Goal: Task Accomplishment & Management: Complete application form

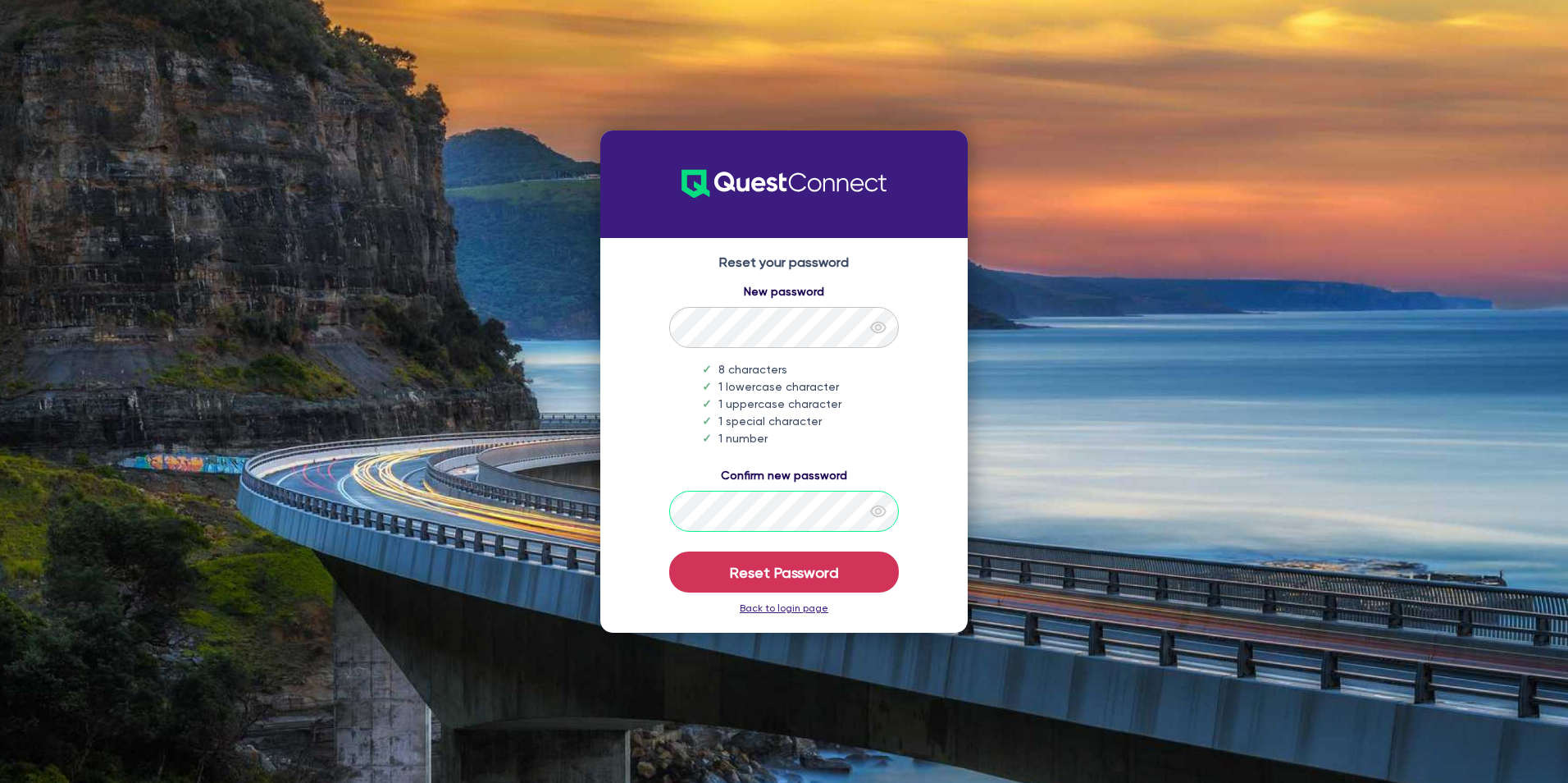
click at [669, 552] on button "Reset Password" at bounding box center [784, 572] width 229 height 41
click at [802, 610] on link "Back to login page" at bounding box center [784, 608] width 88 height 11
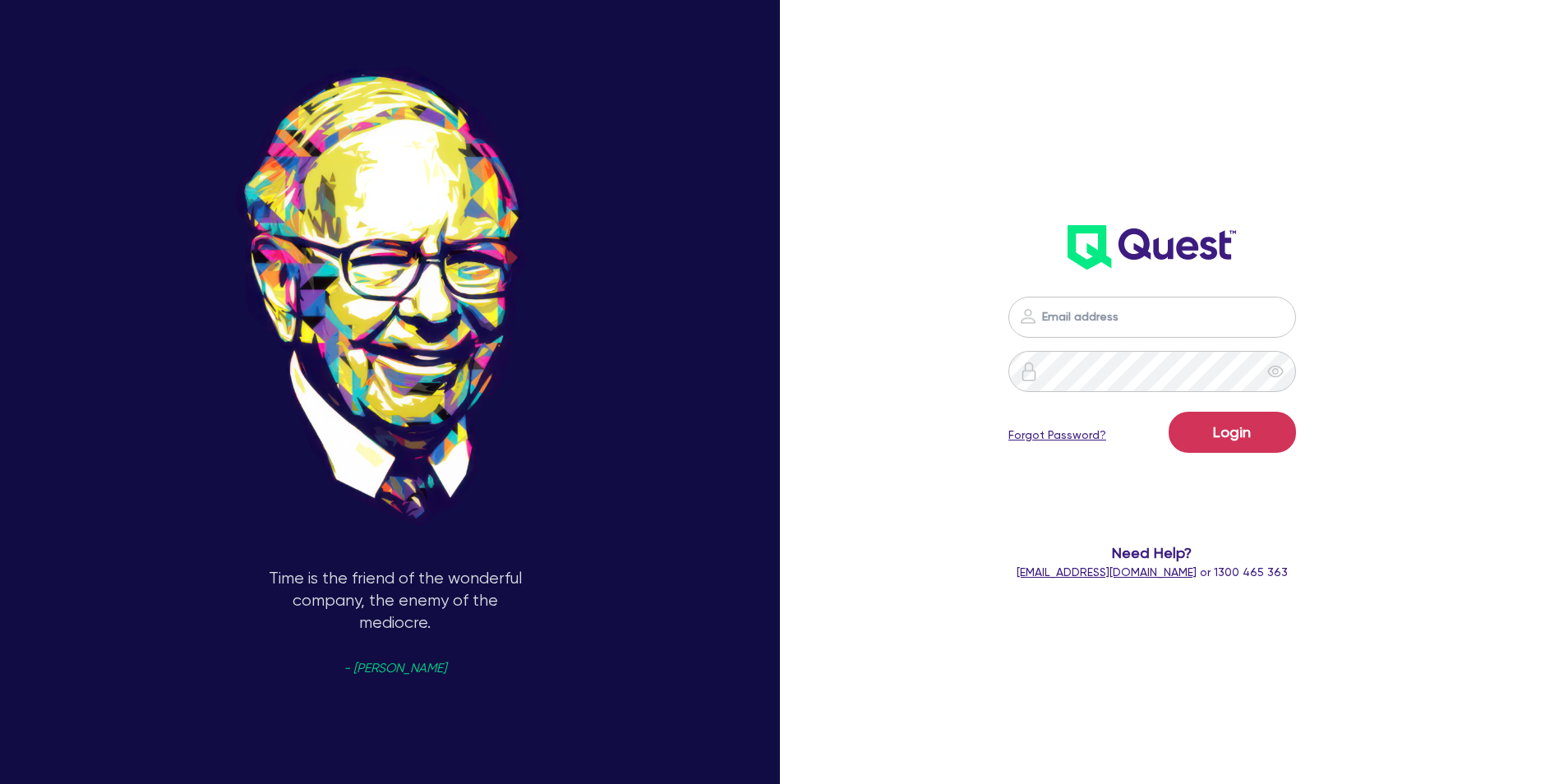
drag, startPoint x: 1328, startPoint y: 302, endPoint x: 1201, endPoint y: 333, distance: 130.7
click at [1328, 303] on div at bounding box center [1153, 316] width 418 height 41
click at [1067, 335] on input "email" at bounding box center [1152, 316] width 288 height 41
type input "[EMAIL_ADDRESS][DOMAIN_NAME]"
click at [1260, 443] on button "Login" at bounding box center [1232, 432] width 127 height 41
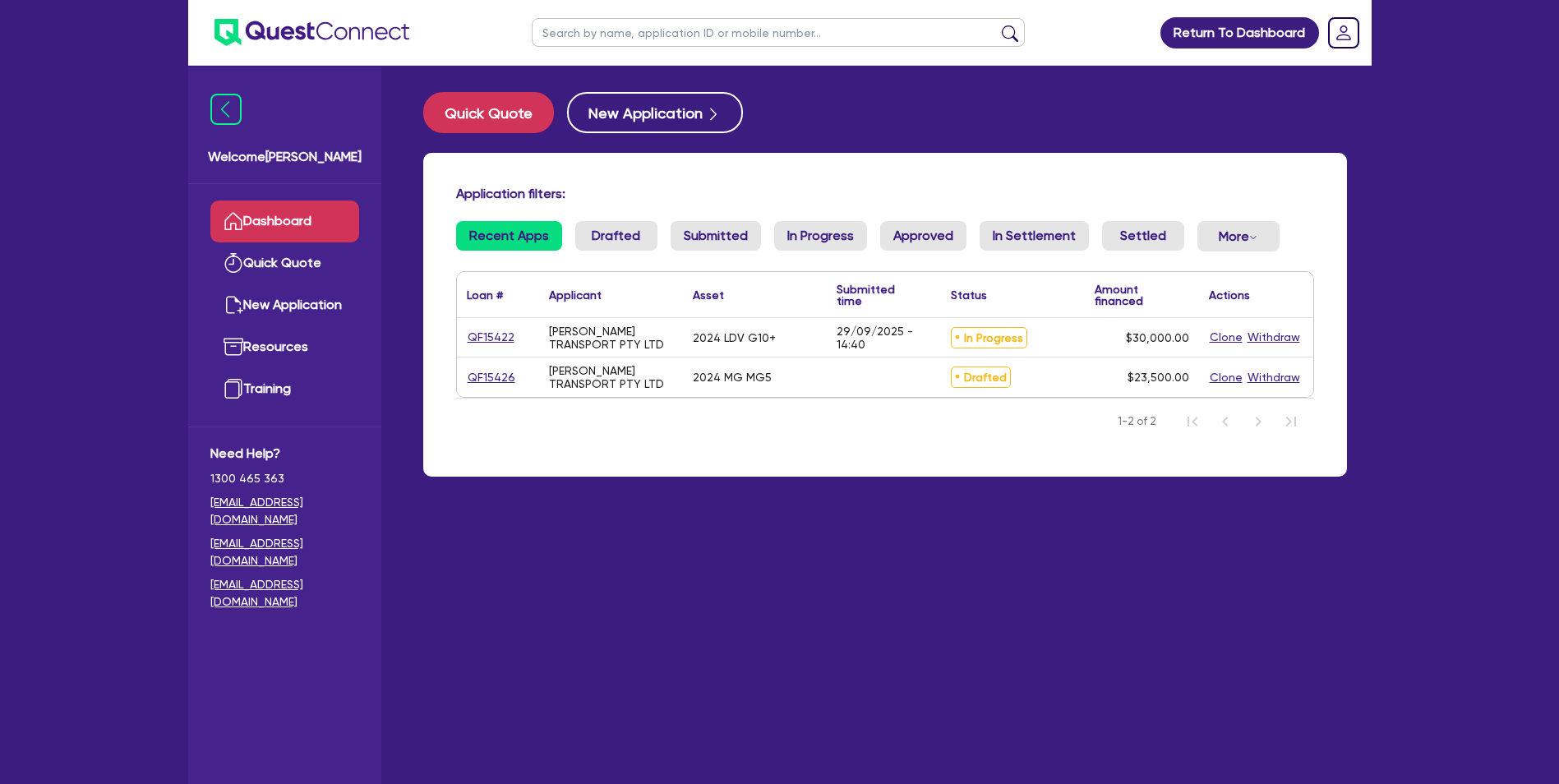
click at [363, 418] on ul "Dashboard Quick Quote New Application Resources Training" at bounding box center [284, 305] width 193 height 242
click at [298, 320] on link "New Application" at bounding box center [285, 305] width 149 height 42
select select "Quest Finance - Own Book"
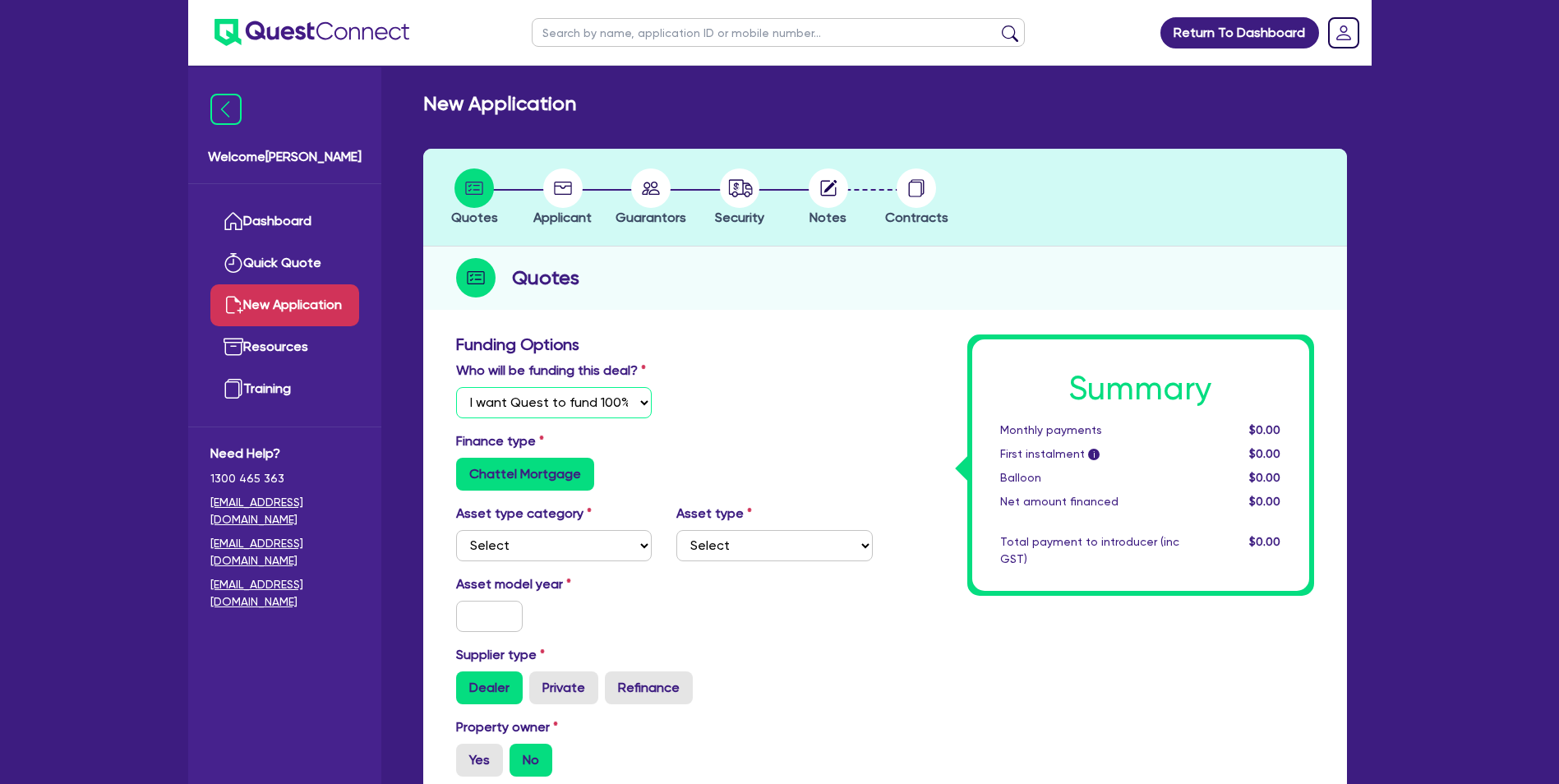
click at [551, 397] on select "Select I will fund 100% I will co-fund with Quest I want Quest to fund 100% Oth…" at bounding box center [554, 402] width 197 height 31
click at [717, 466] on div "Chattel Mortgage" at bounding box center [664, 474] width 417 height 33
click at [588, 538] on select "Select Cars and light trucks Primary assets Secondary assets Tertiary assets" at bounding box center [554, 545] width 197 height 31
click at [456, 530] on select "Select Cars and light trucks Primary assets Secondary assets Tertiary assets" at bounding box center [554, 545] width 197 height 31
click at [608, 621] on div "Asset model year" at bounding box center [554, 603] width 221 height 58
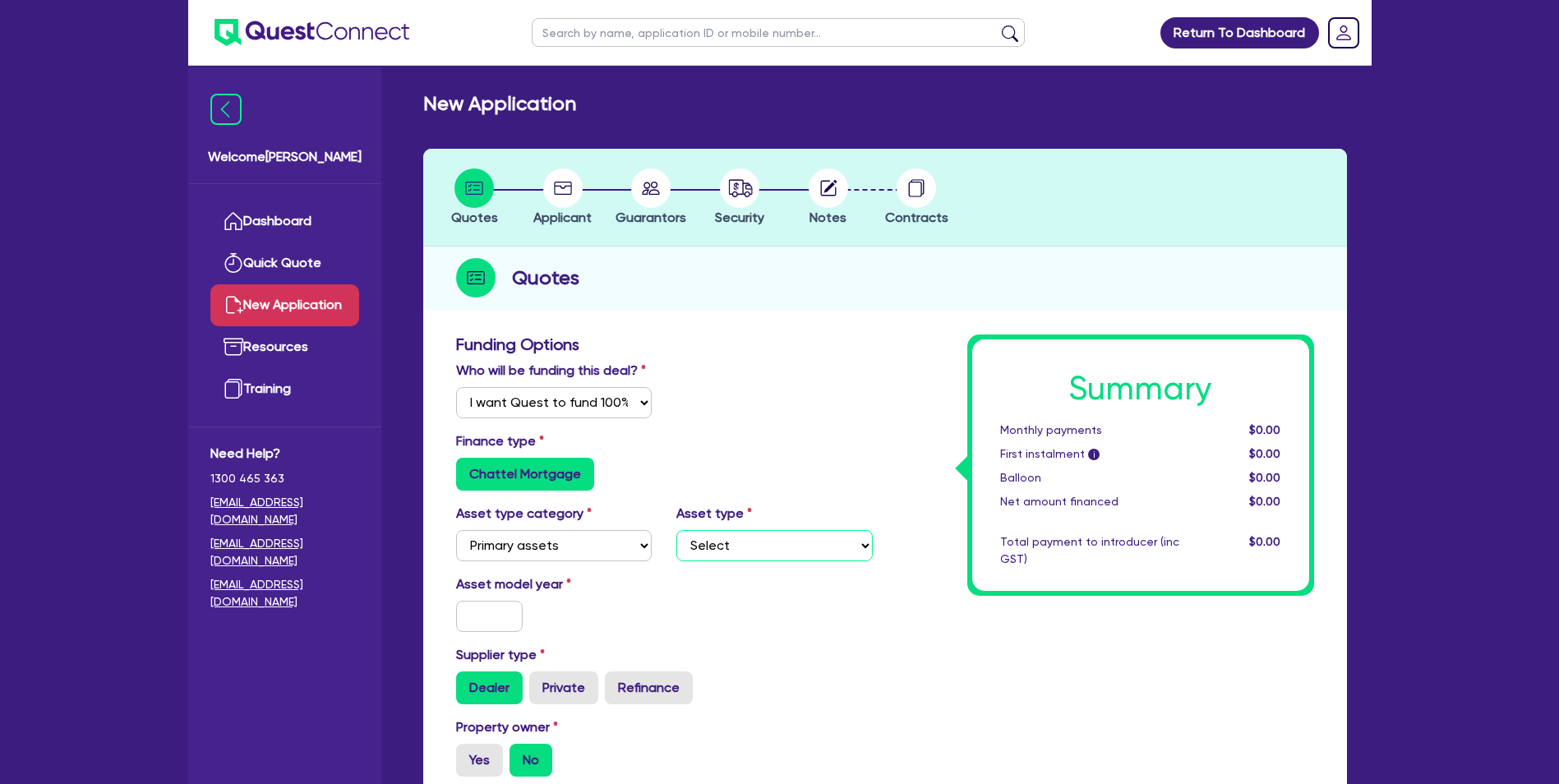
click at [741, 542] on select "Select Heavy trucks over 4.5 tonne Trailers Bus and coaches Yellow goods and ex…" at bounding box center [774, 545] width 197 height 31
click at [547, 543] on select "Select Cars and light trucks Primary assets Secondary assets Tertiary assets" at bounding box center [554, 545] width 197 height 31
select select "CARS_AND_LIGHT_TRUCKS"
click at [456, 530] on select "Select Cars and light trucks Primary assets Secondary assets Tertiary assets" at bounding box center [554, 545] width 197 height 31
click at [765, 553] on select "Select Passenger vehicles Vans and utes Light trucks up to 4.5 tonne" at bounding box center [774, 545] width 197 height 31
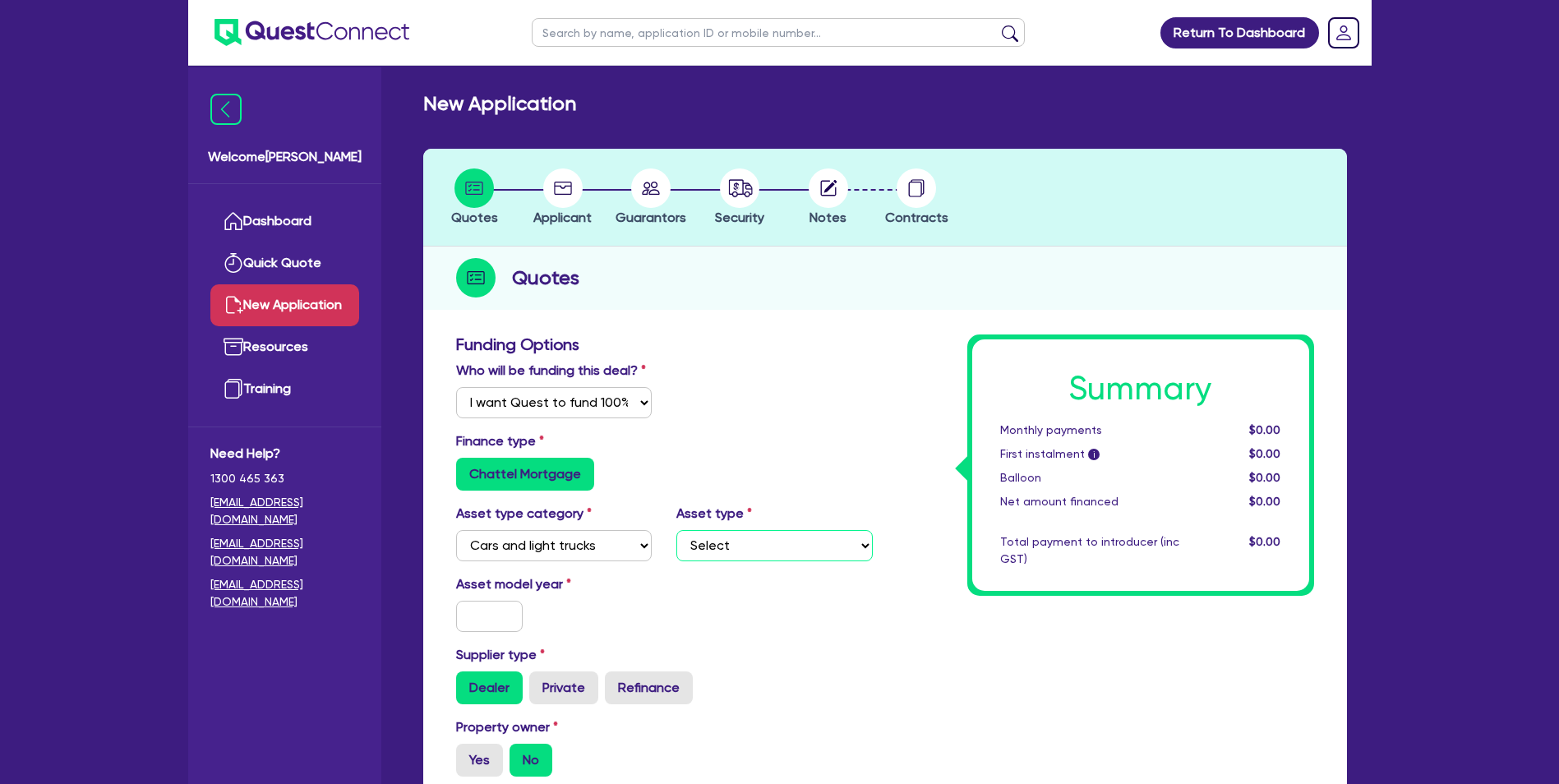
select select "PASSENGER_VEHICLES"
click at [676, 530] on select "Select Passenger vehicles Vans and utes Light trucks up to 4.5 tonne" at bounding box center [774, 545] width 197 height 31
click at [509, 632] on div "Asset model year" at bounding box center [664, 609] width 441 height 70
click at [509, 624] on input "text" at bounding box center [489, 616] width 67 height 31
type input "2016"
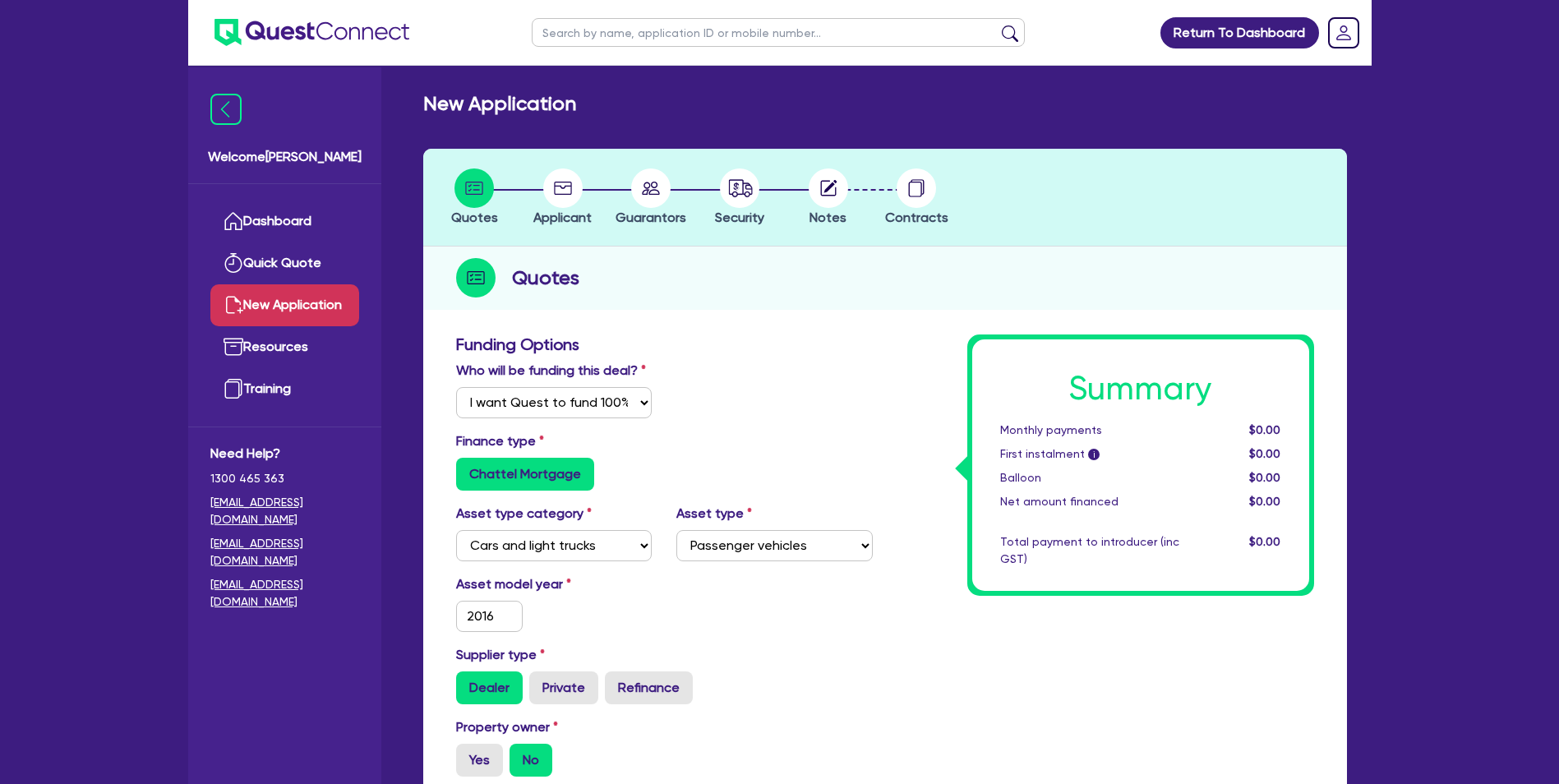
click at [750, 643] on div "Asset model year [DATE]" at bounding box center [664, 609] width 441 height 70
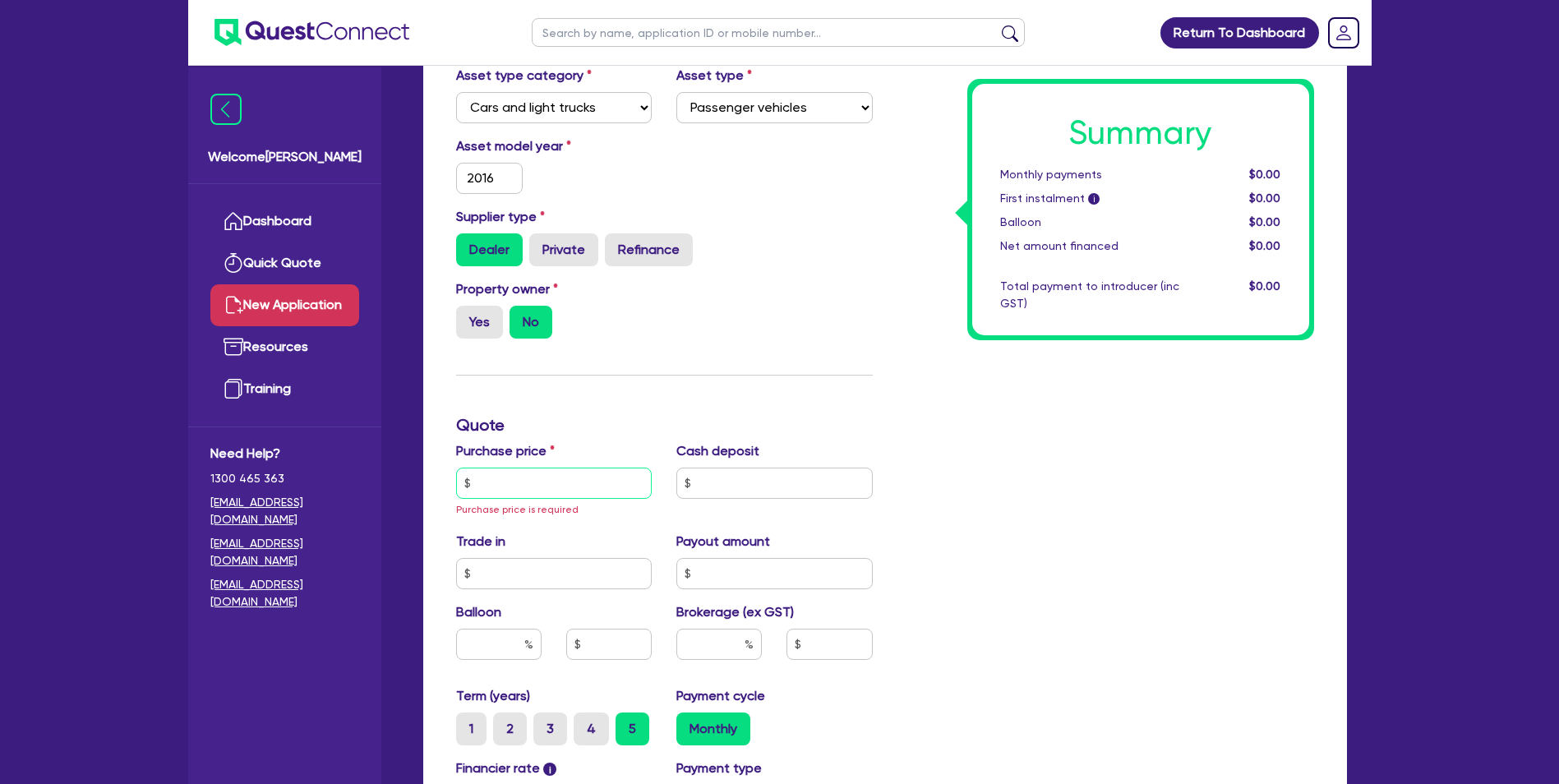
click at [498, 481] on input "text" at bounding box center [554, 483] width 197 height 31
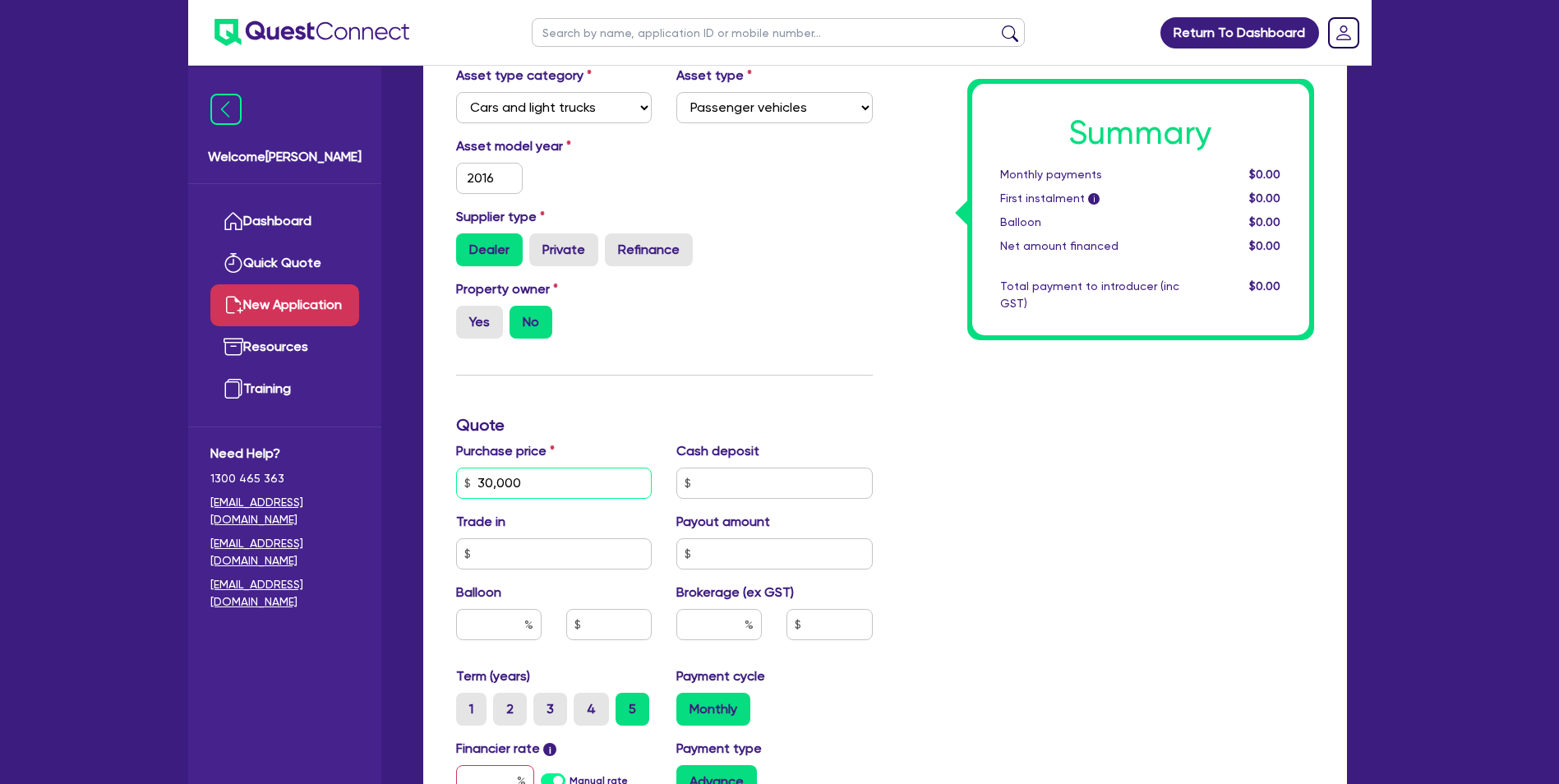
type input "30,000"
type input "10,000"
type input "10"
click at [1030, 474] on div "Summary Monthly payments $0.00 First instalment i $0.00 Balloon $0.00 Net amoun…" at bounding box center [1105, 434] width 441 height 1075
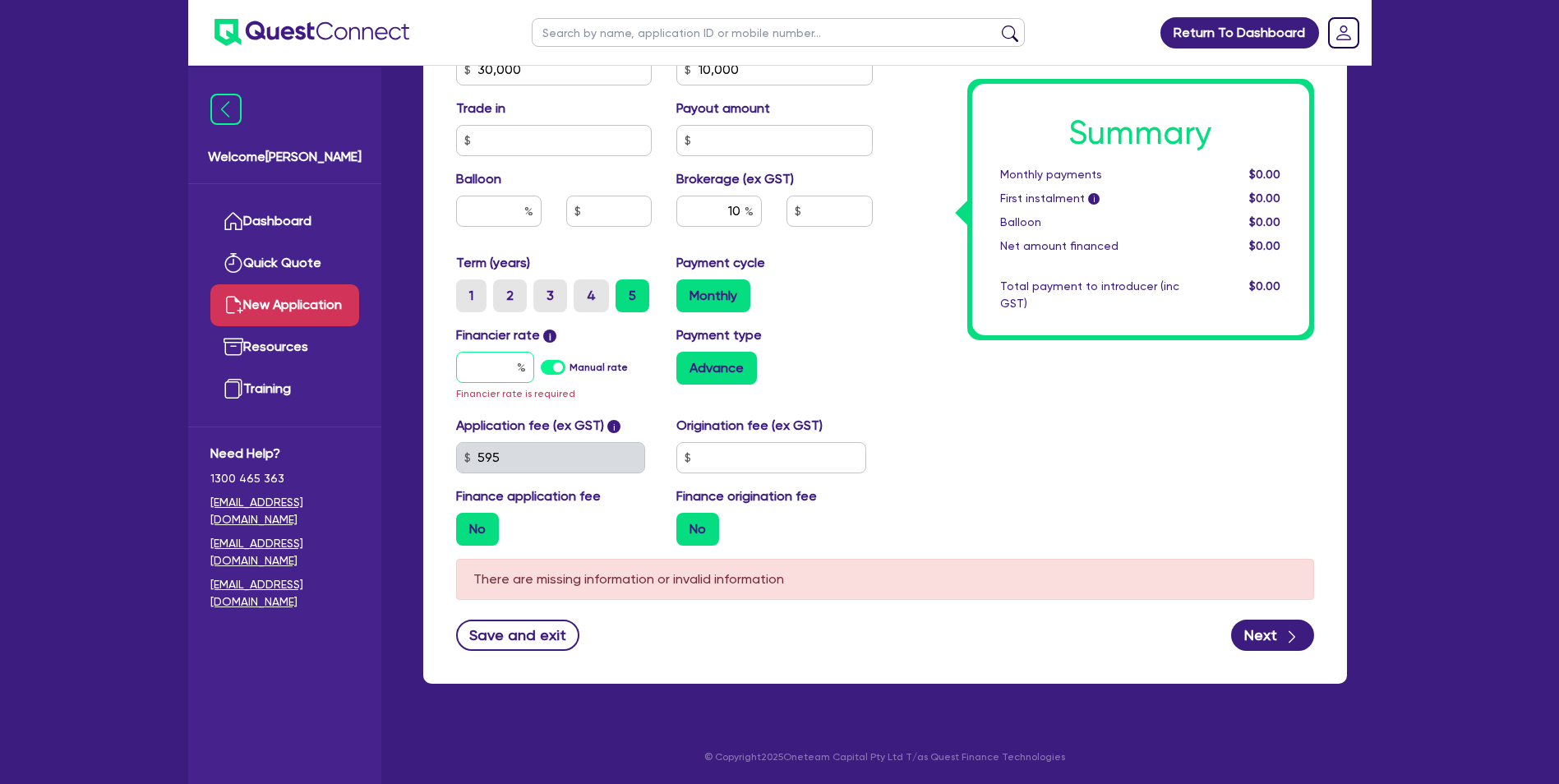
click at [479, 363] on input "text" at bounding box center [495, 366] width 78 height 31
type input "1"
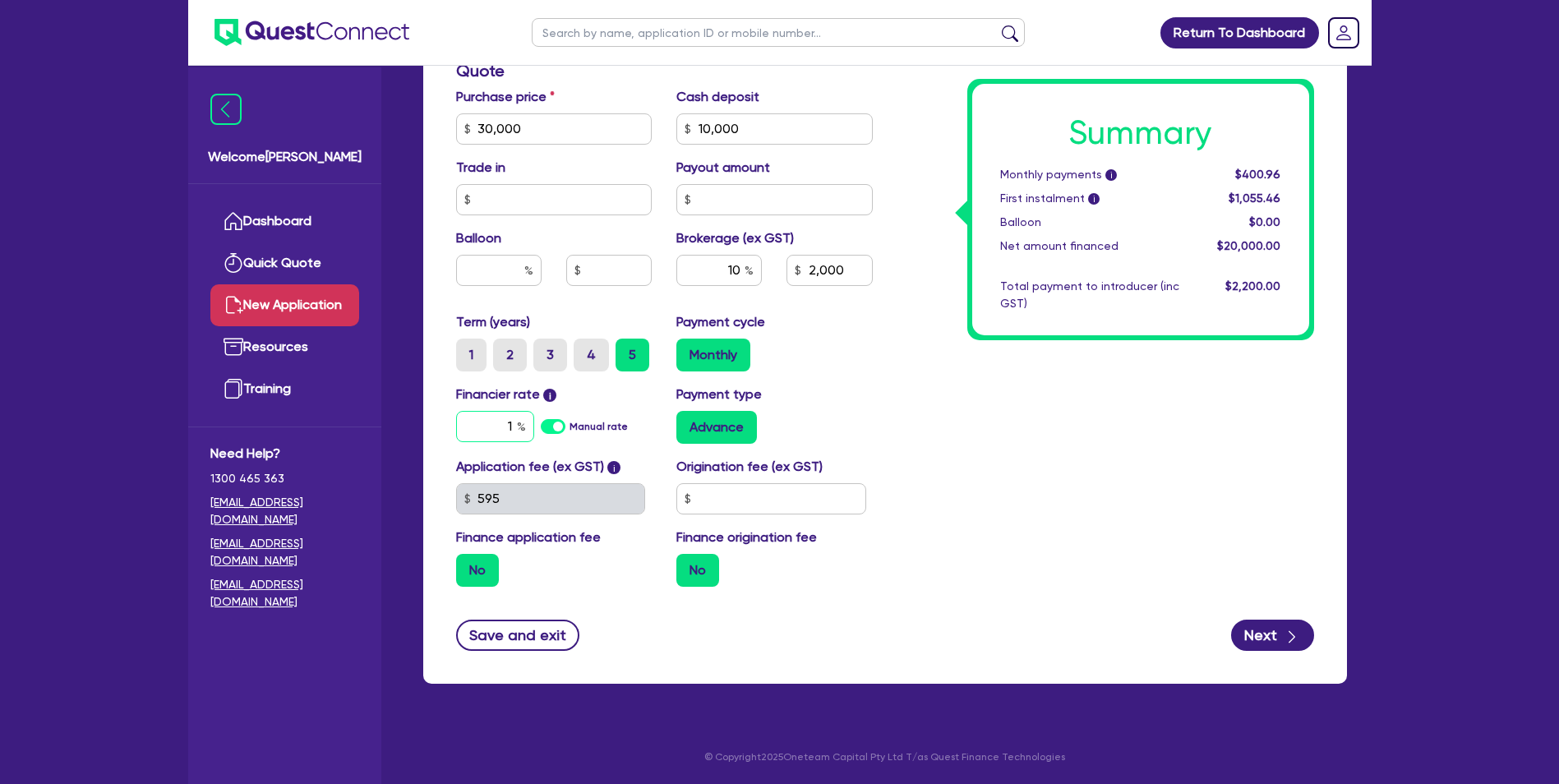
type input "2,000"
type input "12"
click at [914, 424] on div "Summary Monthly payments i $400.96 First instalment i $1,055.46 Balloon $0.00 N…" at bounding box center [1105, 71] width 441 height 1057
click at [712, 509] on input "text" at bounding box center [771, 498] width 190 height 31
type input "2,000"
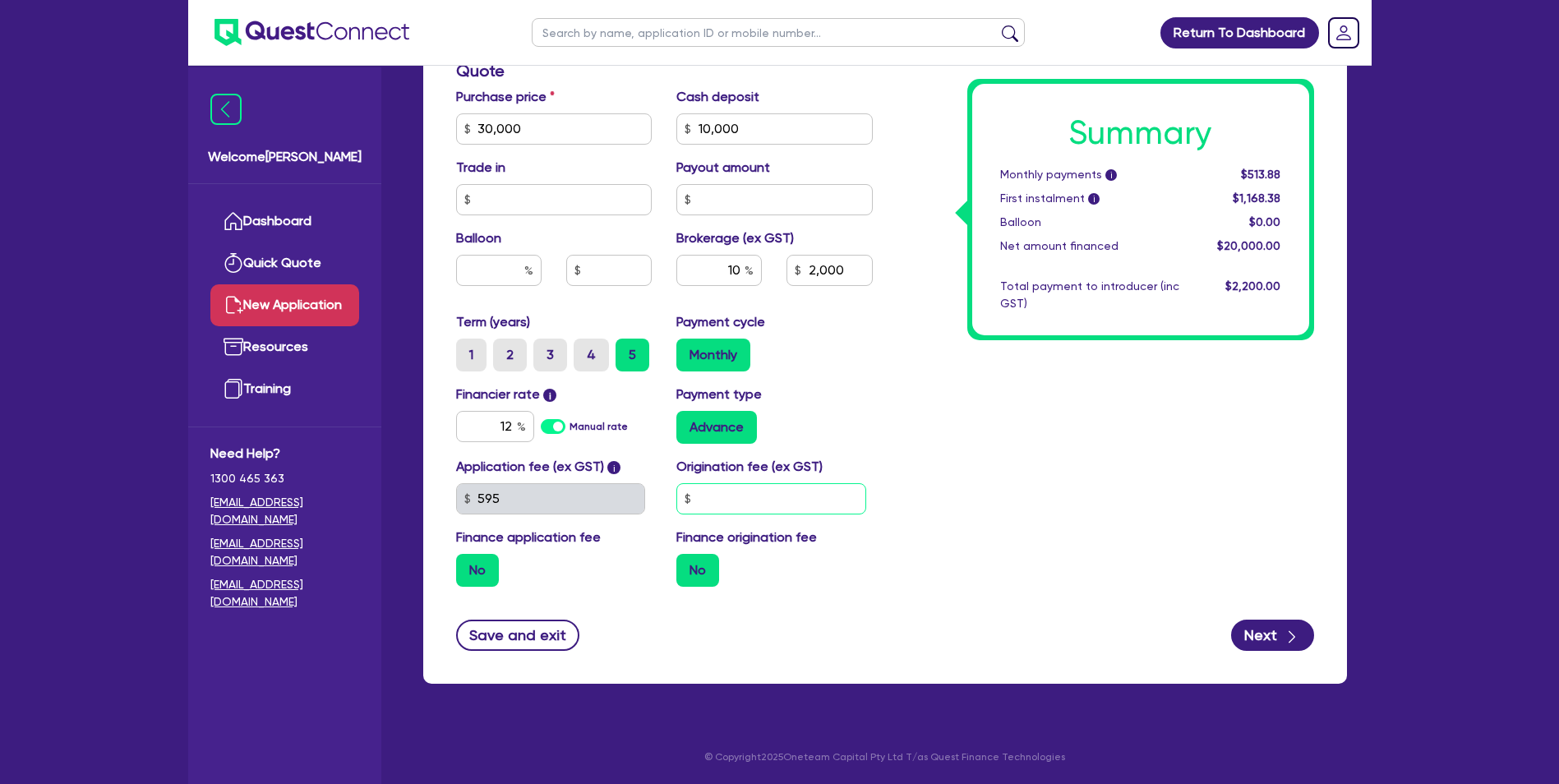
type input "1"
type input "2,000"
type input "10"
type input "2,000"
type input "100"
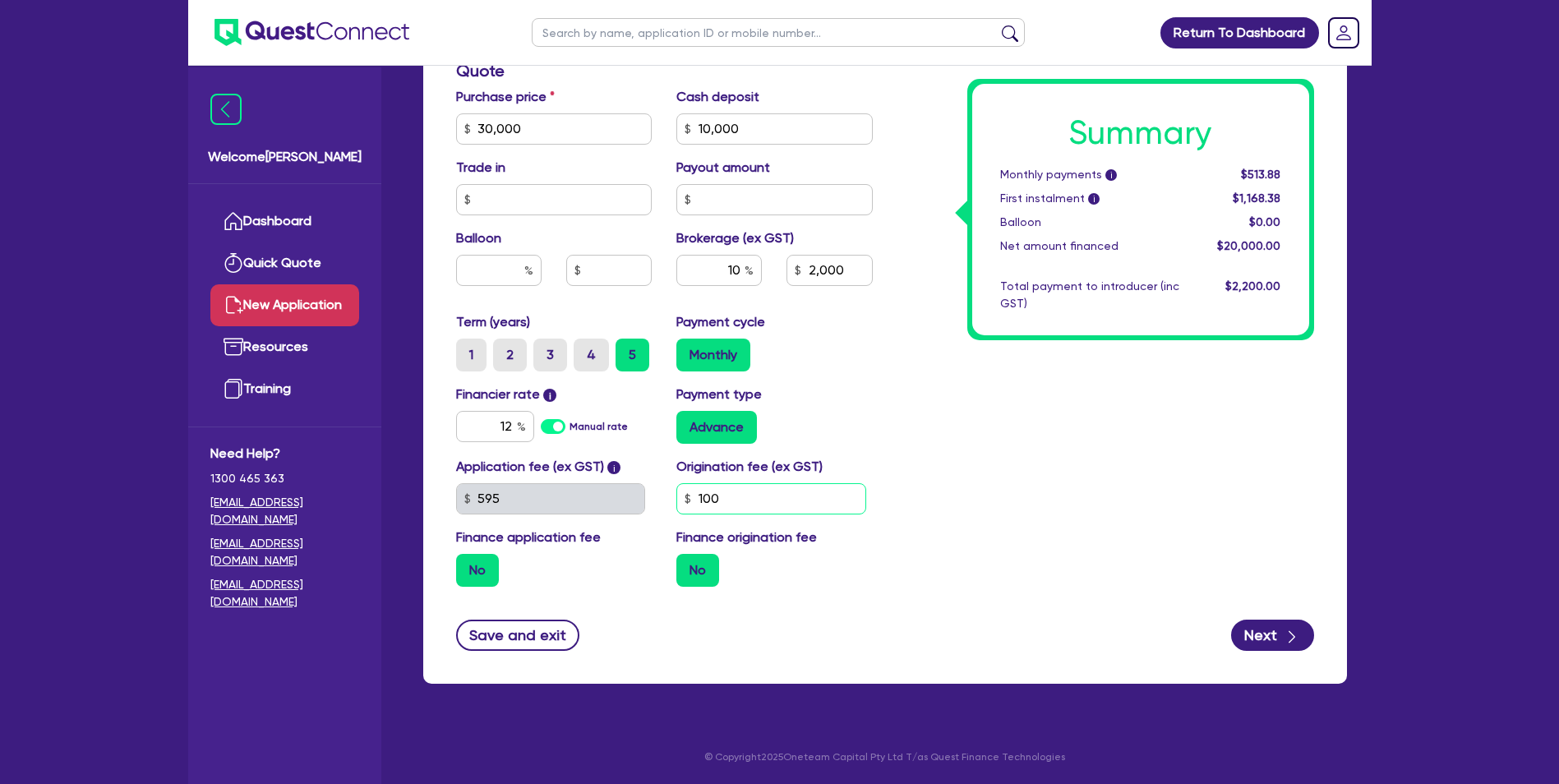
type input "2,000"
type input "1,000"
click at [726, 571] on div "No" at bounding box center [774, 569] width 197 height 33
click at [476, 569] on label "No" at bounding box center [477, 569] width 43 height 33
click at [467, 565] on input "No" at bounding box center [460, 558] width 10 height 10
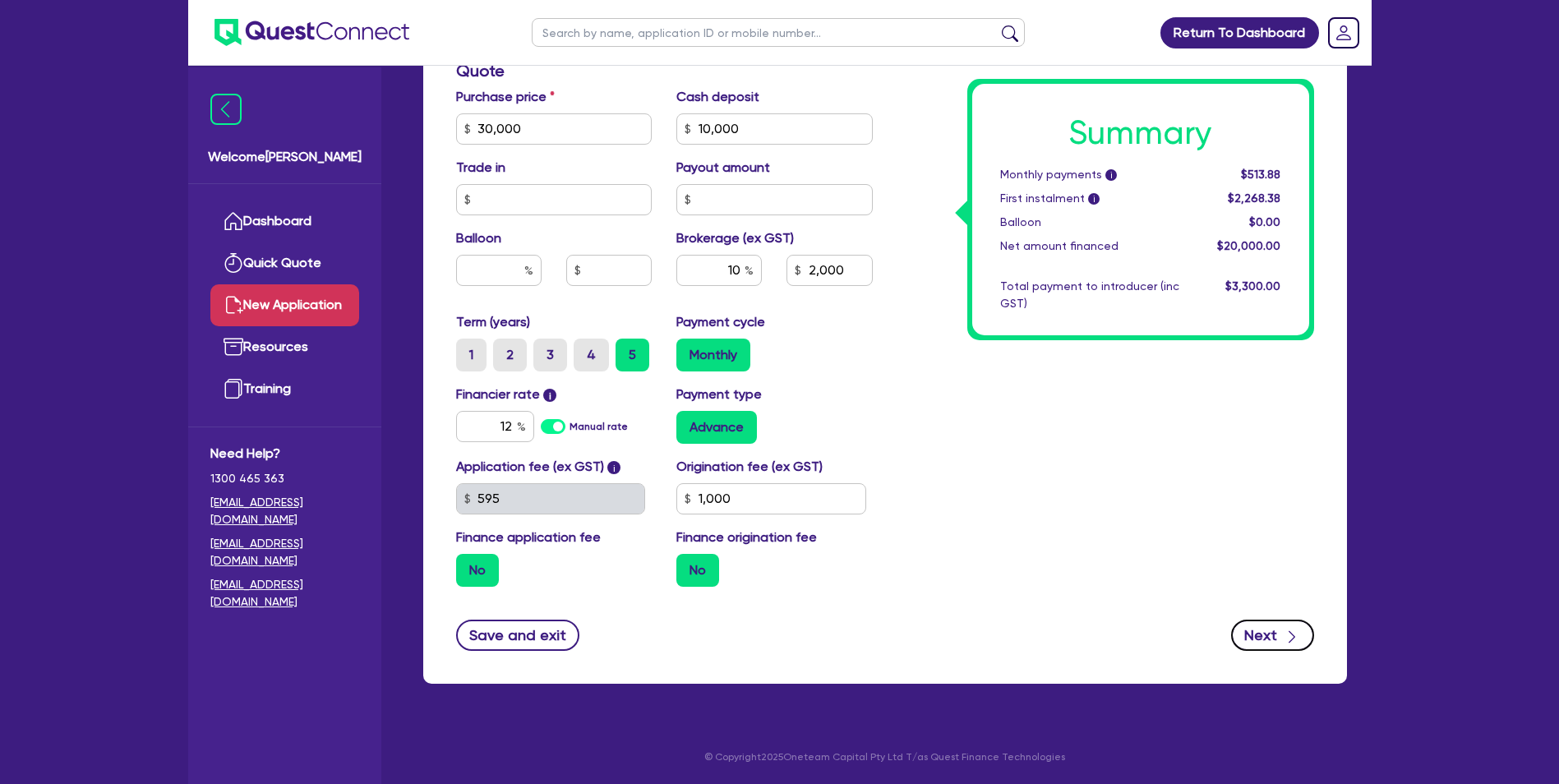
click at [1253, 632] on button "Next" at bounding box center [1272, 635] width 83 height 31
type input "2,000"
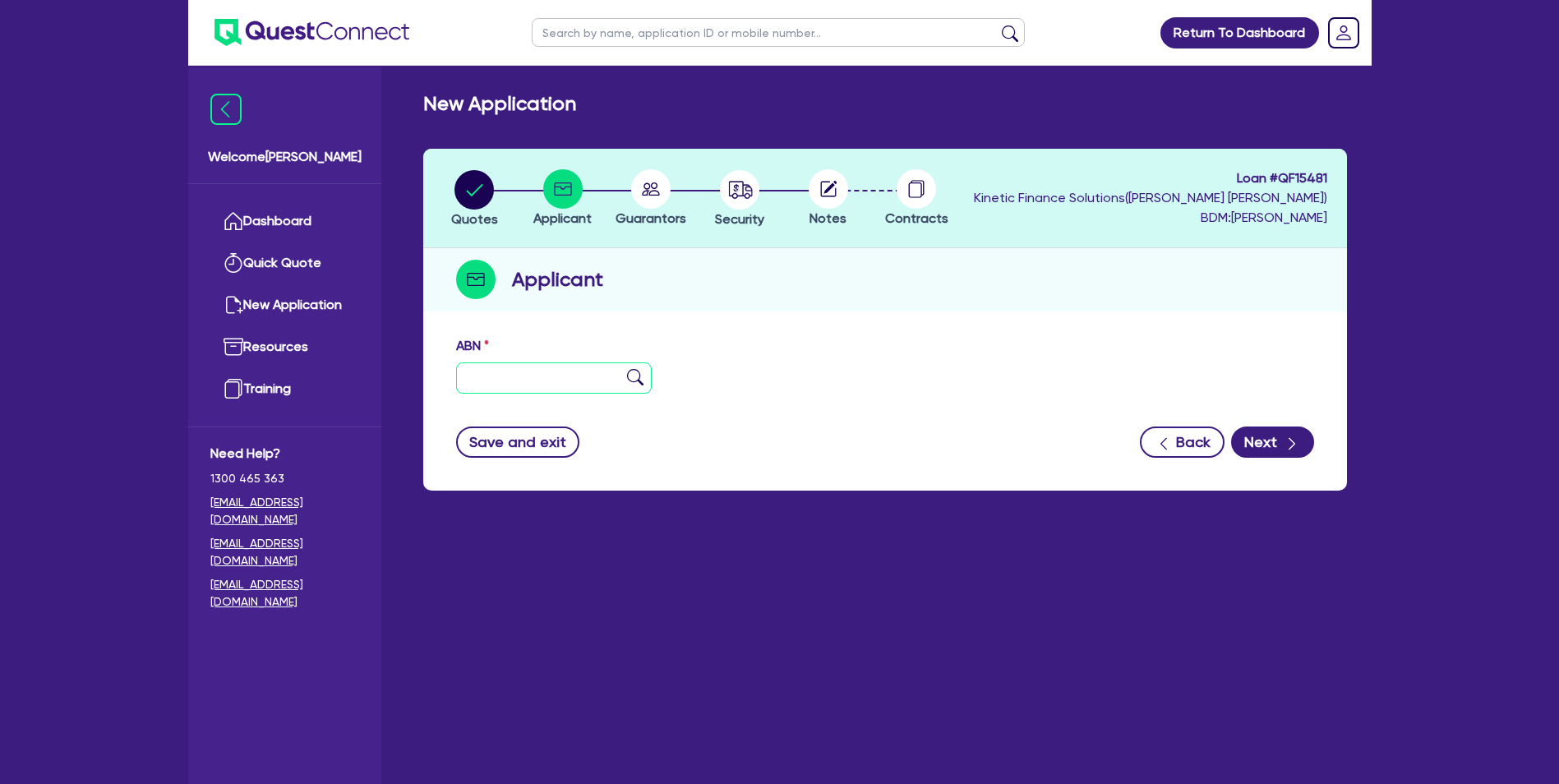
click at [560, 379] on input "text" at bounding box center [554, 378] width 197 height 31
paste input "15 676 935 523"
type input "15 676 935 523"
type input "COOL ENTERPRISES AUSTRALIA PTY LTD"
select select "COMPANY"
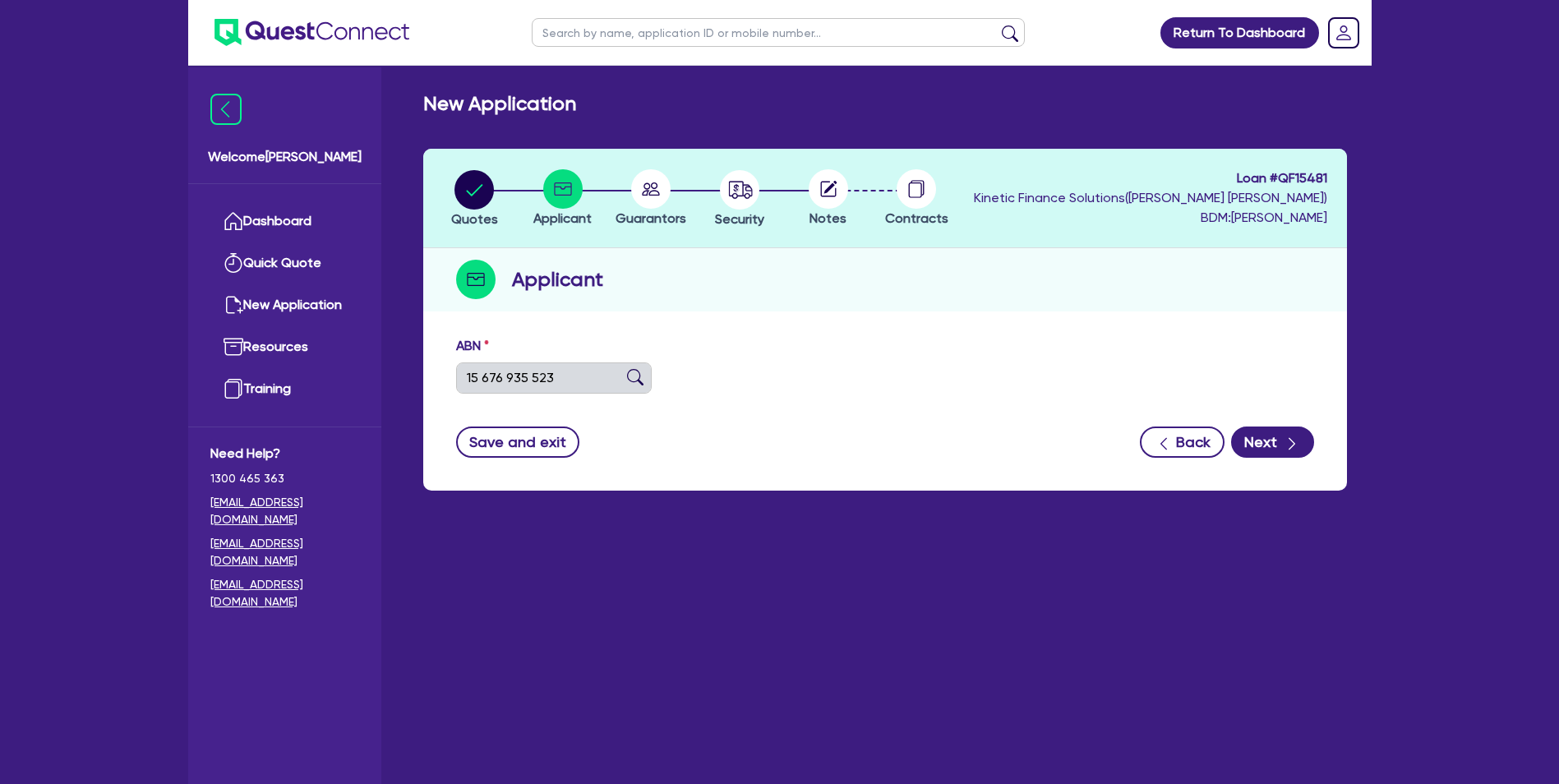
type input "[DATE]"
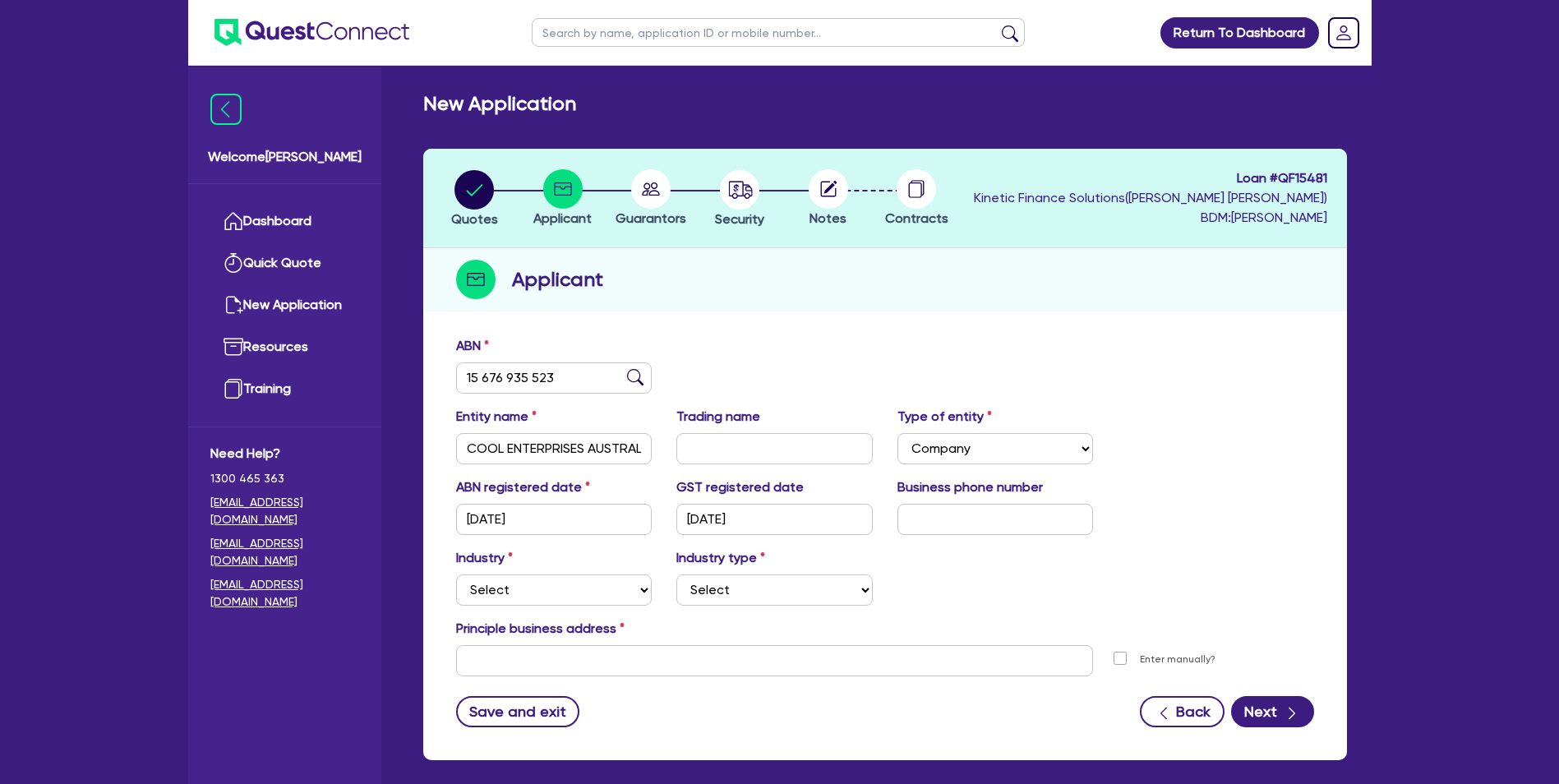
click at [1046, 333] on div "ABN 15 676 935 523 Entity name COOL ENTERPRISES AUSTRALIA PTY LTD Trading name …" at bounding box center [885, 543] width 924 height 432
click at [961, 500] on div "Business phone number" at bounding box center [995, 506] width 221 height 58
click at [956, 509] on input "text" at bounding box center [995, 519] width 197 height 31
paste input "04 3491 8076"
type input "04 3491 8076"
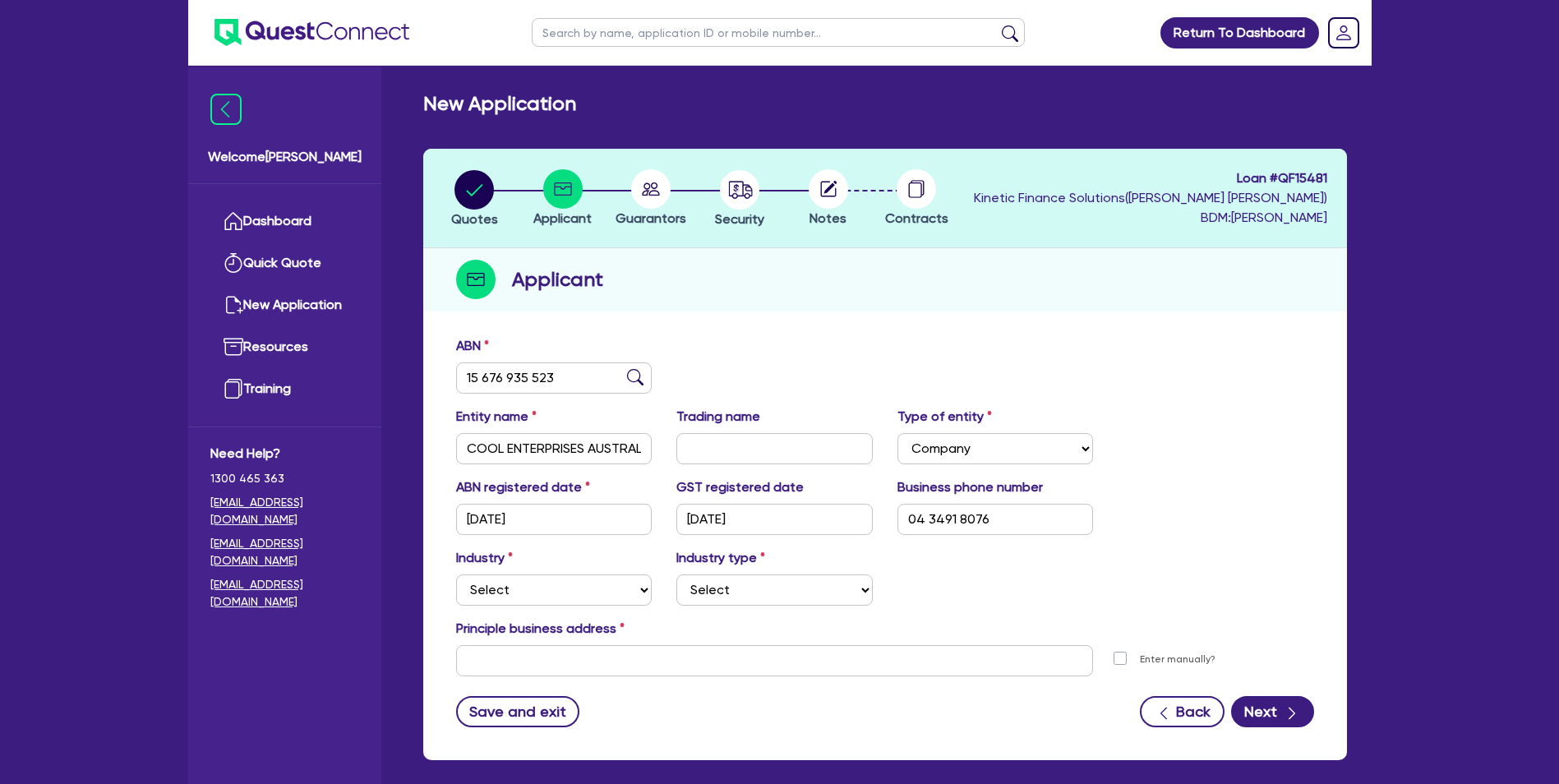
drag, startPoint x: 1164, startPoint y: 456, endPoint x: 1137, endPoint y: 474, distance: 32.4
click at [1164, 455] on div "Entity name COOL ENTERPRISES AUSTRALIA PTY LTD Trading name Type of entity Sele…" at bounding box center [885, 441] width 883 height 70
click at [594, 584] on select "Select Accomodation & Food Services Administrative & Support Services Agricultu…" at bounding box center [554, 589] width 197 height 31
select select "TRANSPORT_WAREHOUSING"
click at [456, 574] on select "Select Accomodation & Food Services Administrative & Support Services Agricultu…" at bounding box center [554, 589] width 197 height 31
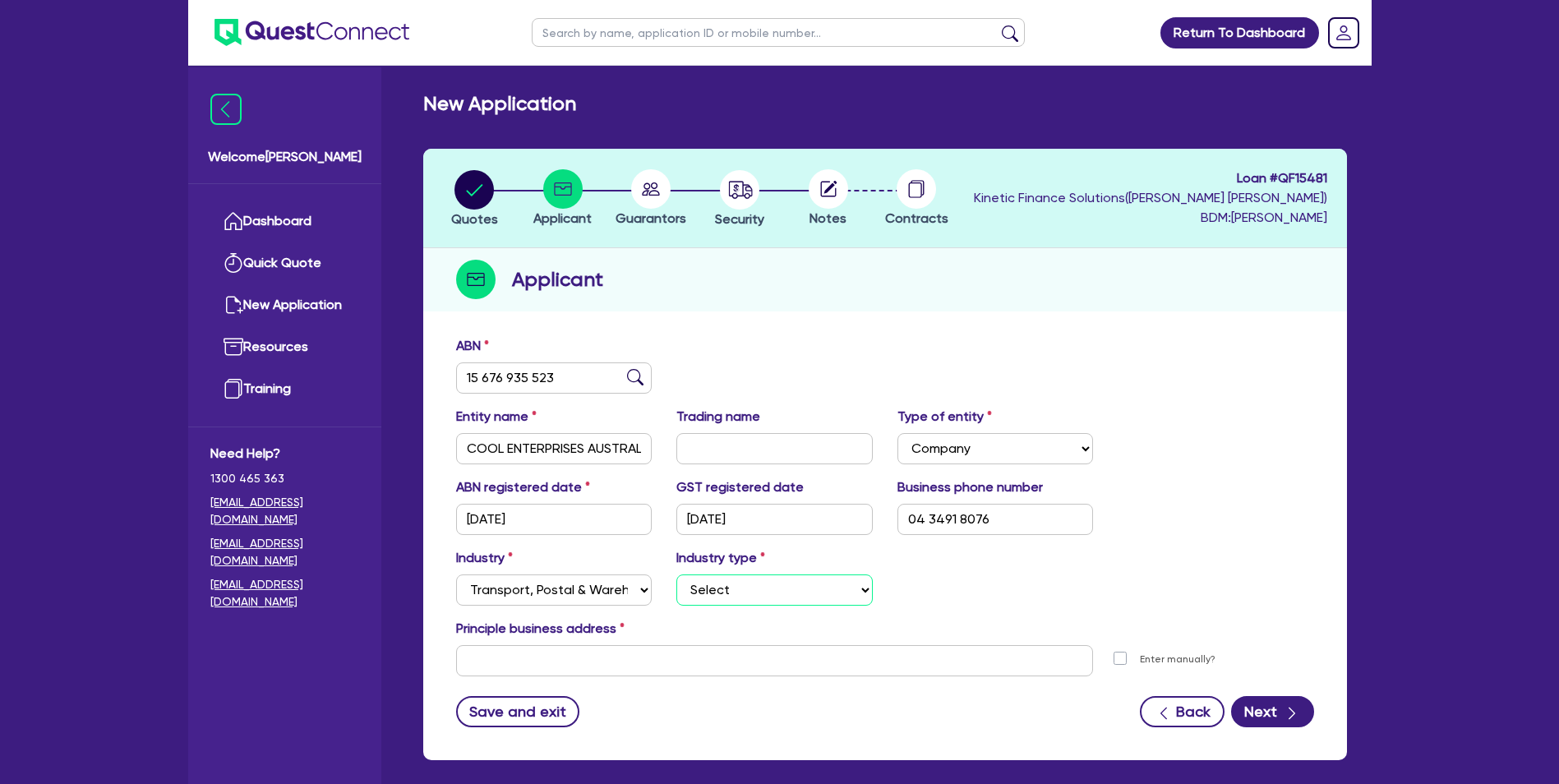
click at [743, 584] on select "Select Taxi & Luxury Car Services Passengers & Freight Transport Services Posta…" at bounding box center [774, 589] width 197 height 31
select select "PASSENGERS_FREIGHT_TRANSPORT"
click at [676, 574] on select "Select Taxi & Luxury Car Services Passengers & Freight Transport Services Posta…" at bounding box center [774, 589] width 197 height 31
click at [1125, 573] on div "Industry Select Accomodation & Food Services Administrative & Support Services …" at bounding box center [885, 583] width 883 height 70
click at [1059, 670] on input "text" at bounding box center [775, 660] width 638 height 31
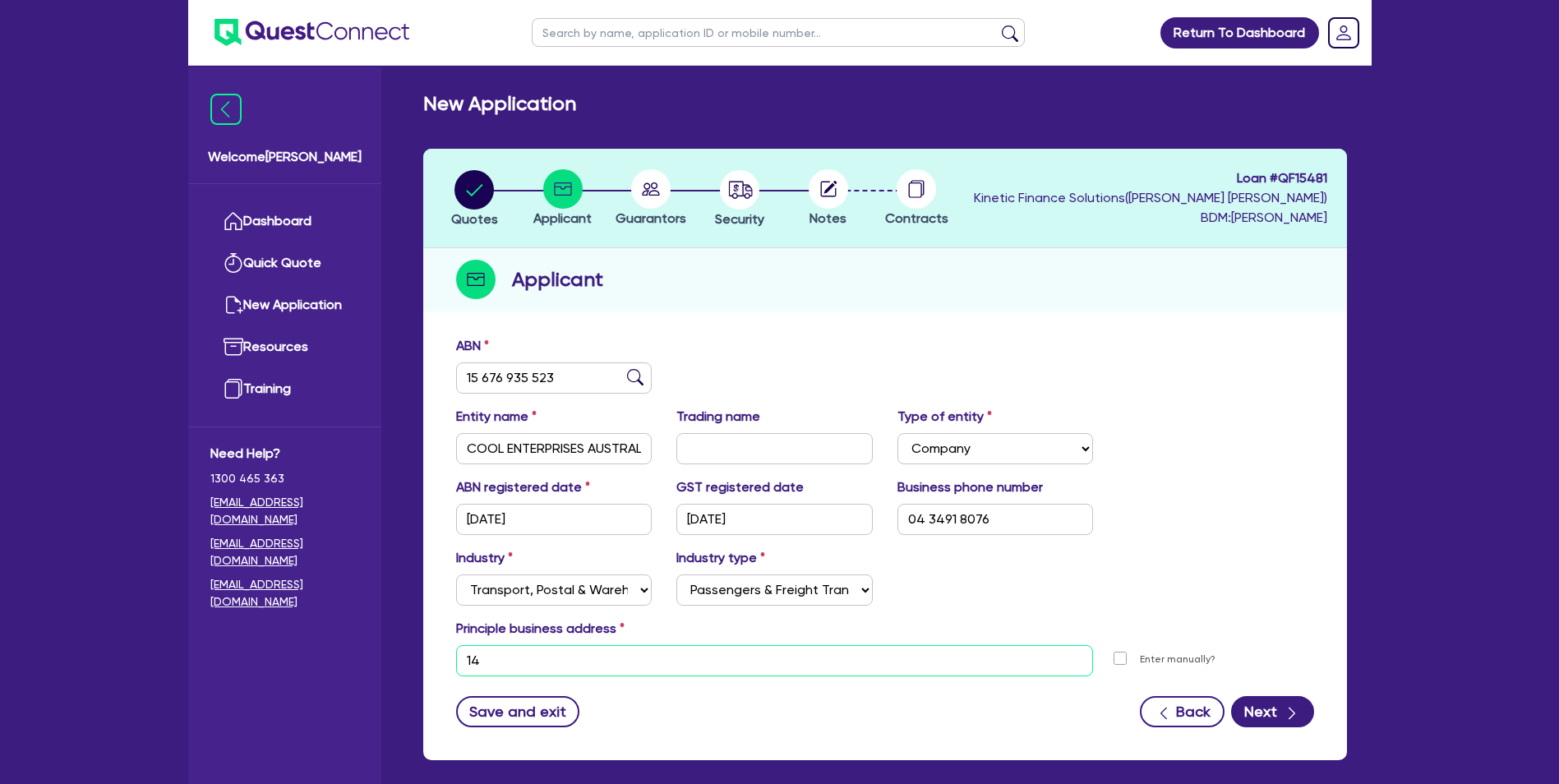
paste input "[PERSON_NAME]"
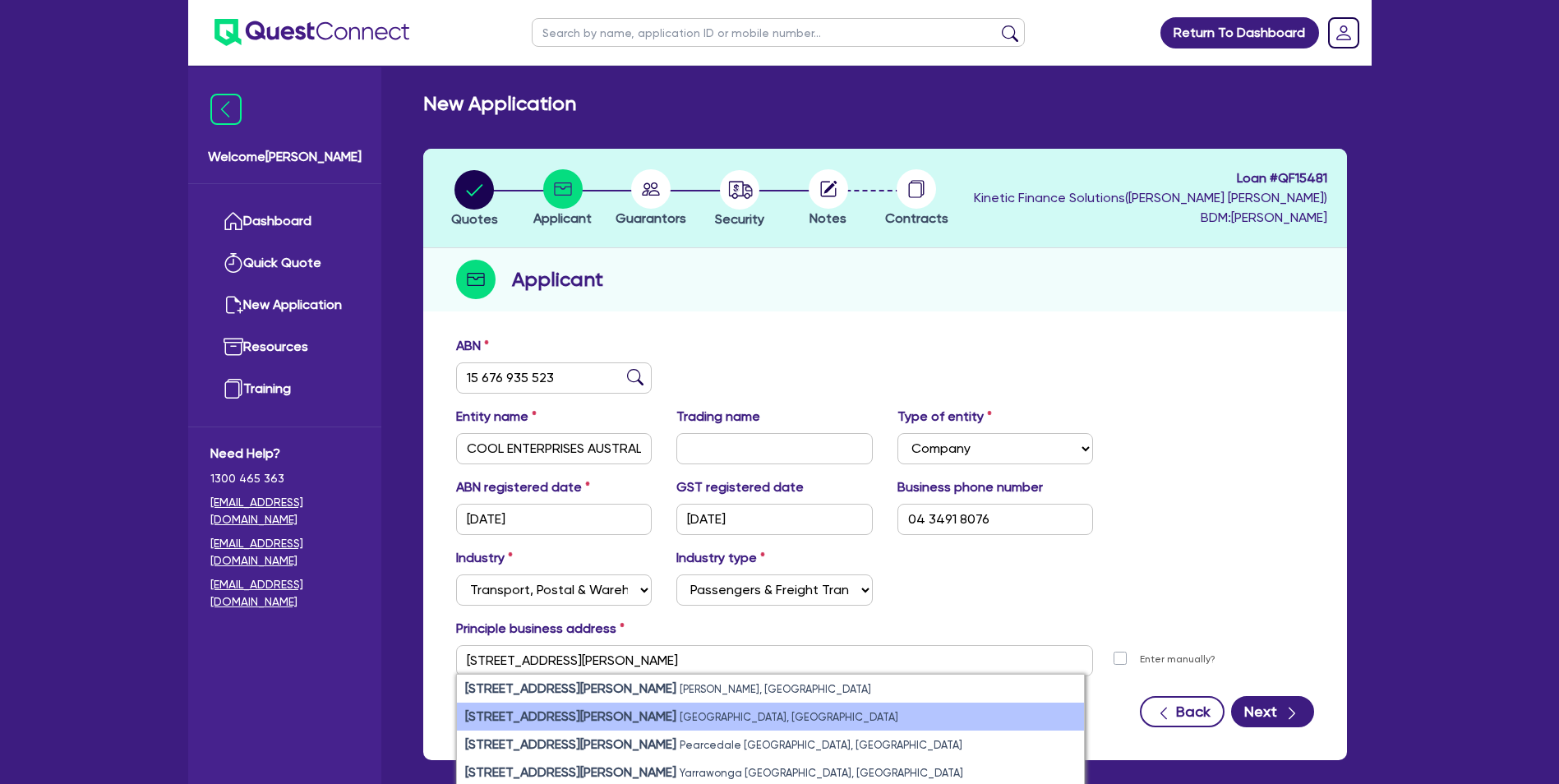
click at [720, 718] on li "[STREET_ADDRESS][PERSON_NAME]" at bounding box center [770, 716] width 627 height 28
type input "[STREET_ADDRESS][PERSON_NAME]"
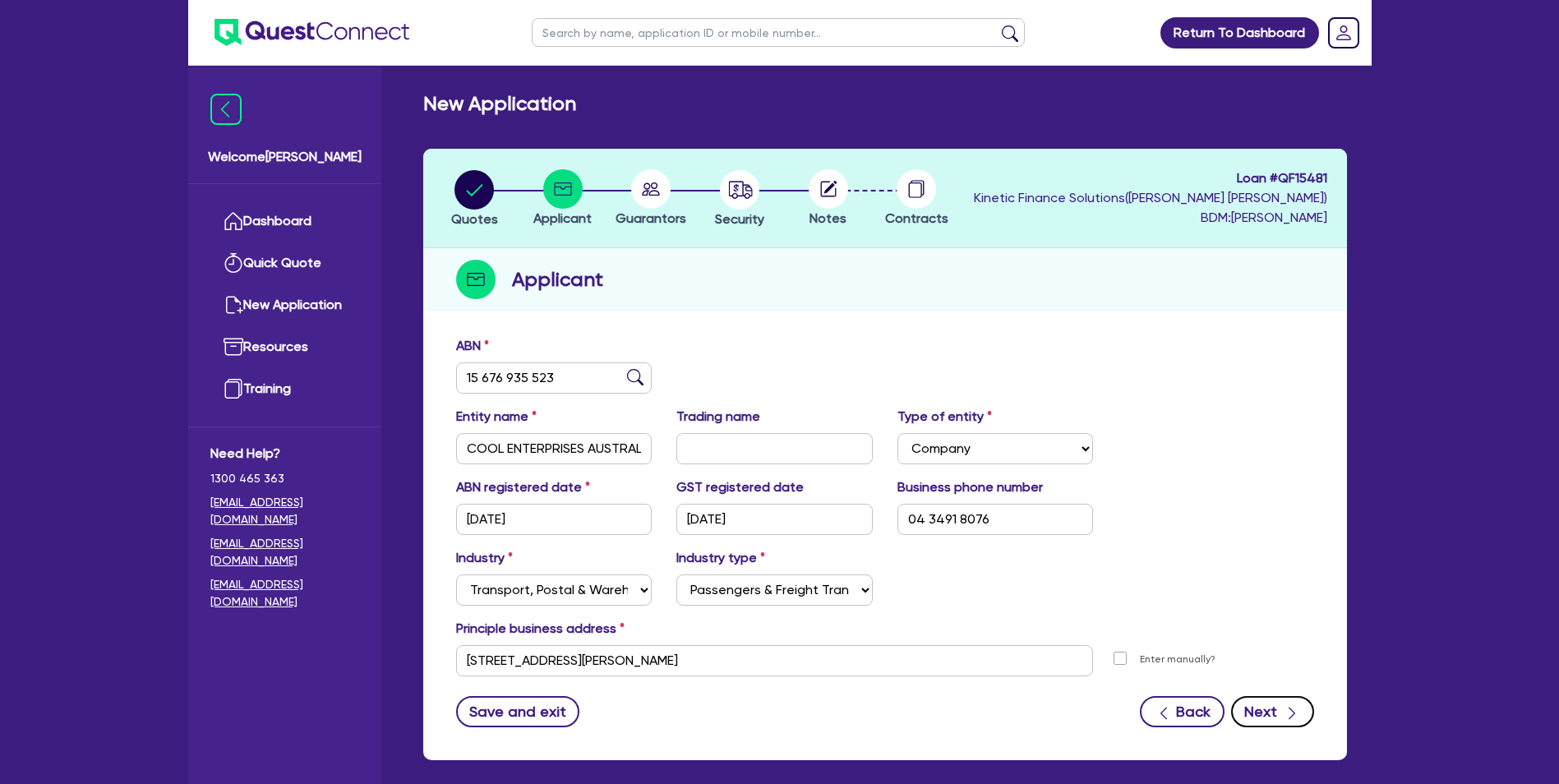
click at [1260, 715] on button "Next" at bounding box center [1272, 711] width 83 height 31
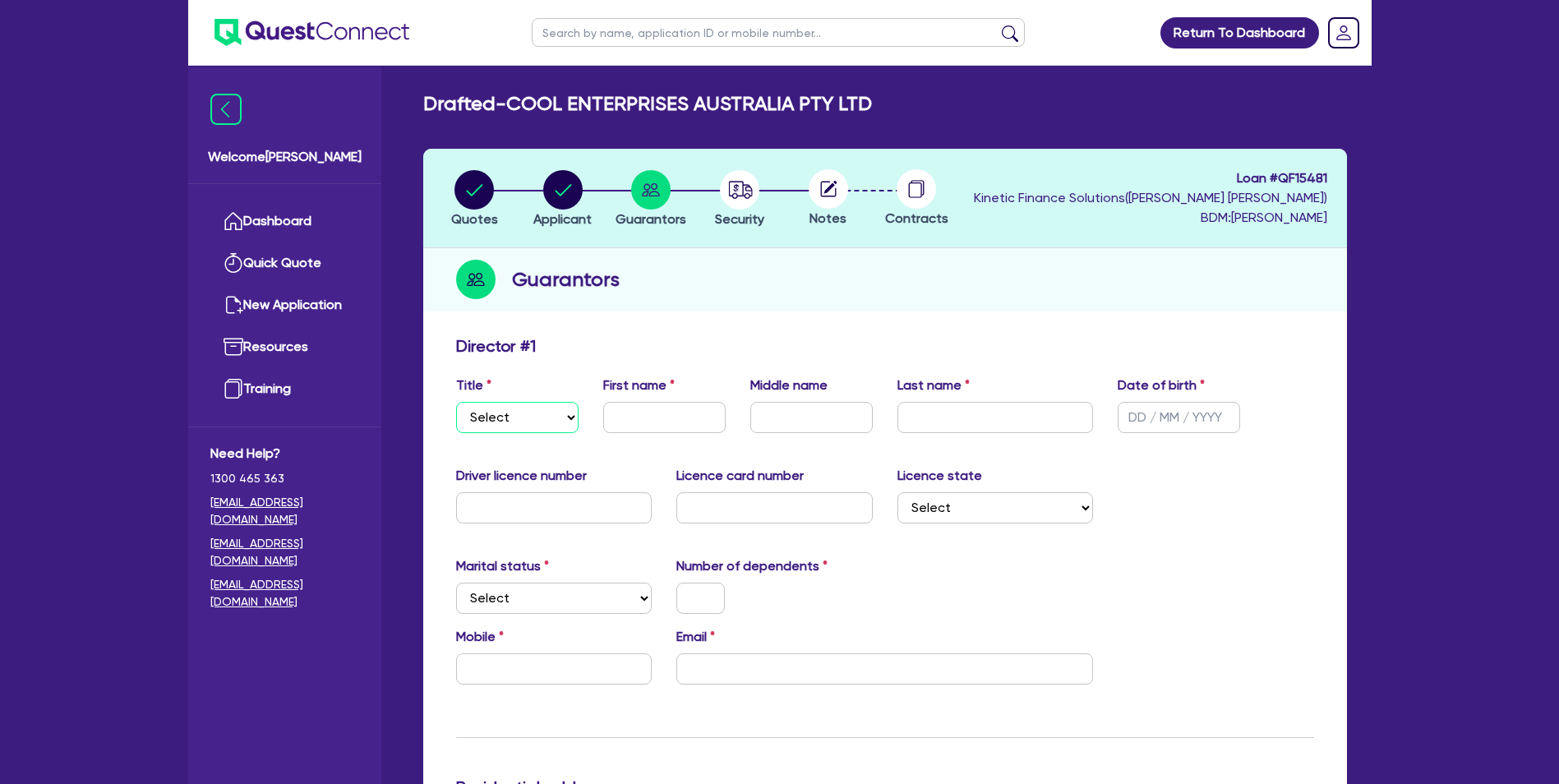
click at [525, 425] on select "Select Mr Mrs Ms Miss Dr" at bounding box center [517, 417] width 122 height 31
drag, startPoint x: 408, startPoint y: 521, endPoint x: 622, endPoint y: 408, distance: 242.0
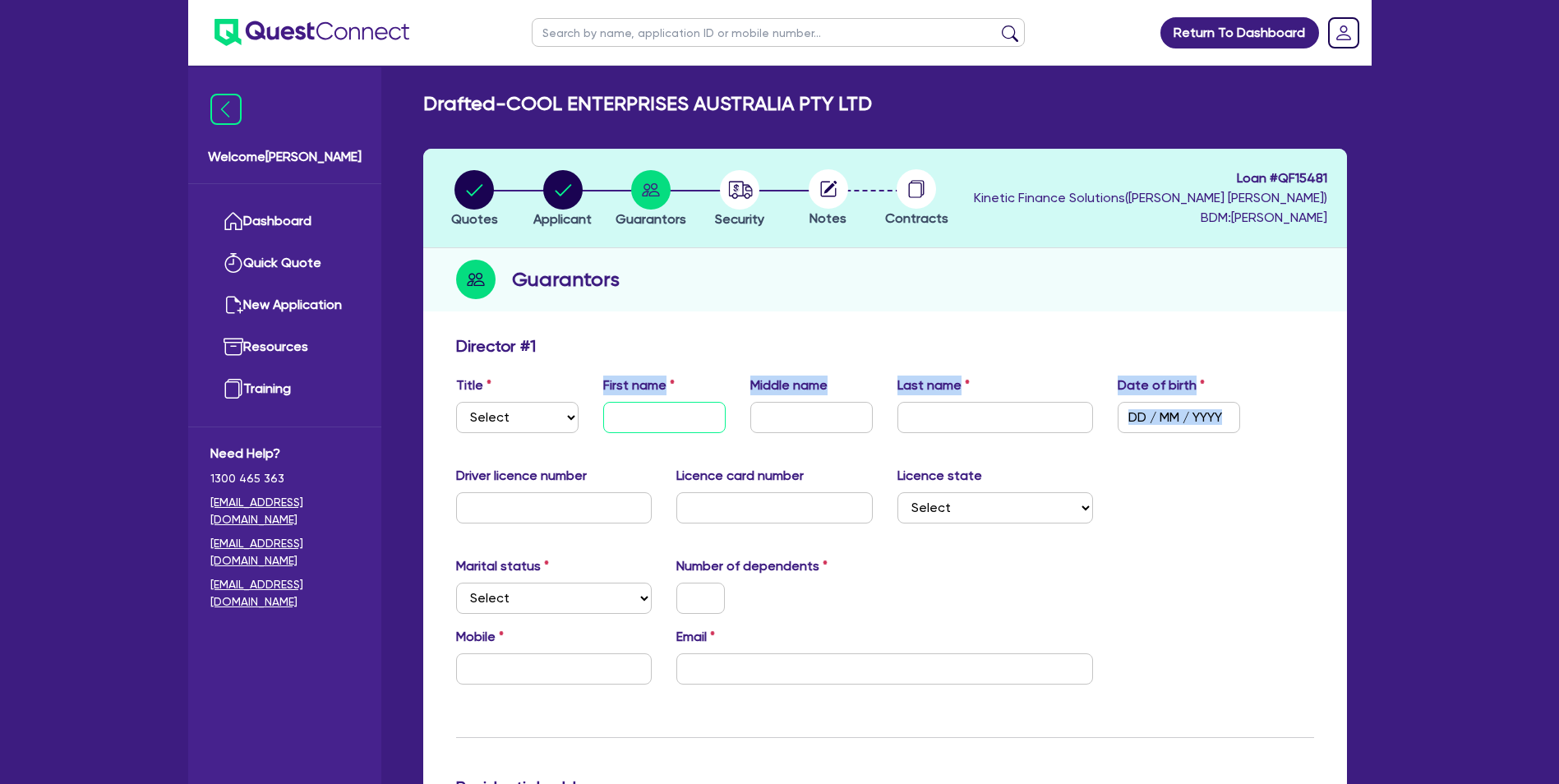
drag, startPoint x: 622, startPoint y: 408, endPoint x: 640, endPoint y: 425, distance: 24.8
paste input "v"
drag, startPoint x: 641, startPoint y: 419, endPoint x: 663, endPoint y: 422, distance: 22.2
click at [641, 419] on input "text" at bounding box center [664, 417] width 122 height 31
type input "v"
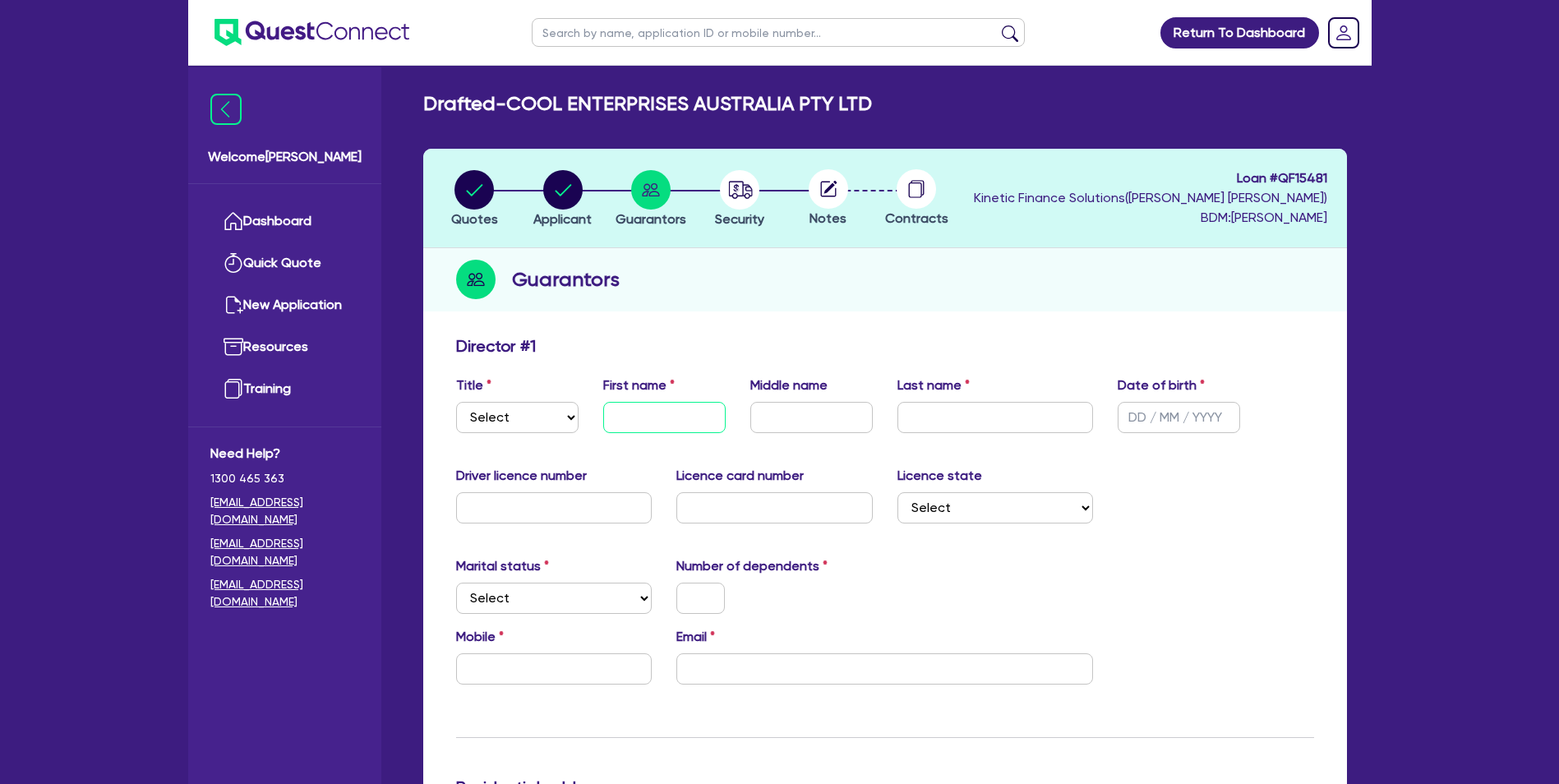
paste input "Naveed"
type input "Naveed"
click at [997, 431] on input "text" at bounding box center [995, 417] width 197 height 31
paste input "Akram"
click at [1012, 413] on input "Akram" at bounding box center [995, 417] width 197 height 31
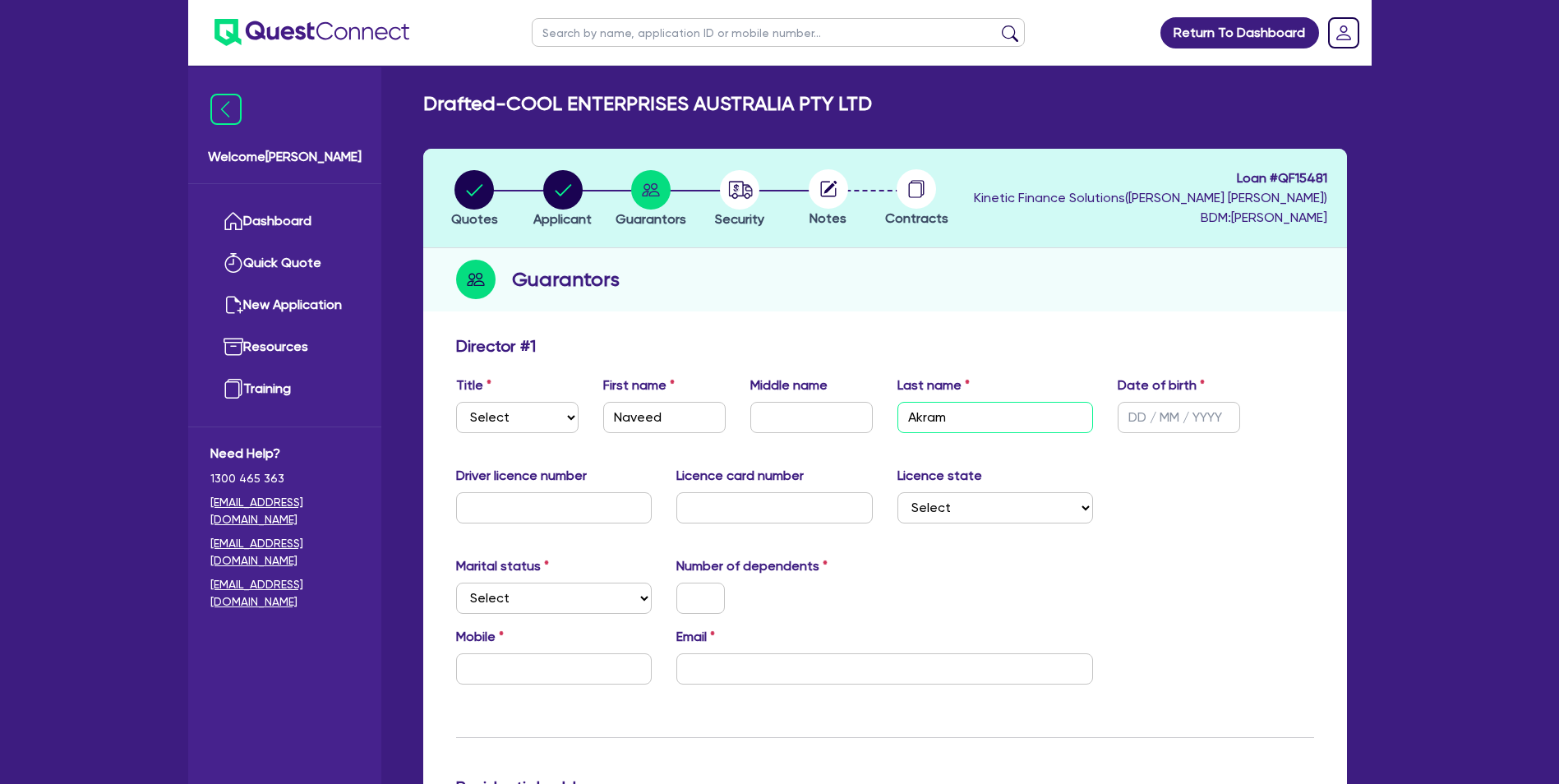
type input "Akram"
click at [1174, 425] on input "text" at bounding box center [1178, 417] width 122 height 31
paste input "[DATE]"
click at [1174, 423] on input "[DATE]" at bounding box center [1178, 417] width 122 height 31
type input "[DATE]"
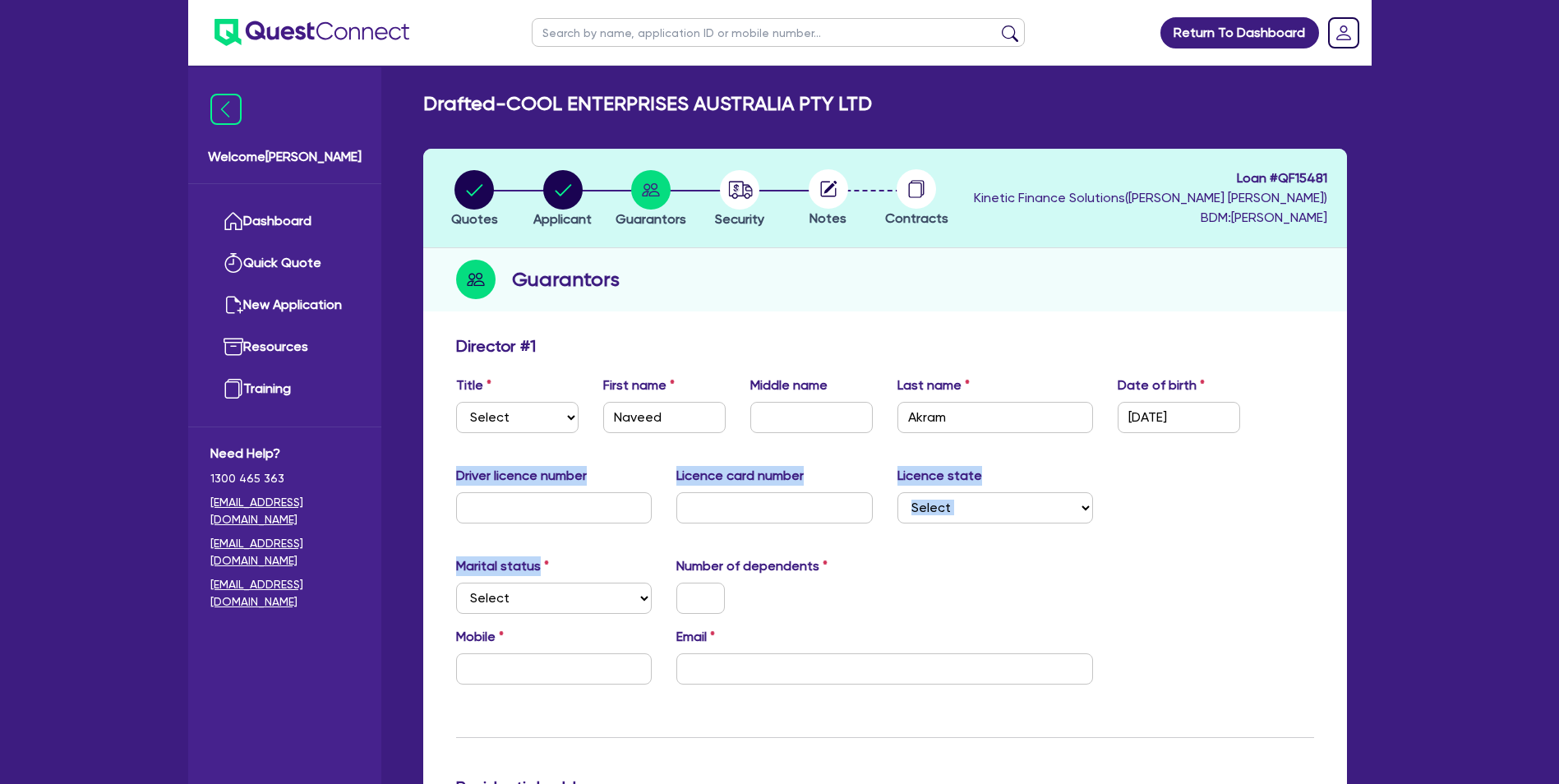
drag, startPoint x: 560, startPoint y: 535, endPoint x: 577, endPoint y: 492, distance: 46.2
click at [578, 488] on div "Driver licence number" at bounding box center [554, 495] width 221 height 58
click at [577, 499] on input "text" at bounding box center [554, 507] width 197 height 31
paste input "23123071"
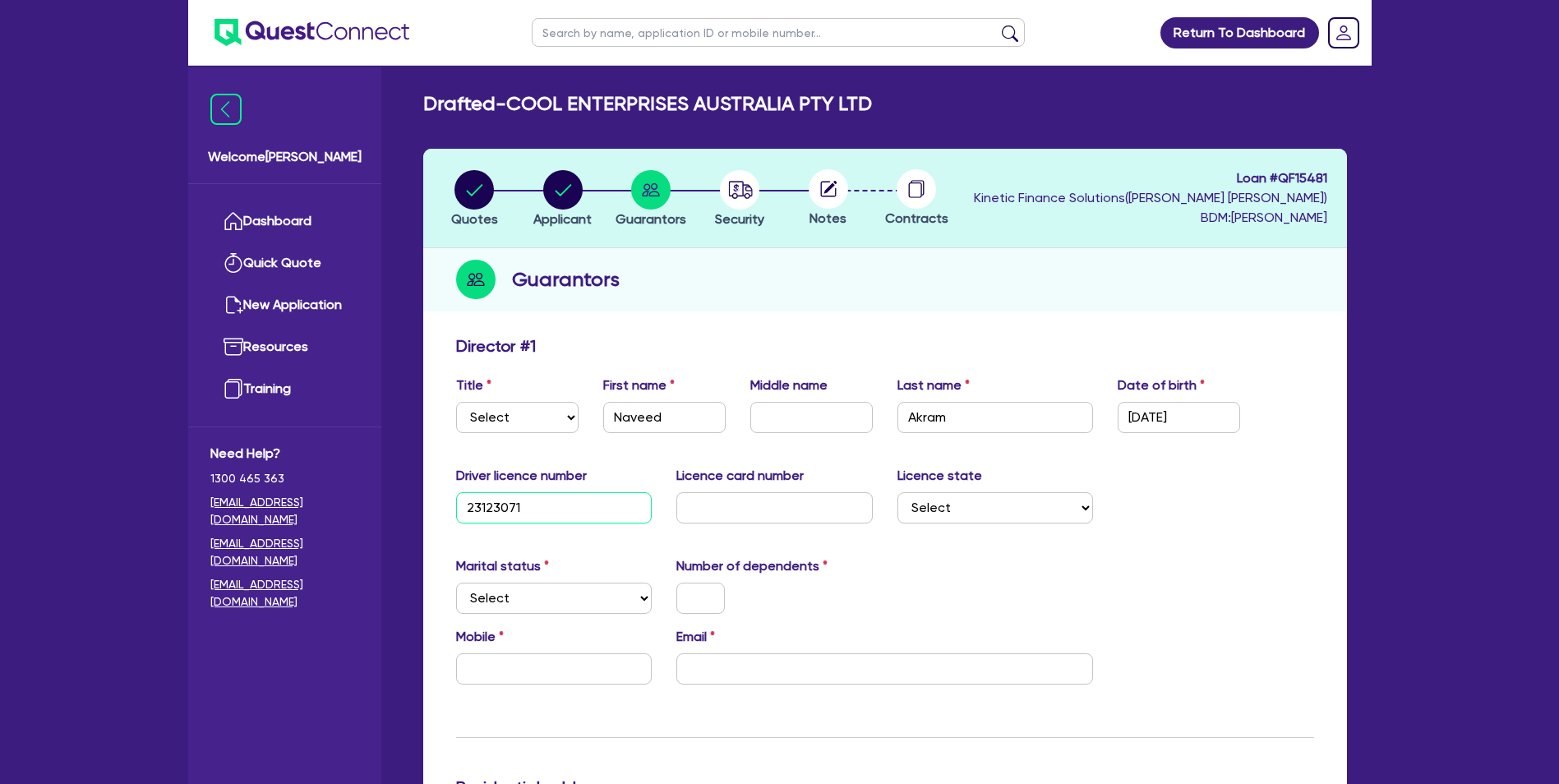
drag, startPoint x: 554, startPoint y: 497, endPoint x: 554, endPoint y: 519, distance: 22.0
click at [554, 519] on input "23123071" at bounding box center [554, 507] width 197 height 31
click at [555, 519] on input "23123071" at bounding box center [554, 507] width 197 height 31
click at [555, 517] on input "23123071" at bounding box center [554, 507] width 197 height 31
click at [555, 516] on input "23123071" at bounding box center [554, 507] width 197 height 31
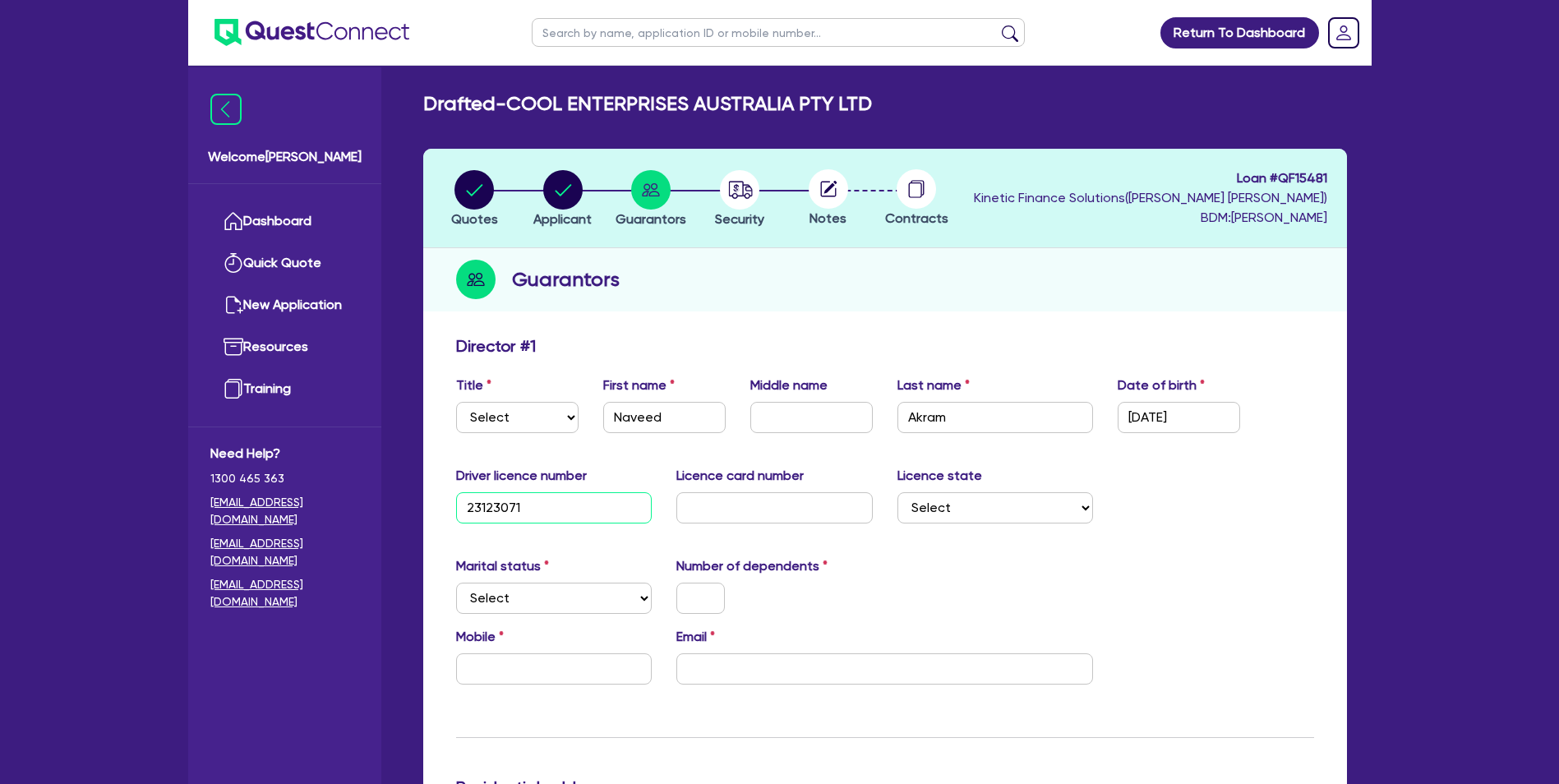
paste input "231"
drag, startPoint x: 562, startPoint y: 509, endPoint x: 269, endPoint y: 511, distance: 293.0
paste input "text"
type input "23123071"
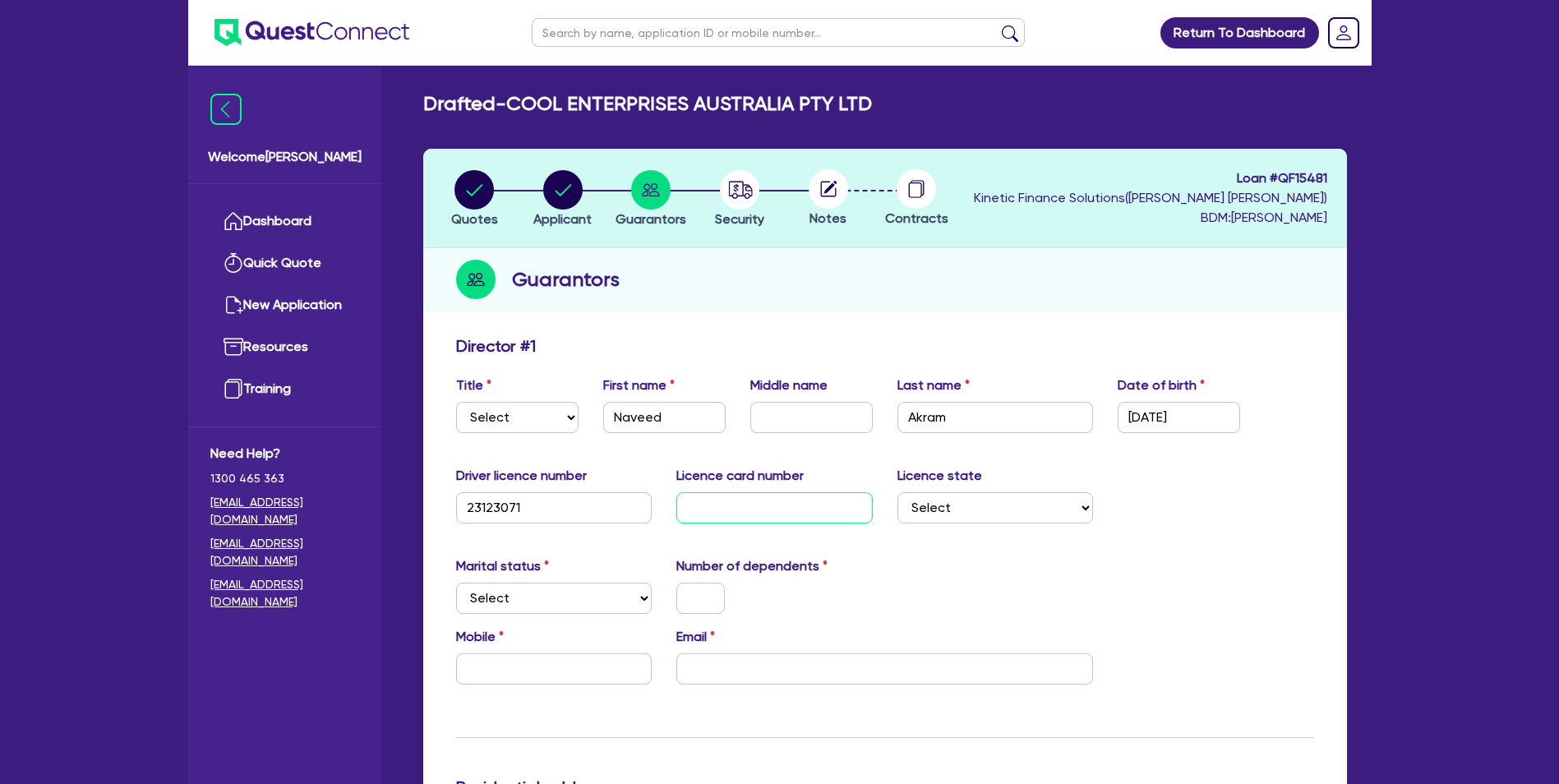
click at [777, 504] on input "text" at bounding box center [774, 507] width 197 height 31
paste input "2061835413"
type input "2061835413"
click at [949, 493] on select "Select [GEOGRAPHIC_DATA] [GEOGRAPHIC_DATA] [GEOGRAPHIC_DATA] [GEOGRAPHIC_DATA] …" at bounding box center [995, 507] width 197 height 31
drag, startPoint x: 949, startPoint y: 493, endPoint x: 948, endPoint y: 522, distance: 29.0
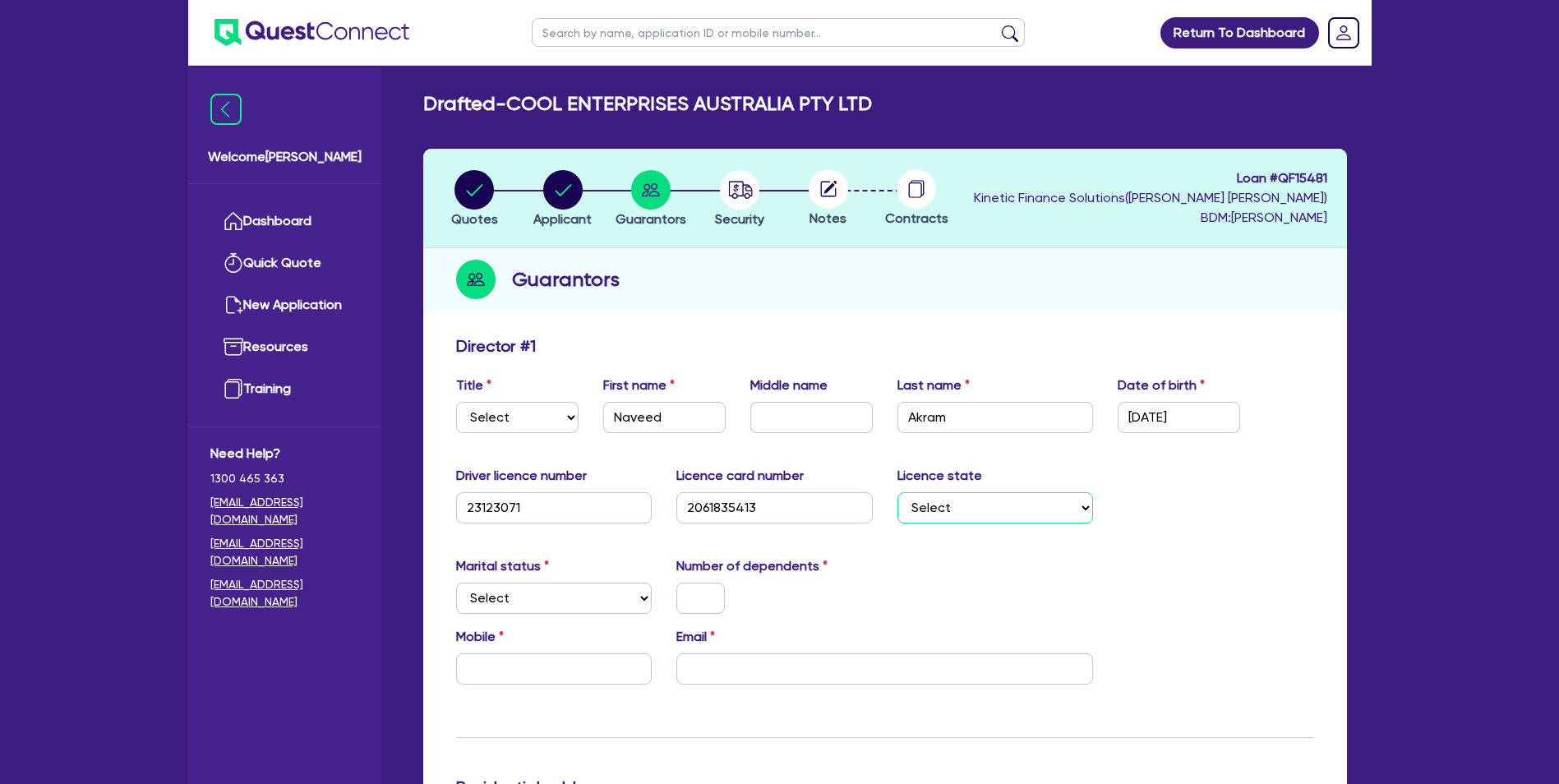
click at [949, 504] on select "Select [GEOGRAPHIC_DATA] [GEOGRAPHIC_DATA] [GEOGRAPHIC_DATA] [GEOGRAPHIC_DATA] …" at bounding box center [995, 507] width 197 height 31
click at [957, 508] on select "Select [GEOGRAPHIC_DATA] [GEOGRAPHIC_DATA] [GEOGRAPHIC_DATA] [GEOGRAPHIC_DATA] …" at bounding box center [995, 507] width 197 height 31
select select "[GEOGRAPHIC_DATA]"
click at [897, 492] on select "Select [GEOGRAPHIC_DATA] [GEOGRAPHIC_DATA] [GEOGRAPHIC_DATA] [GEOGRAPHIC_DATA] …" at bounding box center [995, 507] width 197 height 31
click at [585, 600] on select "Select Single Married De Facto / Partner" at bounding box center [554, 598] width 197 height 31
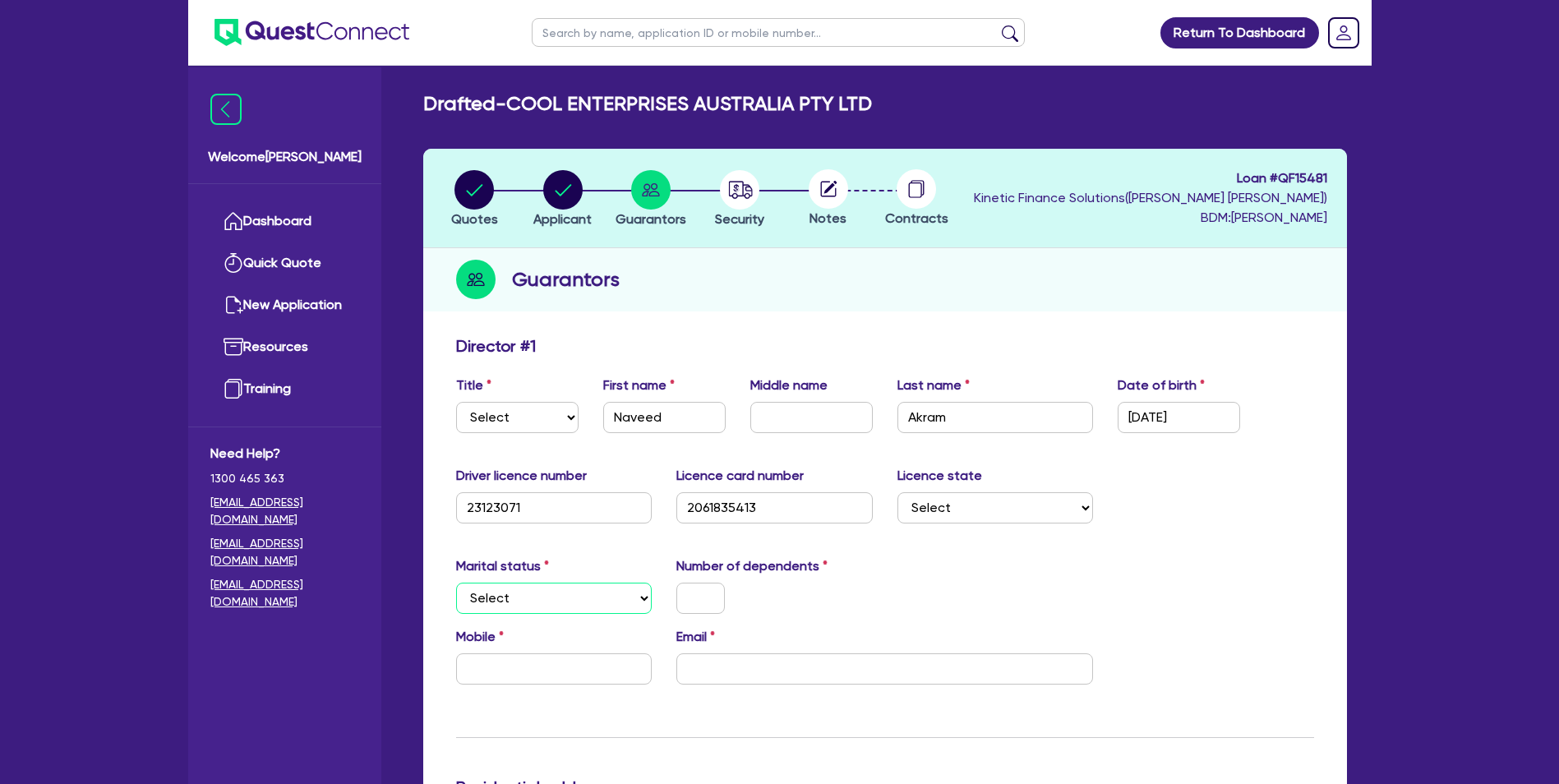
select select "SINGLE"
click at [456, 583] on select "Select Single Married De Facto / Partner" at bounding box center [554, 598] width 197 height 31
click at [686, 596] on input "text" at bounding box center [700, 598] width 48 height 31
click at [686, 596] on input "0" at bounding box center [700, 598] width 48 height 31
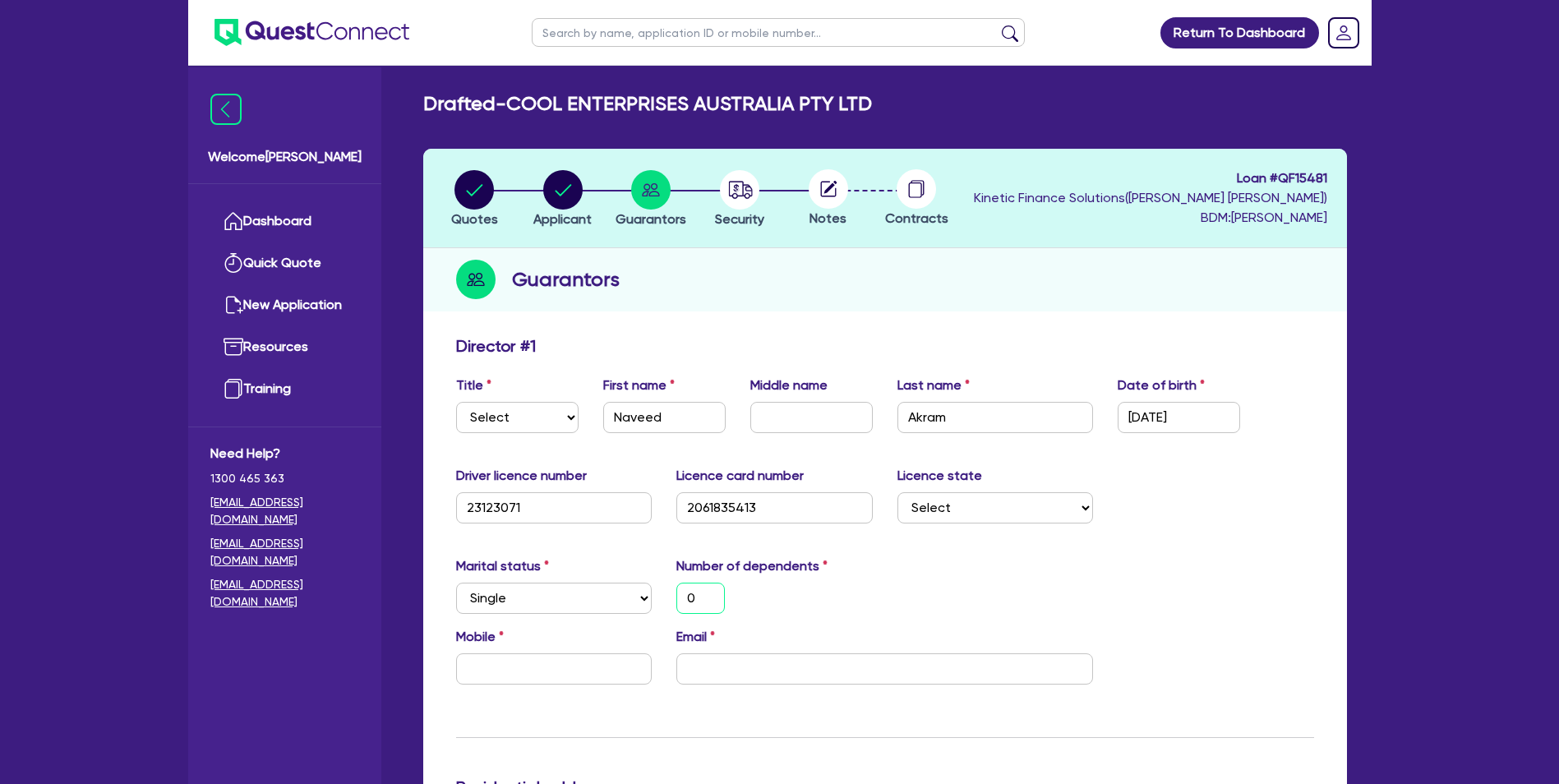
type input "0"
click at [878, 670] on input "email" at bounding box center [884, 668] width 417 height 31
paste input "[EMAIL_ADDRESS][DOMAIN_NAME]"
type input "[EMAIL_ADDRESS][DOMAIN_NAME]"
type input "0"
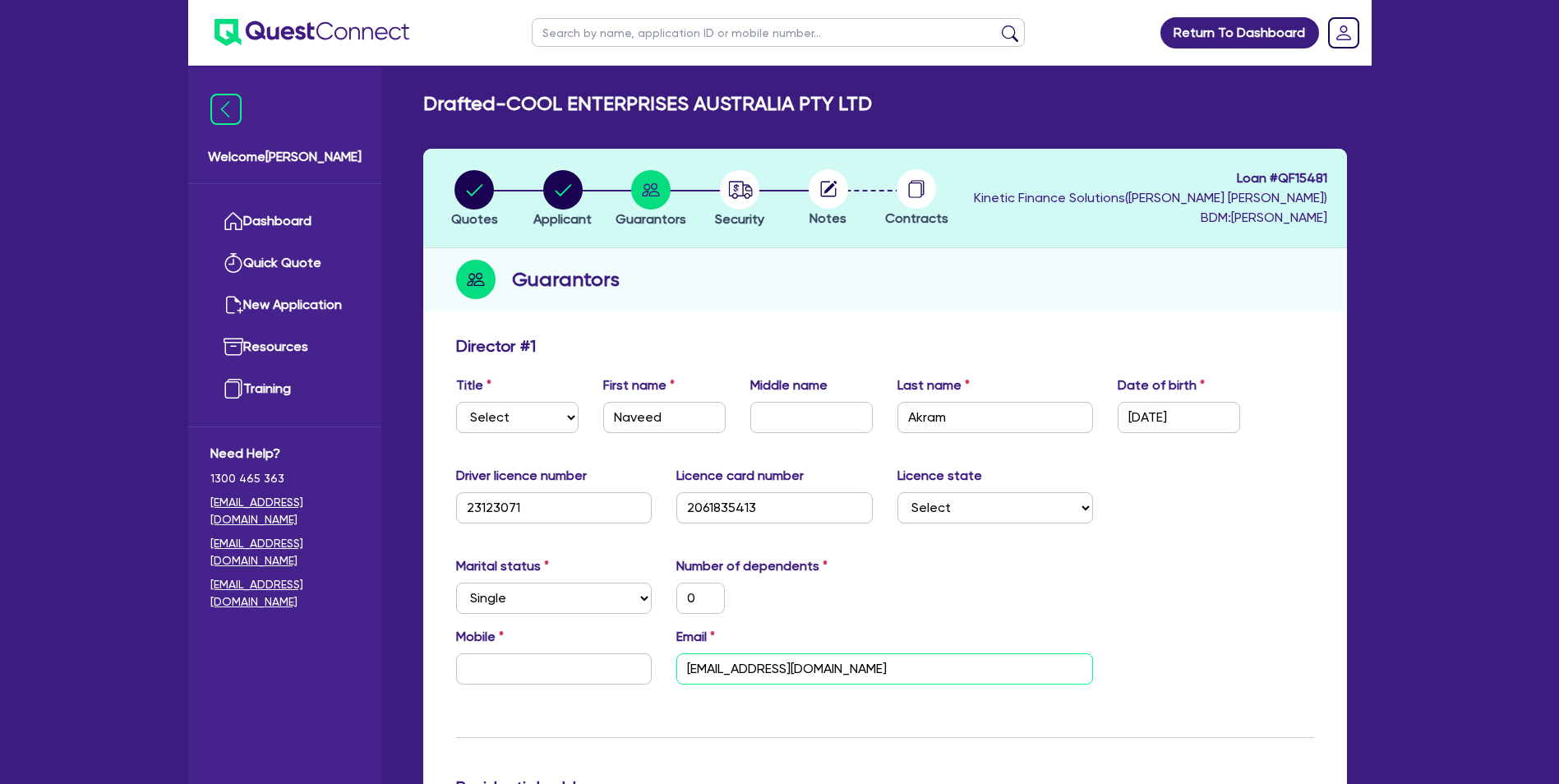
type input "[EMAIL_ADDRESS][DOMAIN_NAME]"
click at [1158, 616] on div "Marital status Select [DEMOGRAPHIC_DATA] Married De Facto / Partner Number of d…" at bounding box center [885, 591] width 883 height 70
drag, startPoint x: 493, startPoint y: 666, endPoint x: 505, endPoint y: 662, distance: 12.6
click at [495, 666] on input "text" at bounding box center [554, 668] width 197 height 31
paste input "0434 918 076"
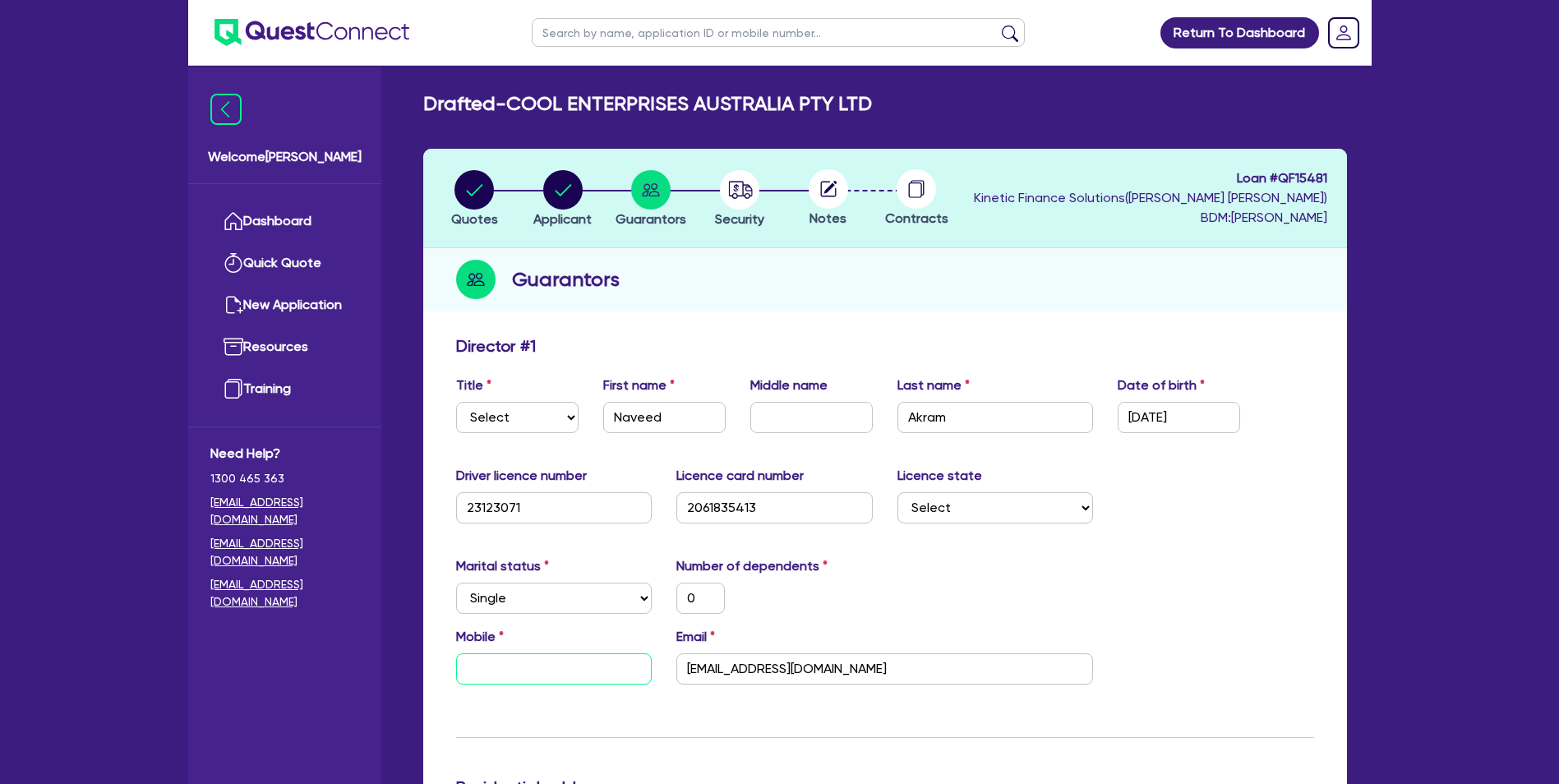
type input "0"
type input "0434 918 076"
click at [1018, 581] on div "Marital status Select [DEMOGRAPHIC_DATA] Married De Facto / Partner Number of d…" at bounding box center [885, 591] width 883 height 70
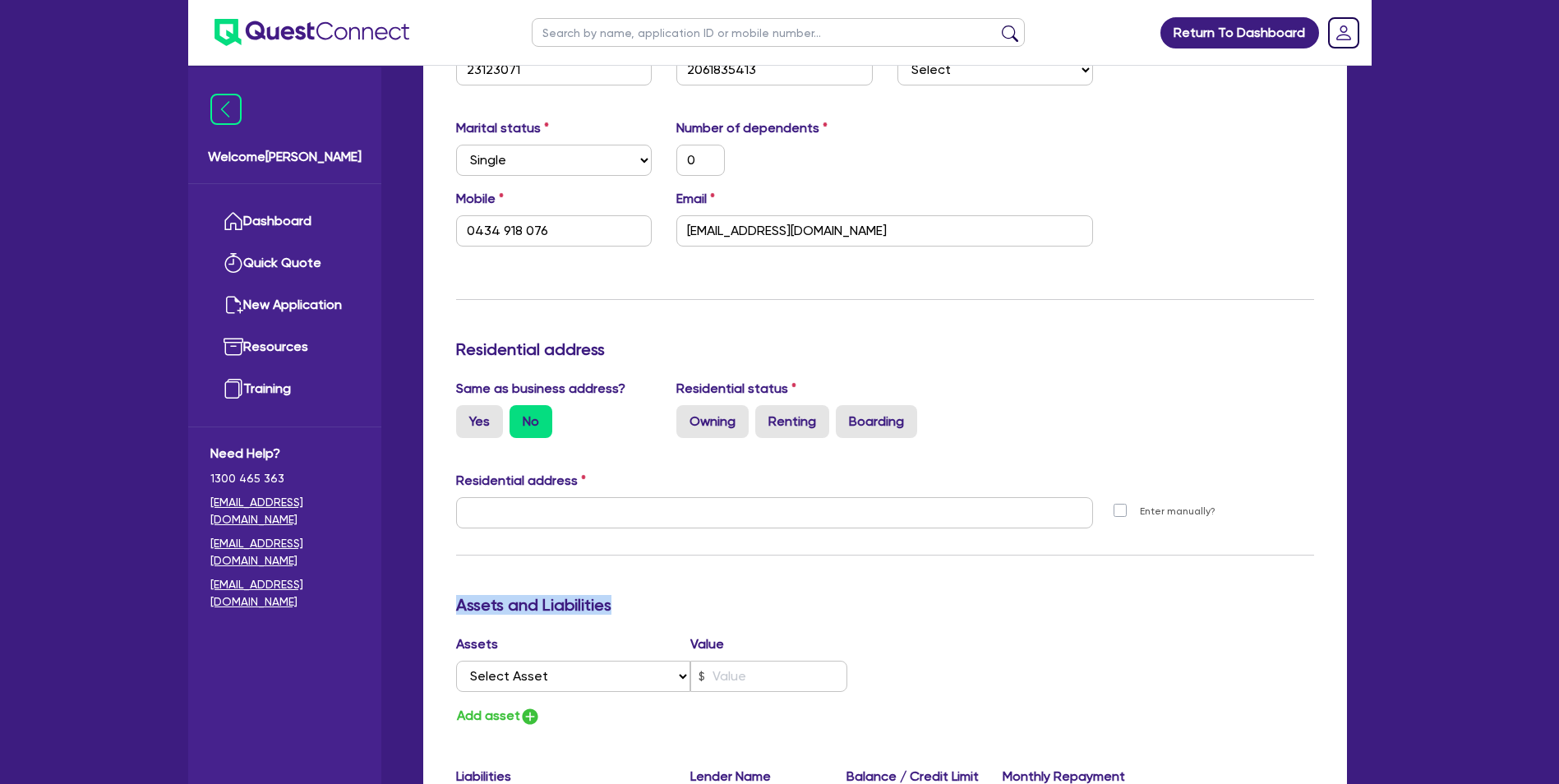
click at [1018, 581] on div "Update residential status for Director #1 Boarding is only acceptable when the …" at bounding box center [885, 506] width 858 height 1215
drag, startPoint x: 1018, startPoint y: 581, endPoint x: 585, endPoint y: 479, distance: 444.9
click at [585, 479] on div "Residential address [GEOGRAPHIC_DATA] name Suburb State Select [GEOGRAPHIC_DATA…" at bounding box center [885, 506] width 883 height 70
click at [501, 405] on div "Update residential status for Director #1 Boarding is only acceptable when the …" at bounding box center [885, 506] width 858 height 1215
drag, startPoint x: 501, startPoint y: 405, endPoint x: 479, endPoint y: 418, distance: 25.6
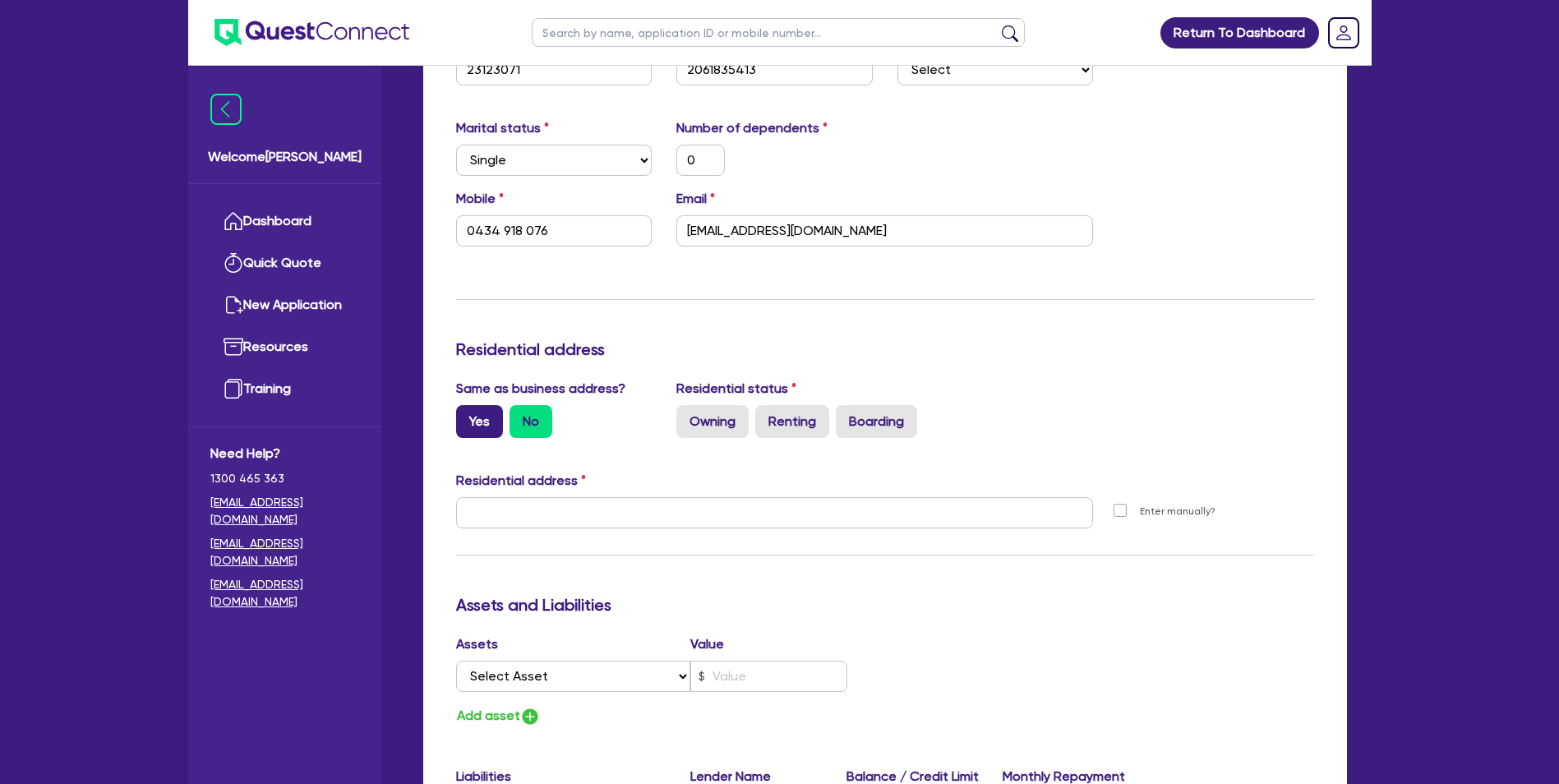
click at [479, 418] on label "Yes" at bounding box center [479, 421] width 47 height 33
click at [467, 416] on input "Yes" at bounding box center [460, 410] width 10 height 10
radio input "true"
type input "0"
type input "0434 918 076"
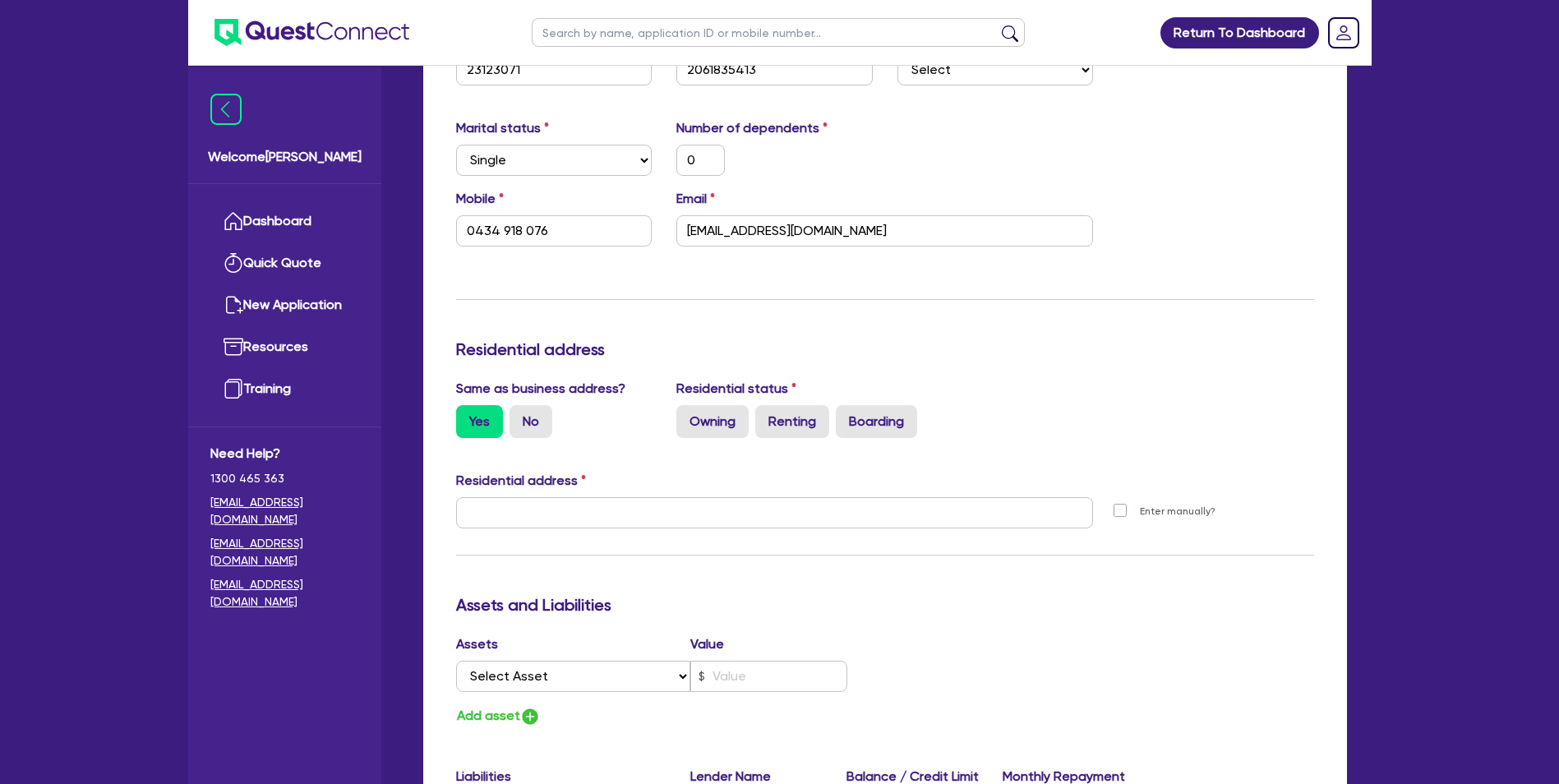
type input "[STREET_ADDRESS][PERSON_NAME]"
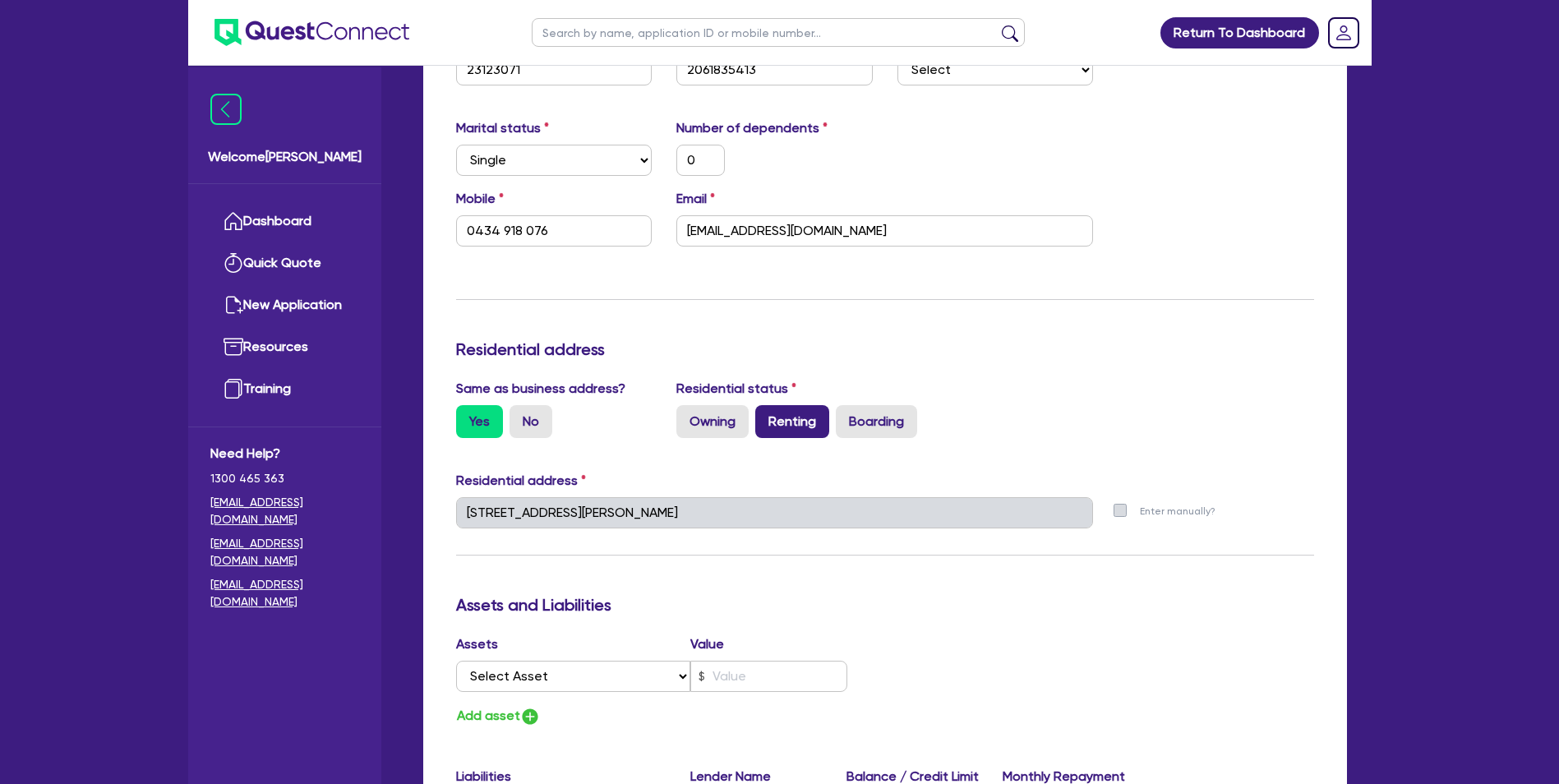
click at [795, 425] on label "Renting" at bounding box center [792, 421] width 74 height 33
click at [766, 416] on input "Renting" at bounding box center [760, 410] width 10 height 10
radio input "true"
type input "0"
type input "0434 918 076"
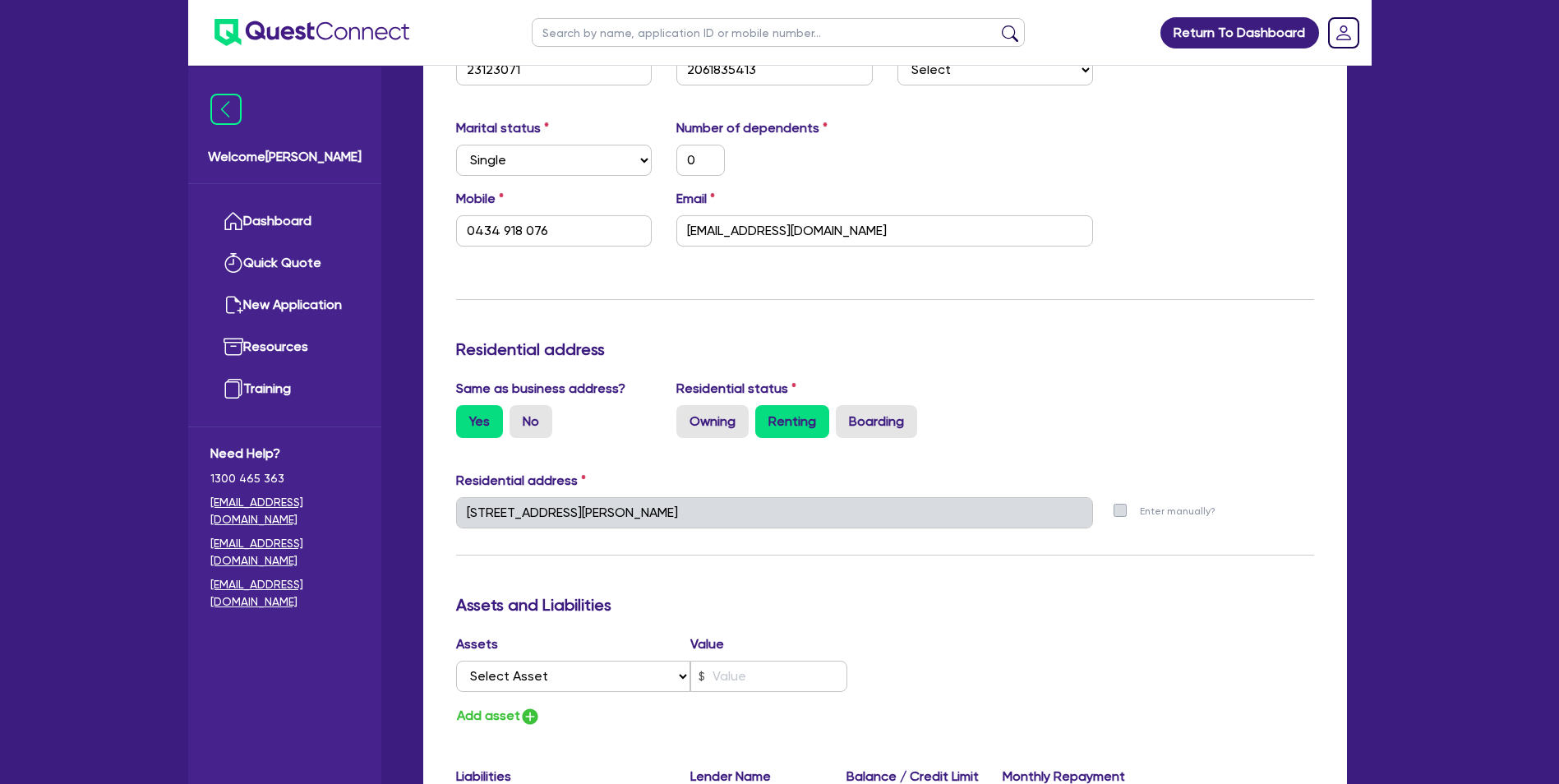
scroll to position [877, 0]
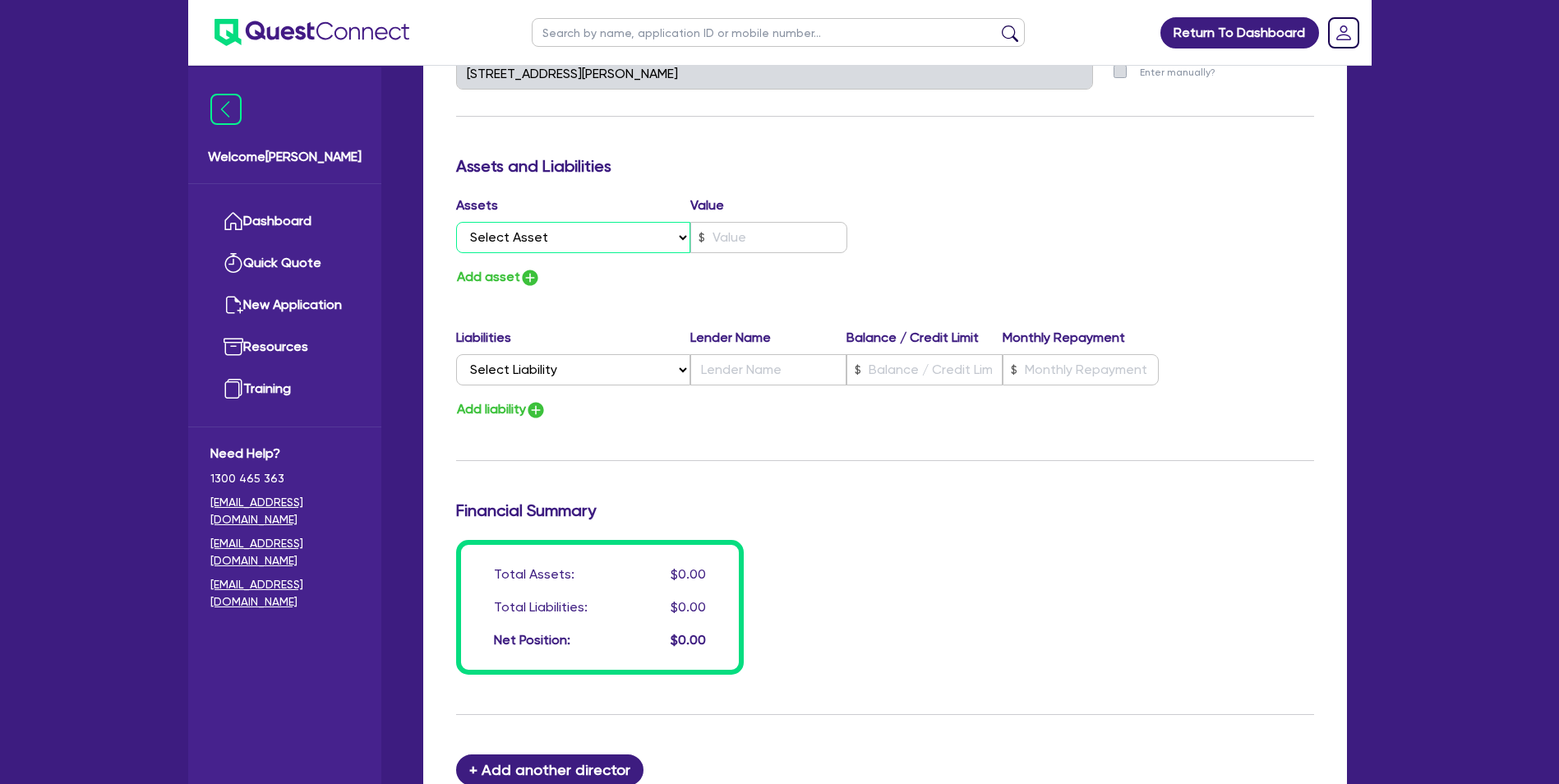
click at [577, 239] on select "Select Asset Cash Property Investment property Vehicle Truck Trailer Equipment …" at bounding box center [573, 237] width 235 height 31
select select "CASH"
click at [456, 222] on select "Select Asset Cash Property Investment property Vehicle Truck Trailer Equipment …" at bounding box center [573, 237] width 235 height 31
type input "0"
type input "0434 918 076"
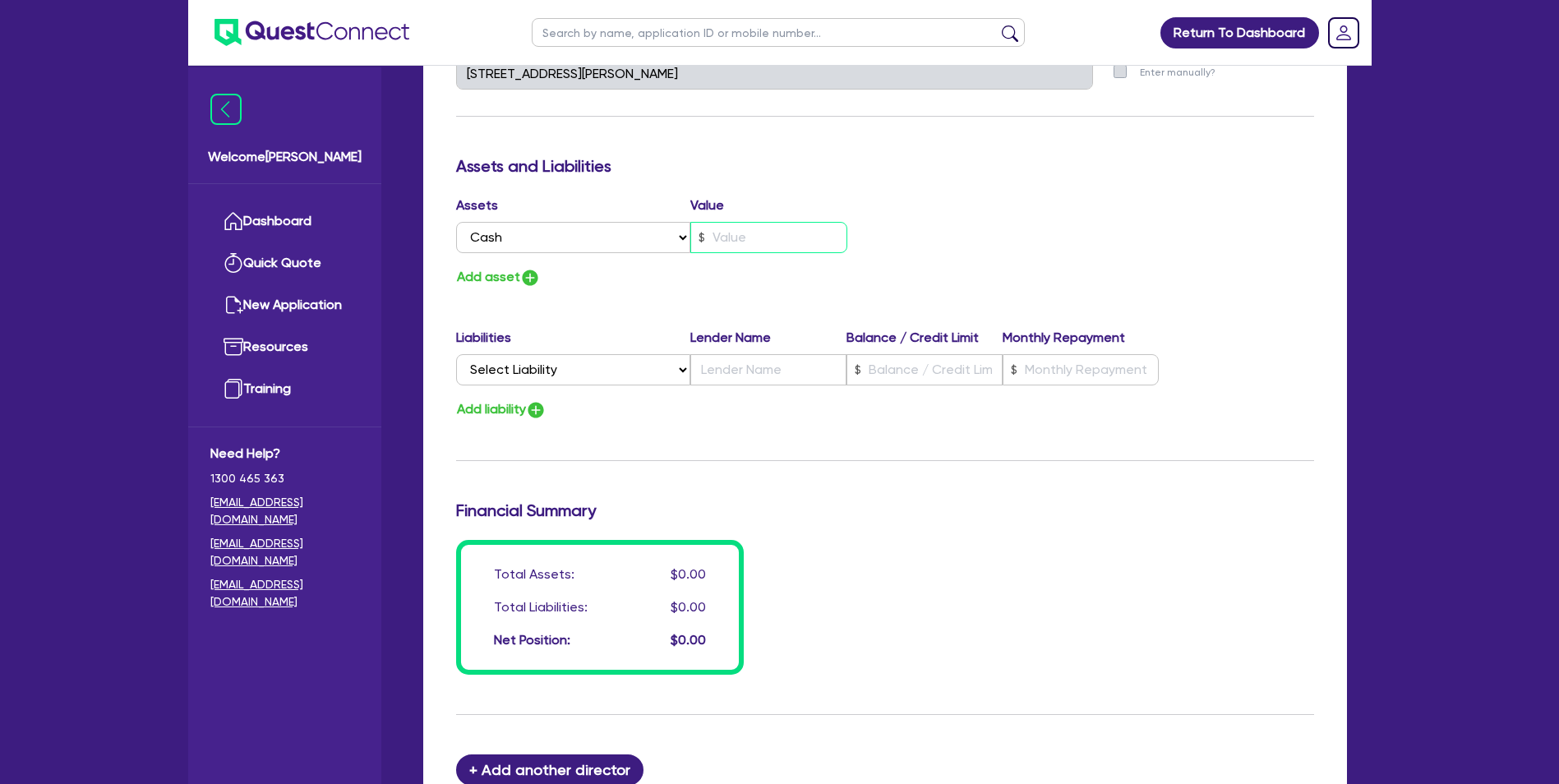
click at [739, 239] on input "text" at bounding box center [768, 237] width 157 height 31
type input "0"
type input "0434 918 076"
type input "3"
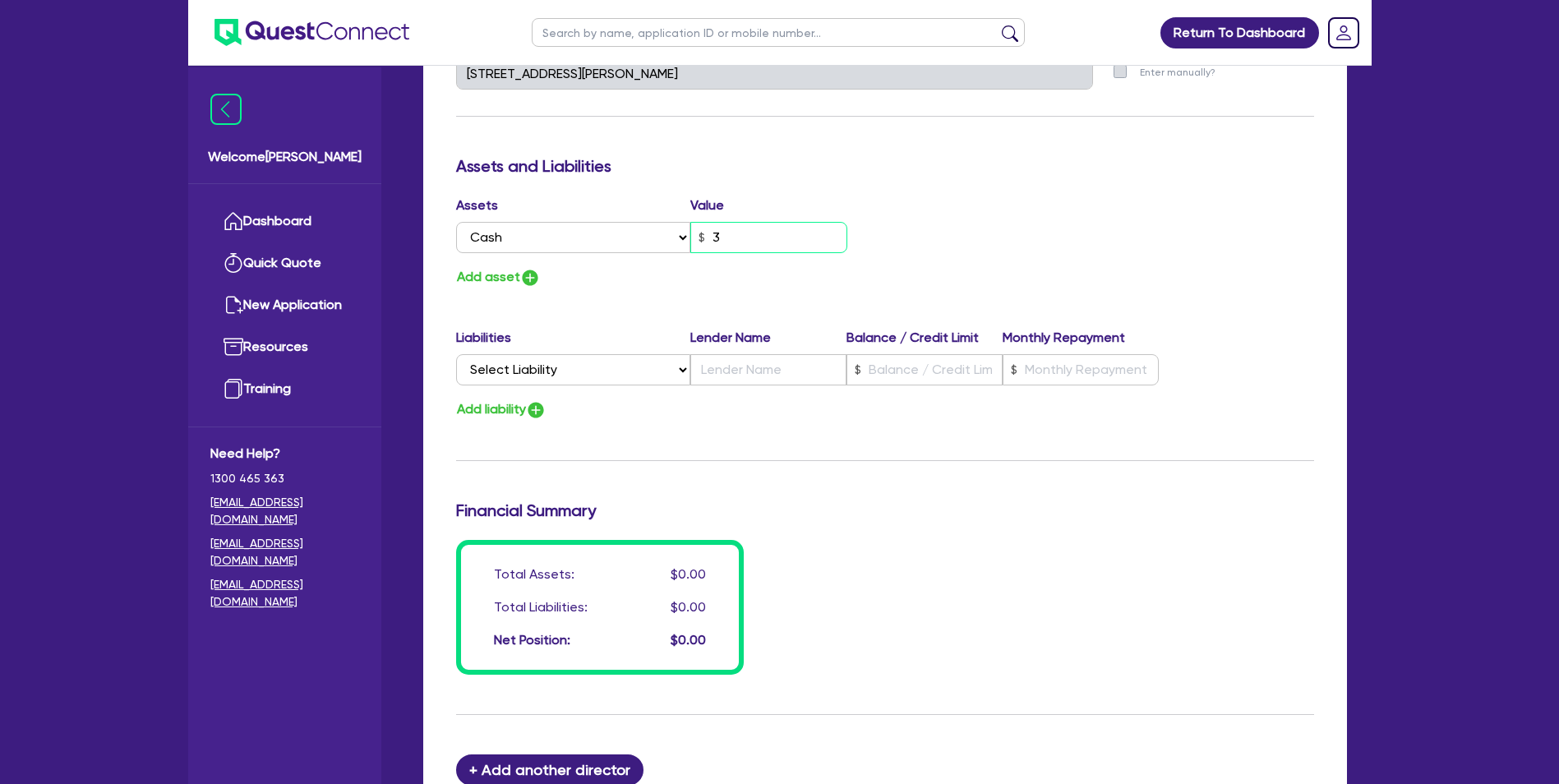
type input "0"
type input "0434 918 076"
type input "30"
type input "0"
type input "0434 918 076"
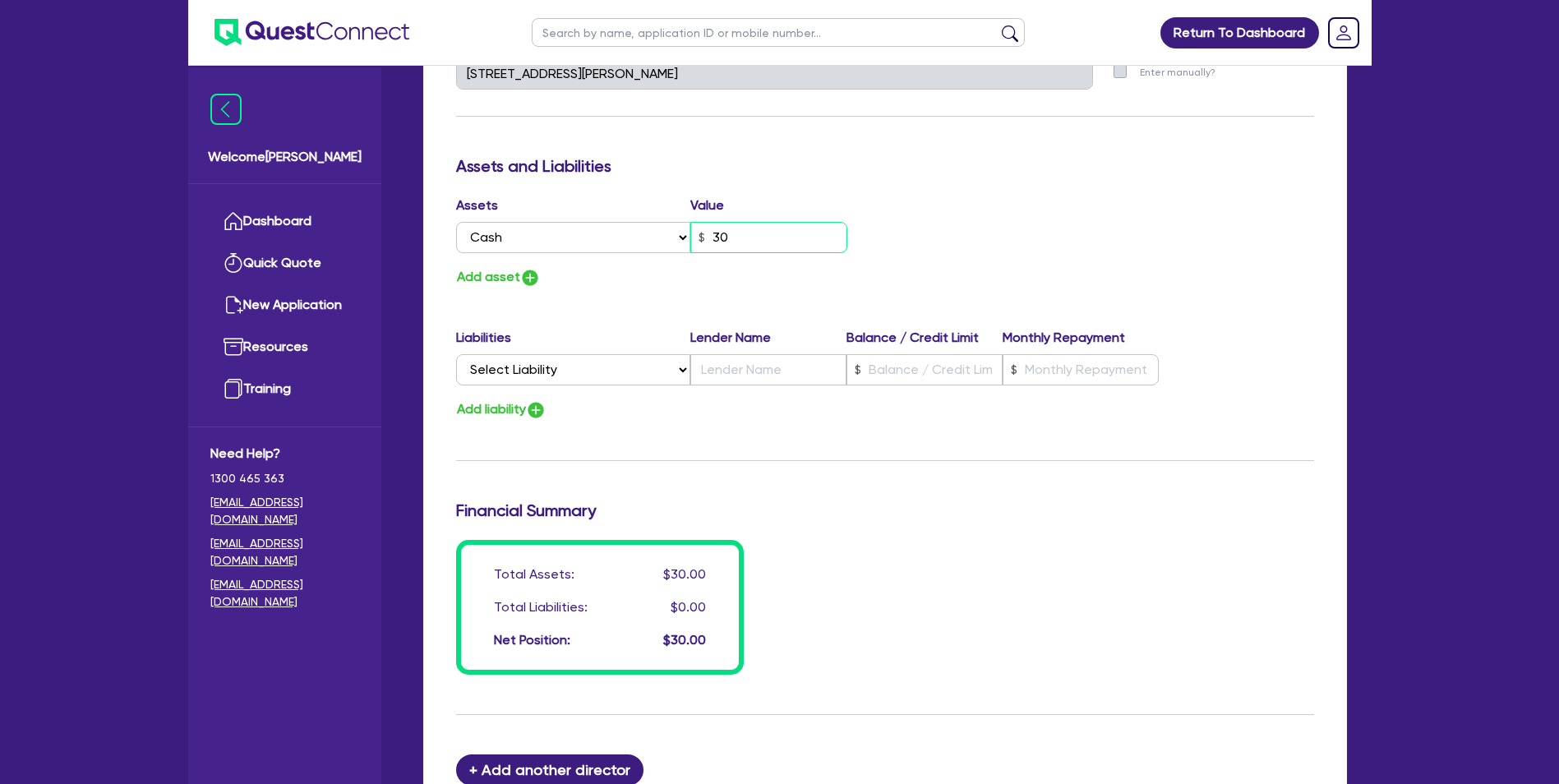
type input "300"
type input "0"
type input "0434 918 076"
type input "3,000"
type input "0"
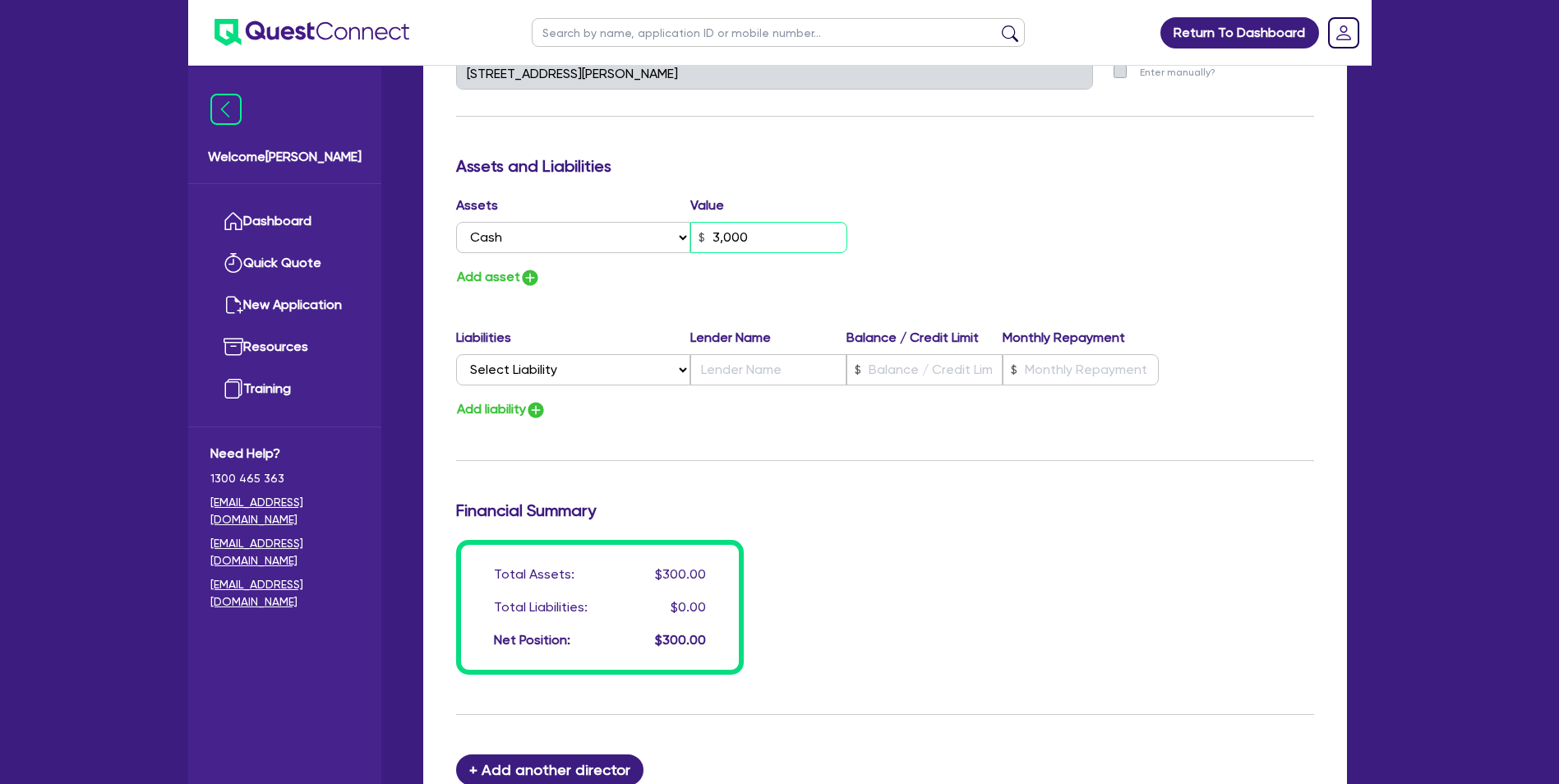
type input "0434 918 076"
click at [739, 239] on input "30,000" at bounding box center [768, 237] width 157 height 31
drag, startPoint x: 739, startPoint y: 239, endPoint x: 877, endPoint y: 191, distance: 146.1
click at [848, 200] on div "Assets Value Select Asset Cash Property Investment property Vehicle Truck Trail…" at bounding box center [664, 228] width 441 height 65
type input "30,000"
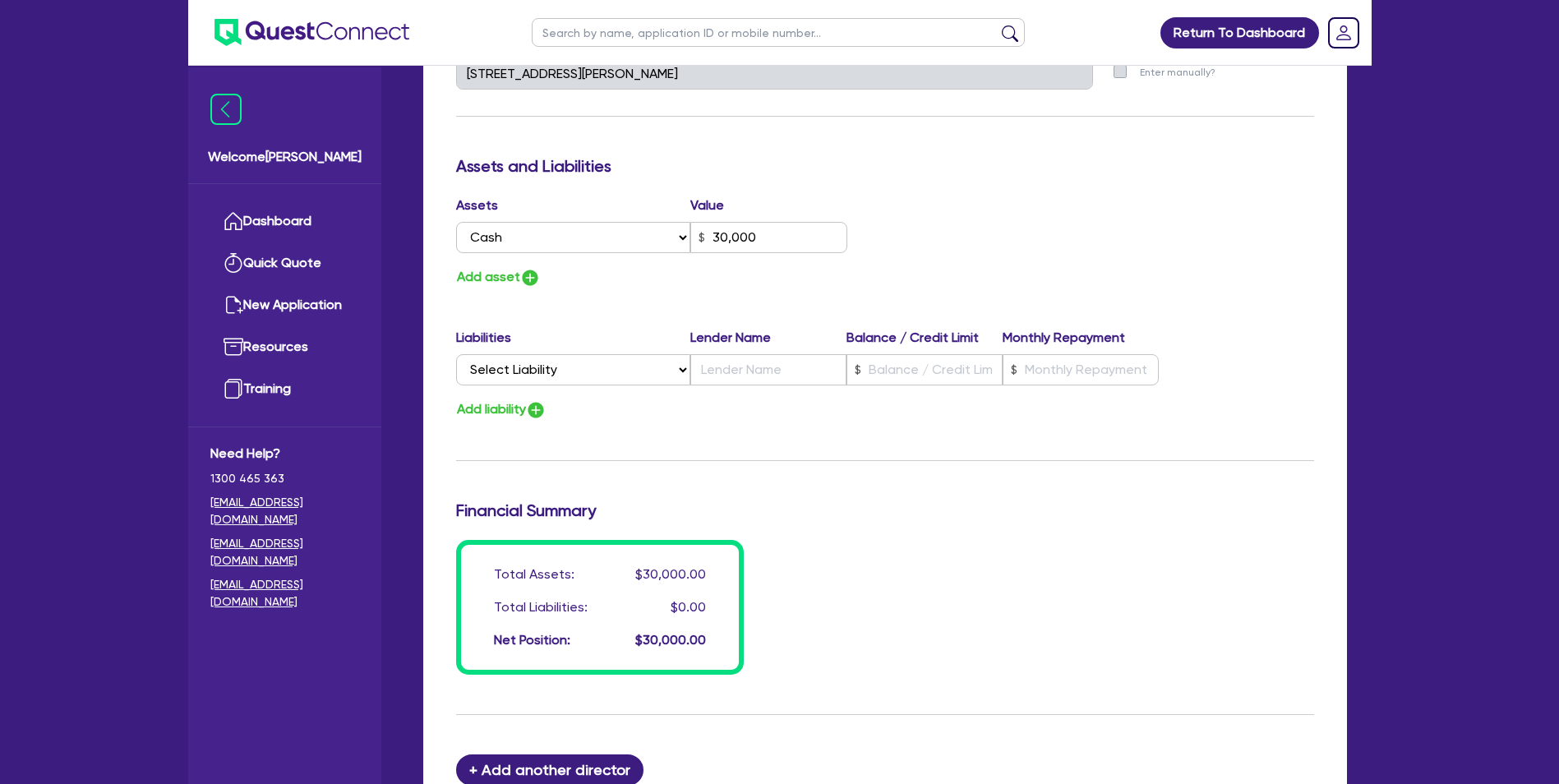
click at [877, 191] on div "Update residential status for Director #1 Boarding is only acceptable when the …" at bounding box center [885, 66] width 858 height 1215
click at [566, 370] on select "Select Liability Credit card Mortgage Investment property loan Vehicle loan Tru…" at bounding box center [573, 369] width 235 height 31
select select "VEHICLE_LOAN"
click at [456, 354] on select "Select Liability Credit card Mortgage Investment property loan Vehicle loan Tru…" at bounding box center [573, 369] width 235 height 31
type input "0"
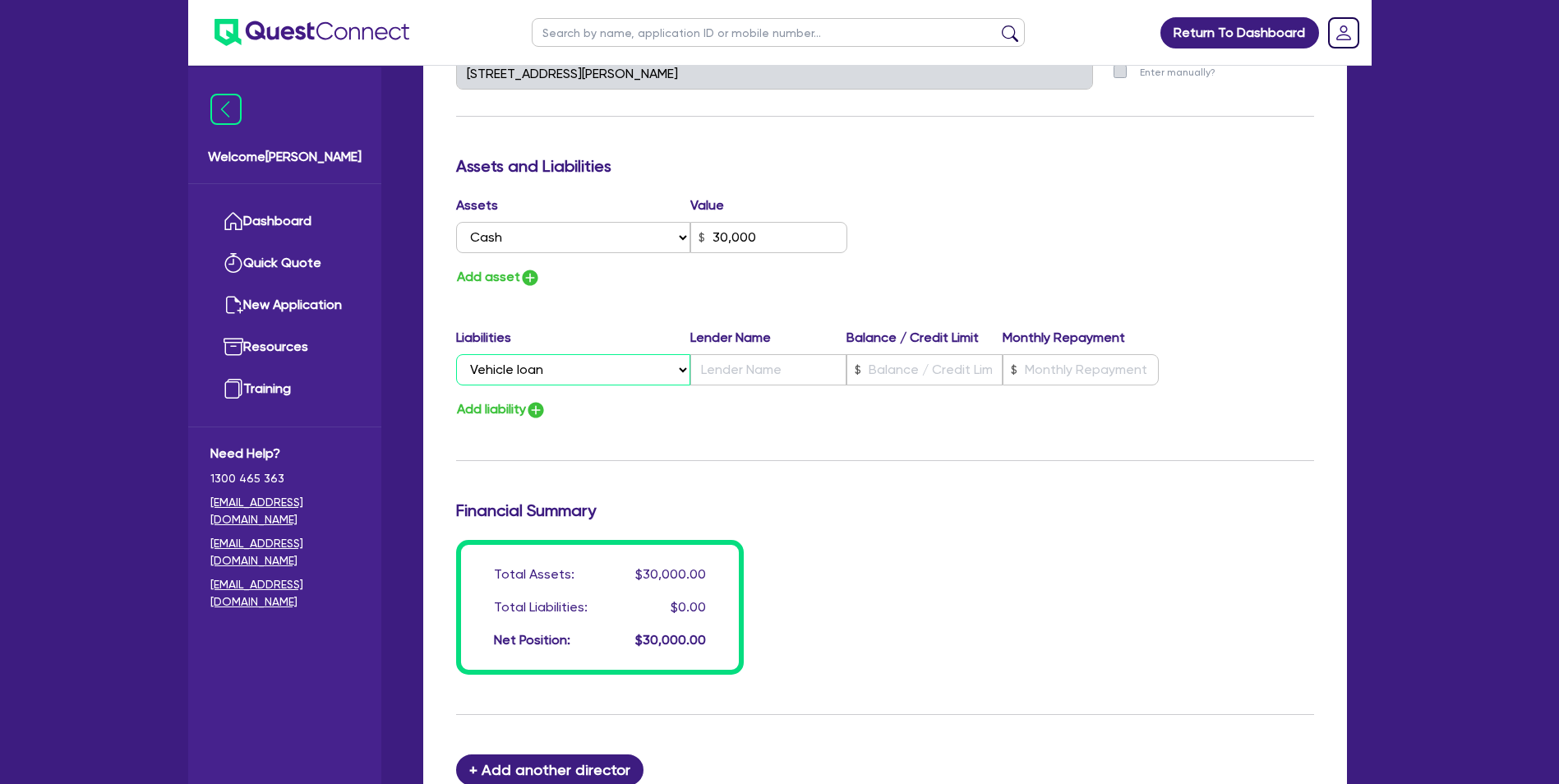
type input "0434 918 076"
type input "30,000"
click at [744, 361] on input "text" at bounding box center [768, 369] width 156 height 31
type input "0"
type input "0434 918 076"
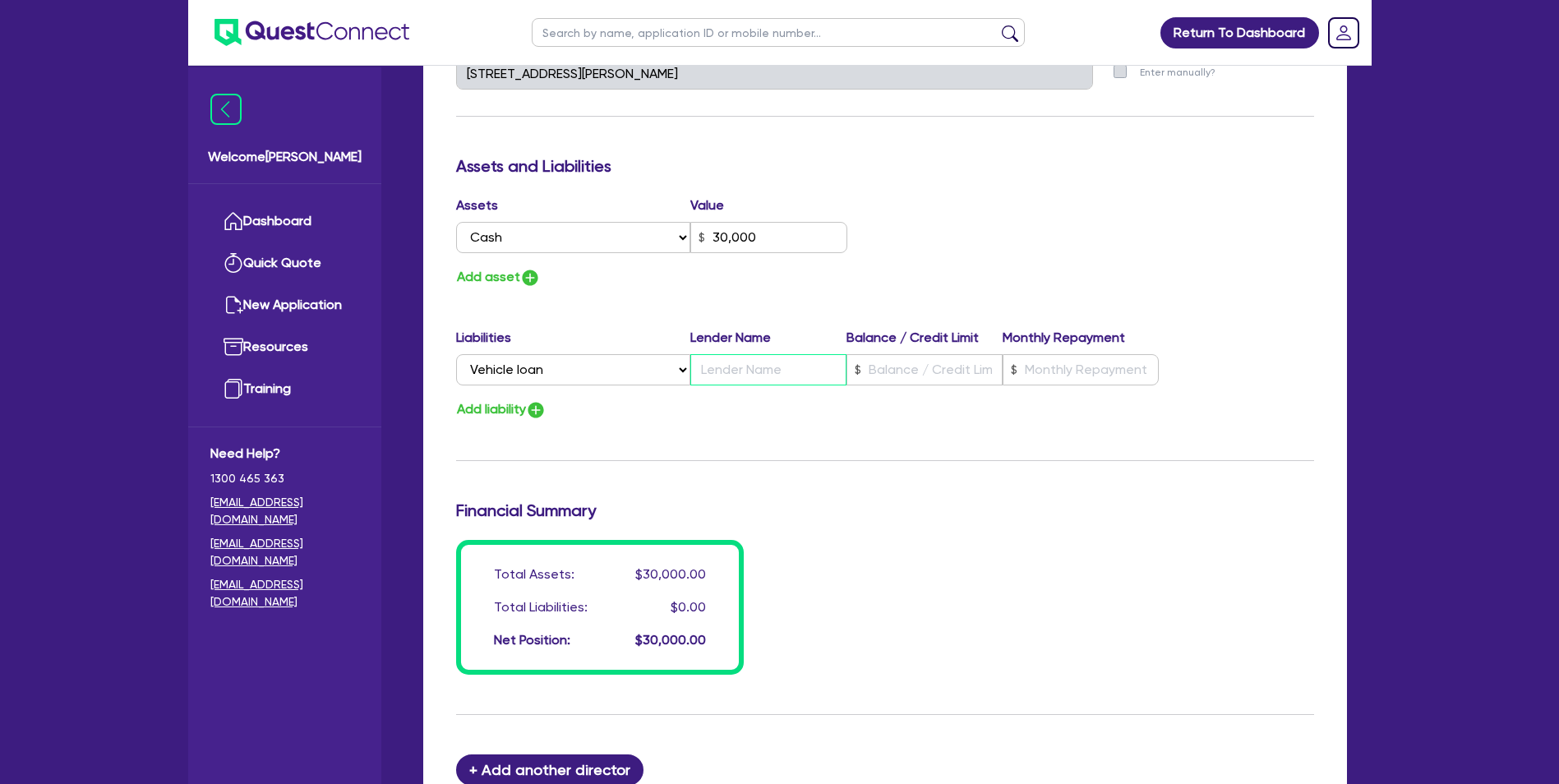
type input "30,000"
type input "T"
type input "0"
type input "0434 918 076"
type input "30,000"
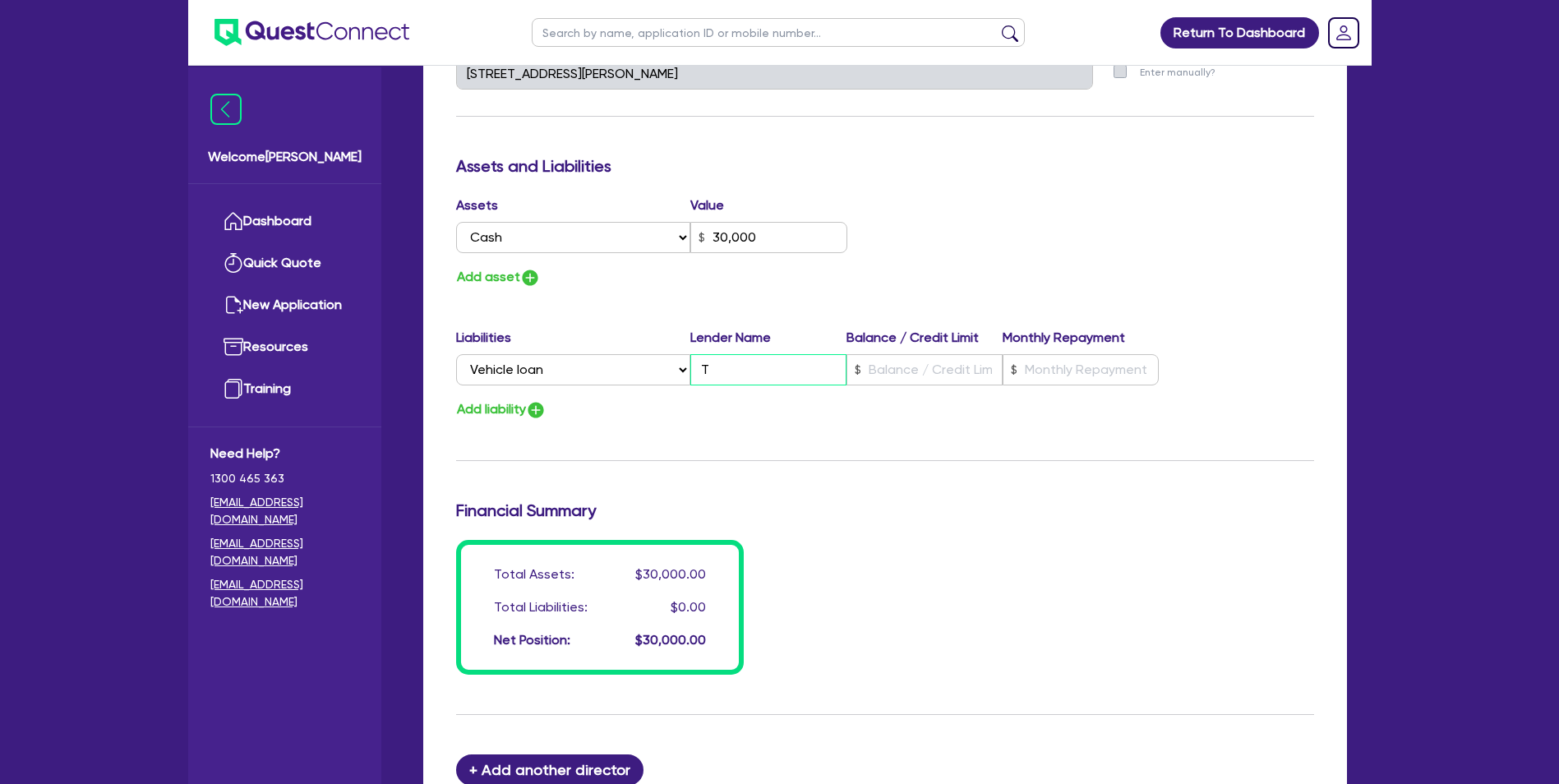
type input "Th"
type input "0"
type input "0434 918 076"
type input "30,000"
type input "The"
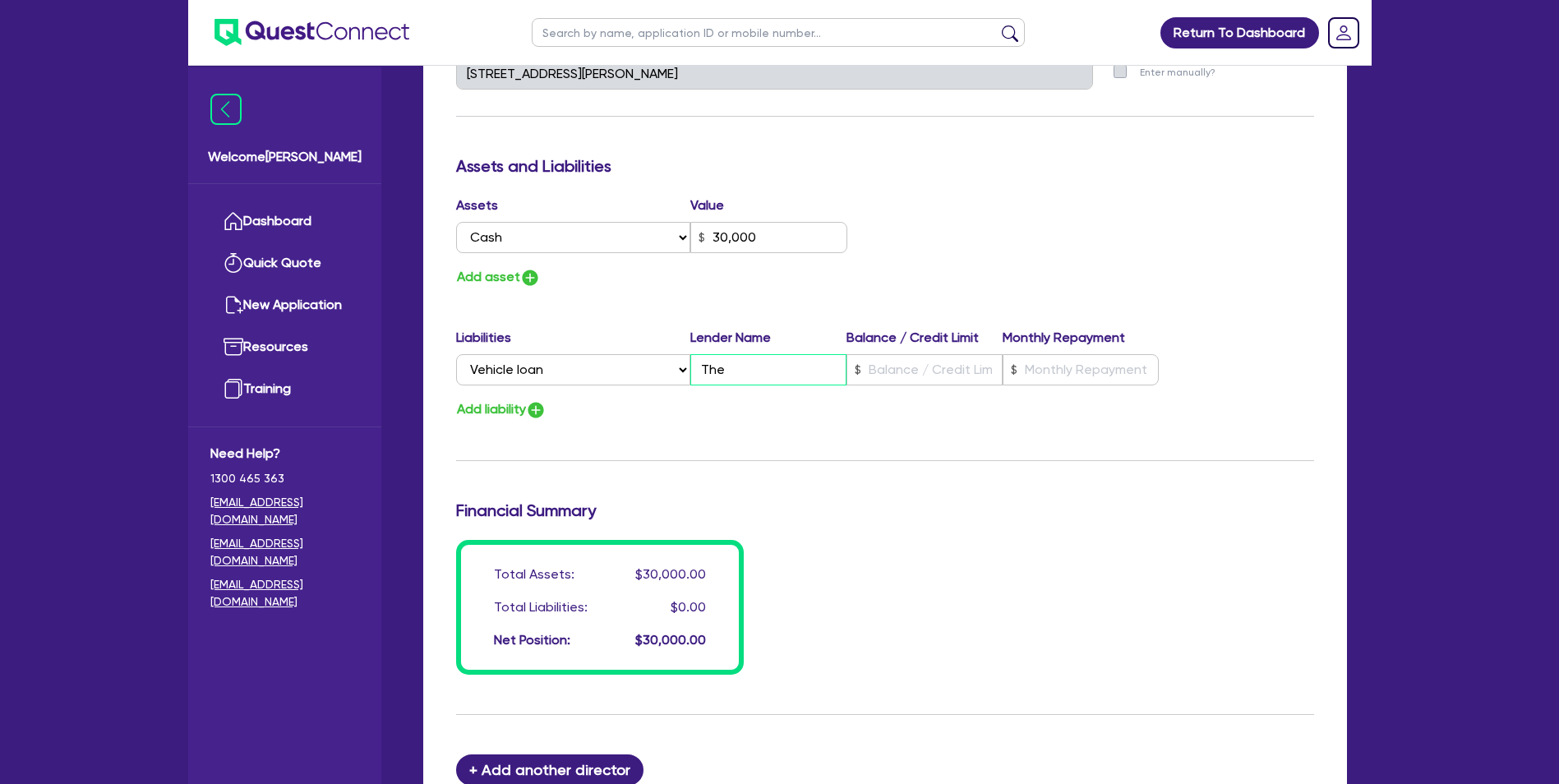
type input "0"
type input "0434 918 076"
type input "30,000"
type input "The"
type input "0"
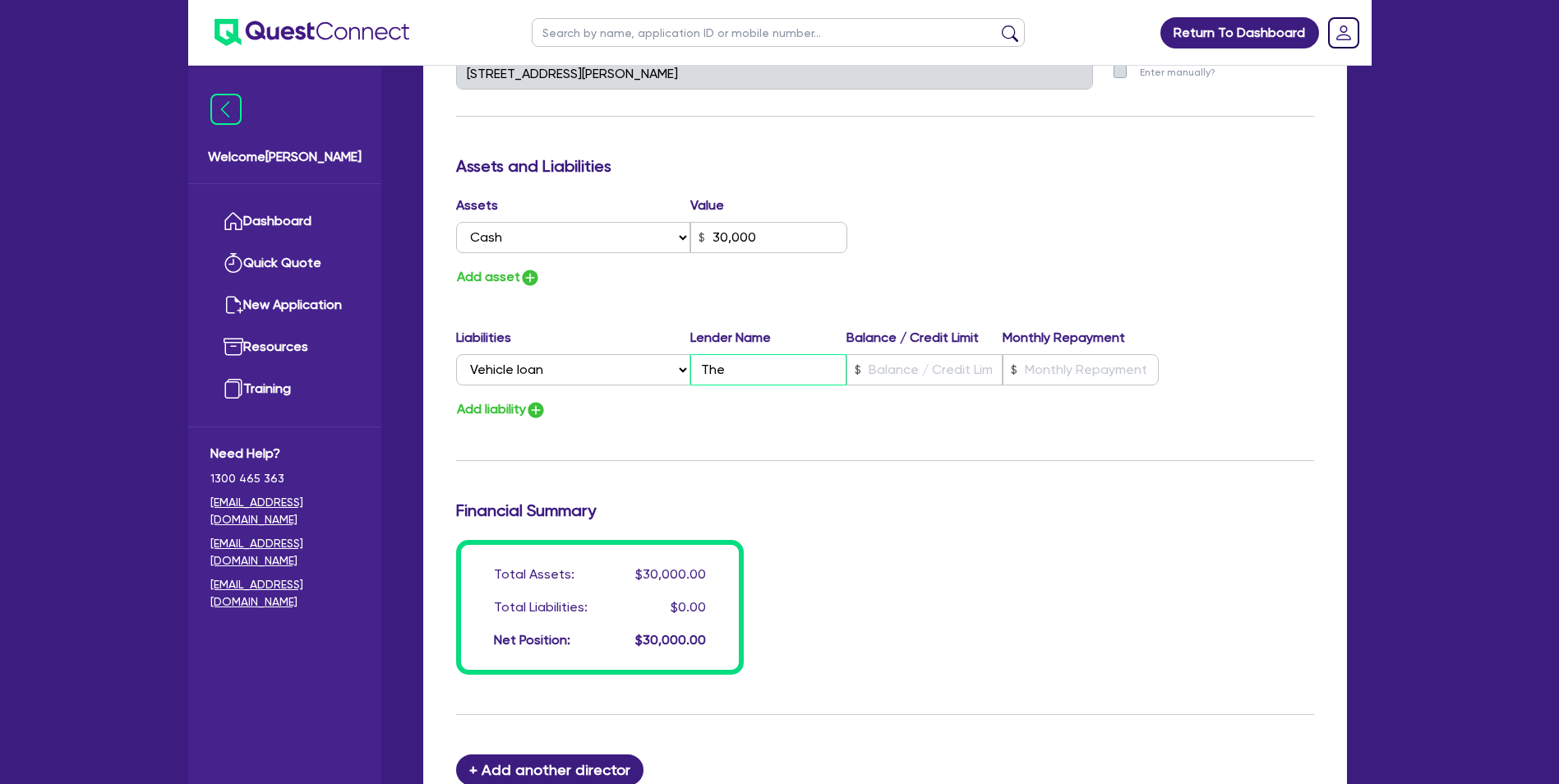
type input "0434 918 076"
type input "30,000"
type input "The a"
type input "0"
type input "0434 918 076"
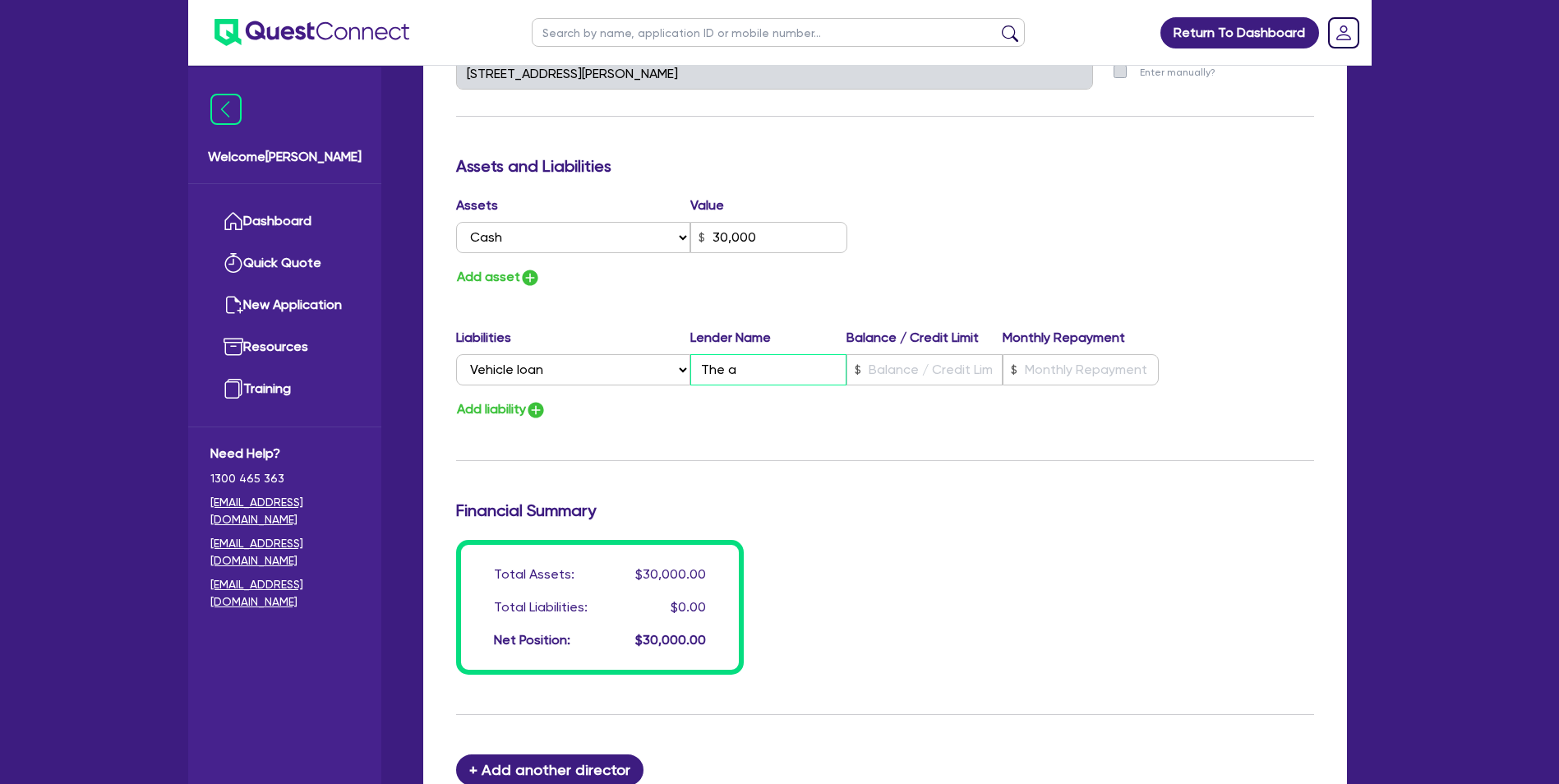
type input "30,000"
type input "The as"
type input "0"
type input "0434 918 076"
type input "30,000"
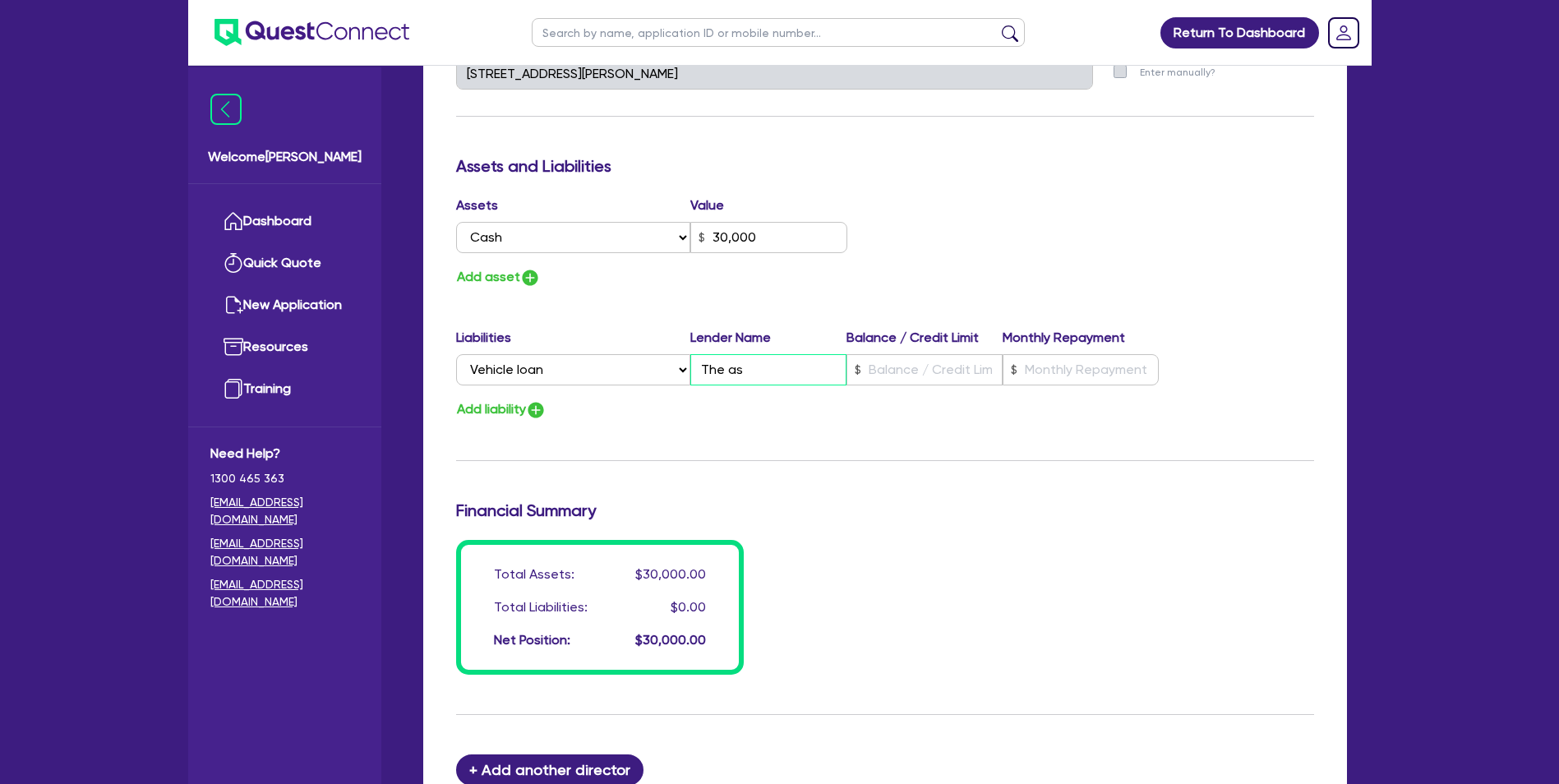
type input "The ass"
type input "0"
type input "0434 918 076"
type input "30,000"
type input "The asse"
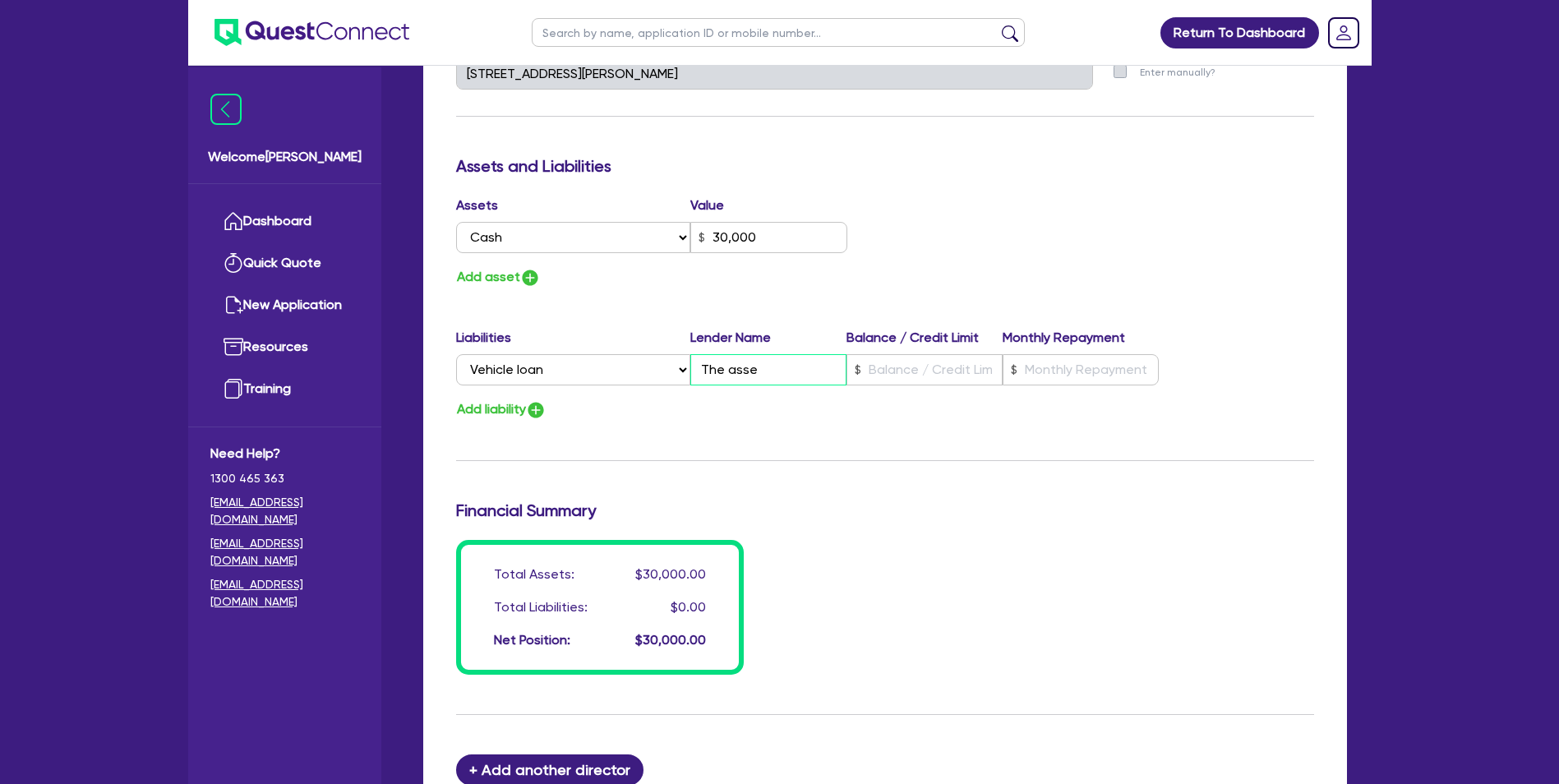
type input "0"
type input "0434 918 076"
type input "30,000"
type input "The asset"
type input "0"
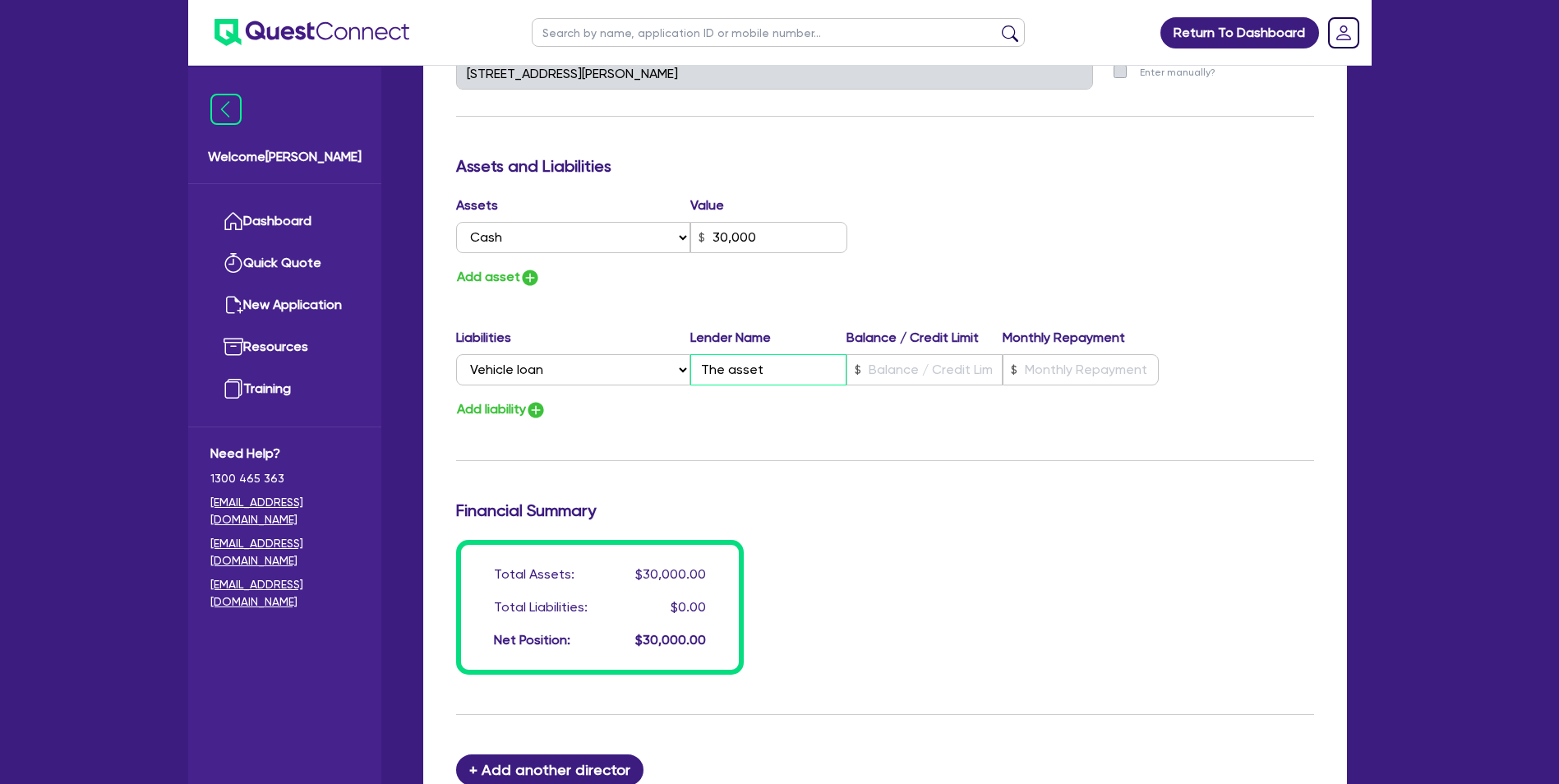
type input "0434 918 076"
type input "30,000"
type input "The asset"
type input "0"
type input "0434 918 076"
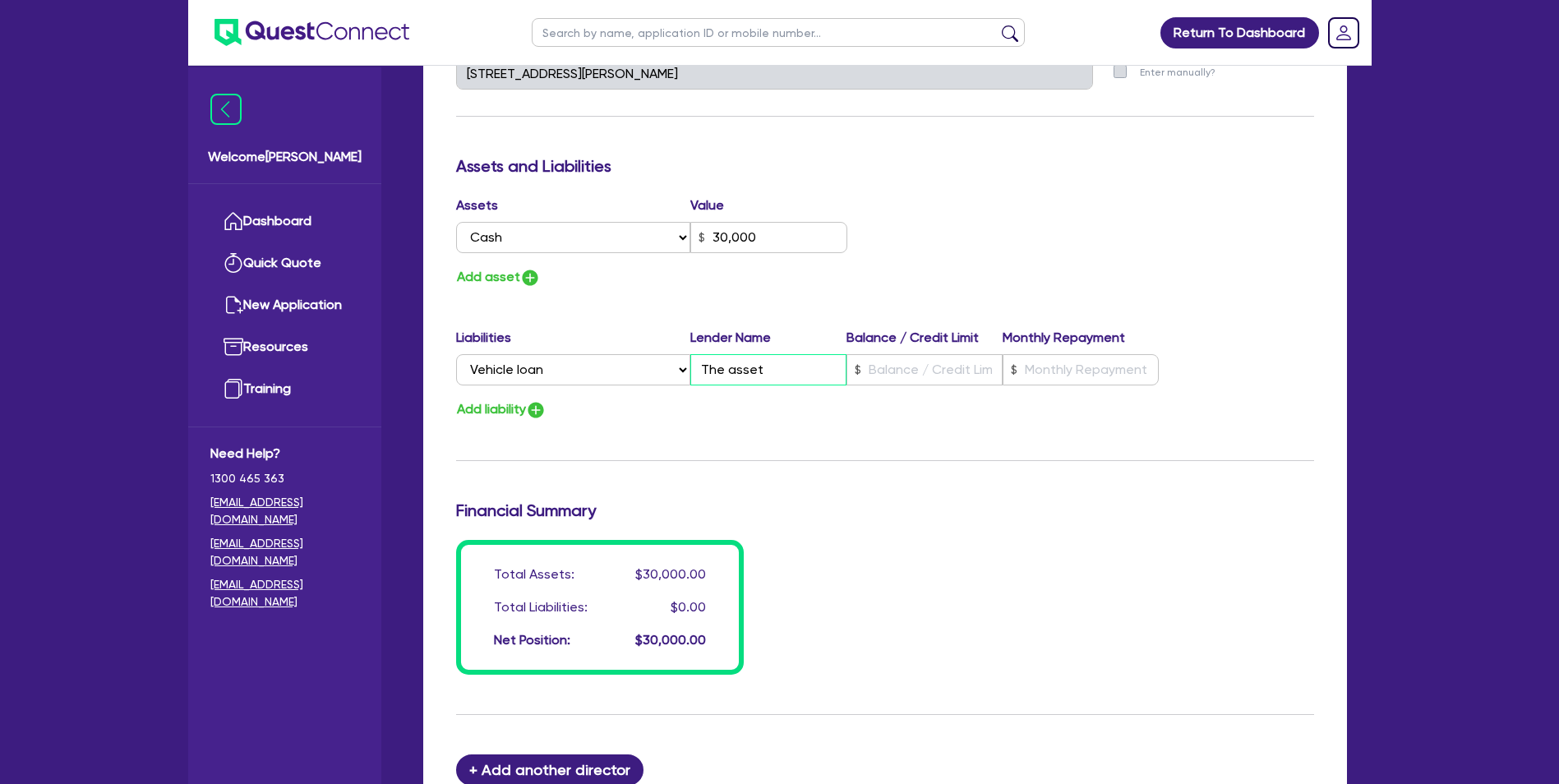
type input "30,000"
type input "The asset f"
type input "0"
type input "0434 918 076"
type input "30,000"
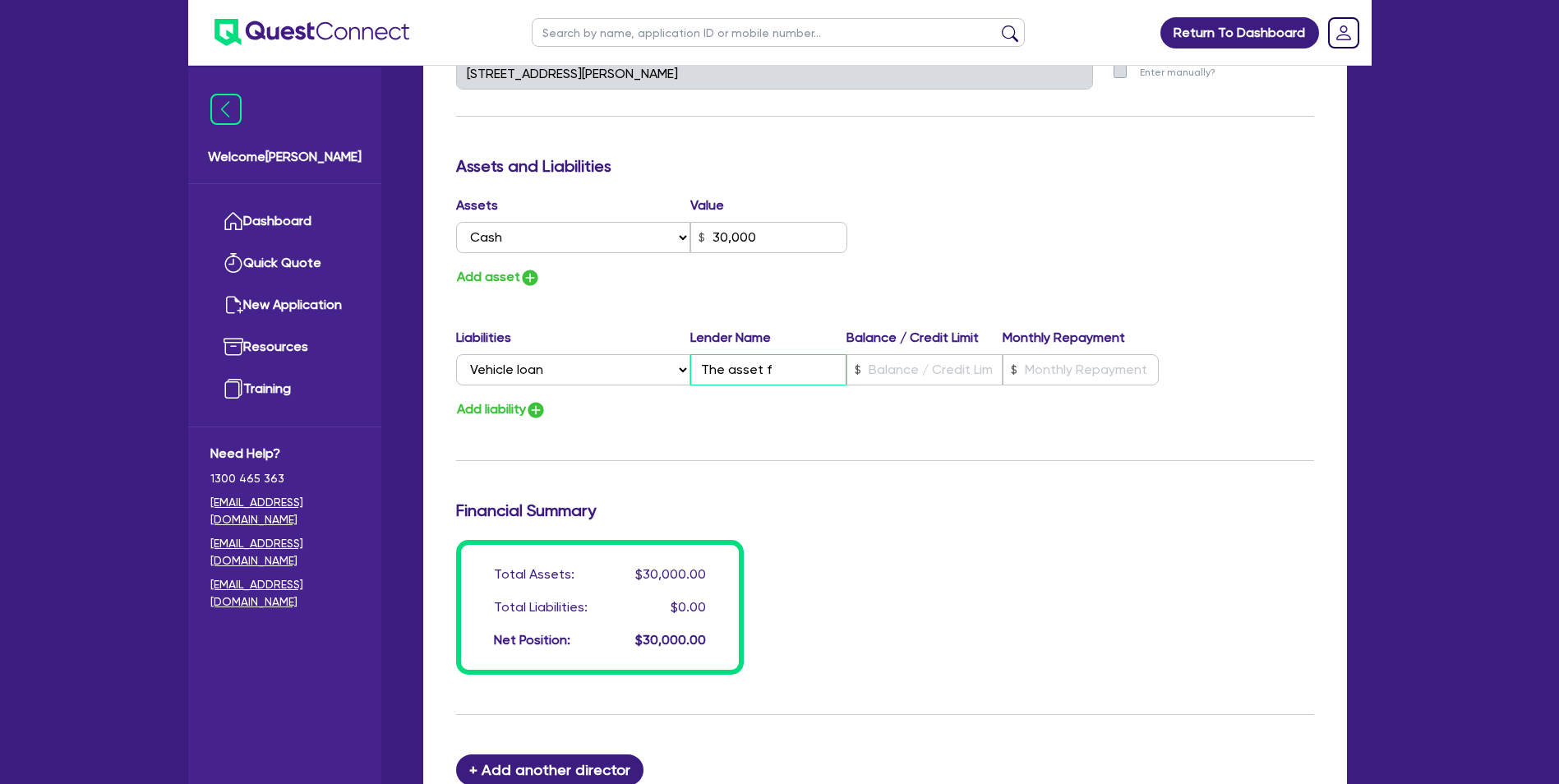
type input "The asset fi"
type input "0"
type input "0434 918 076"
type input "30,000"
type input "The asset fin"
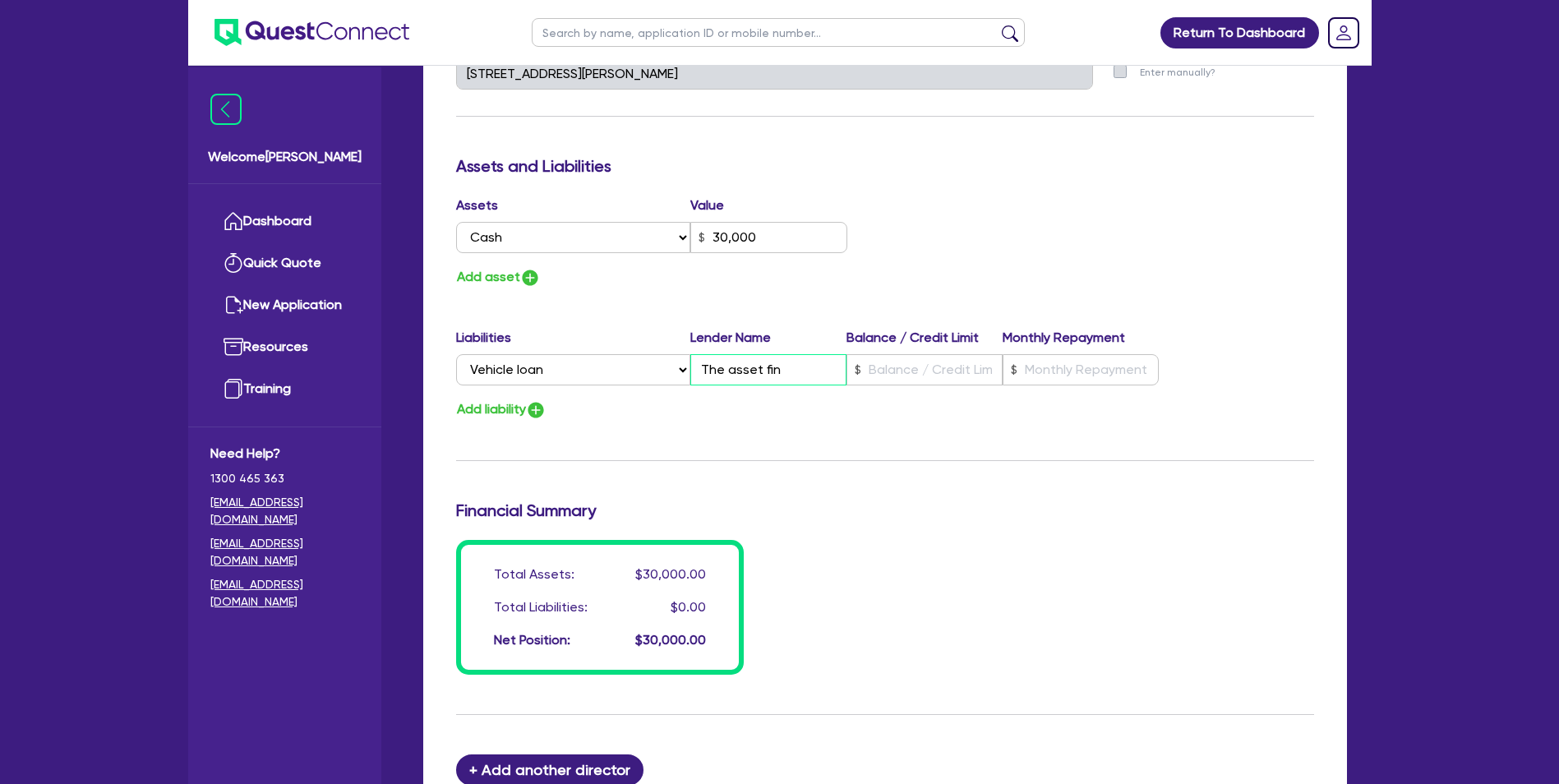
type input "0"
type input "0434 918 076"
type input "30,000"
type input "The asset fina"
type input "0"
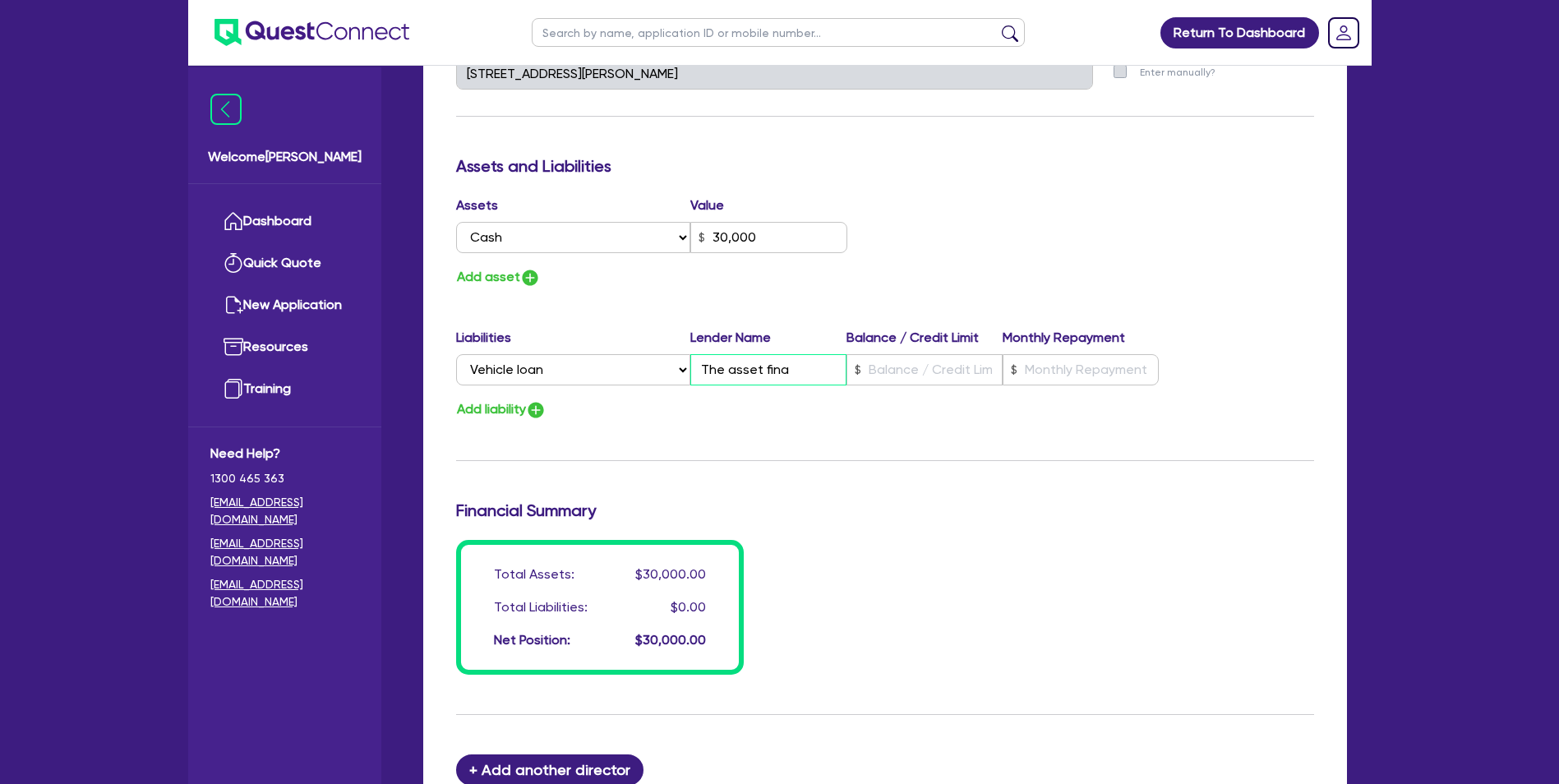
type input "0434 918 076"
type input "30,000"
type input "The asset [PERSON_NAME]"
type input "0"
type input "0434 918 076"
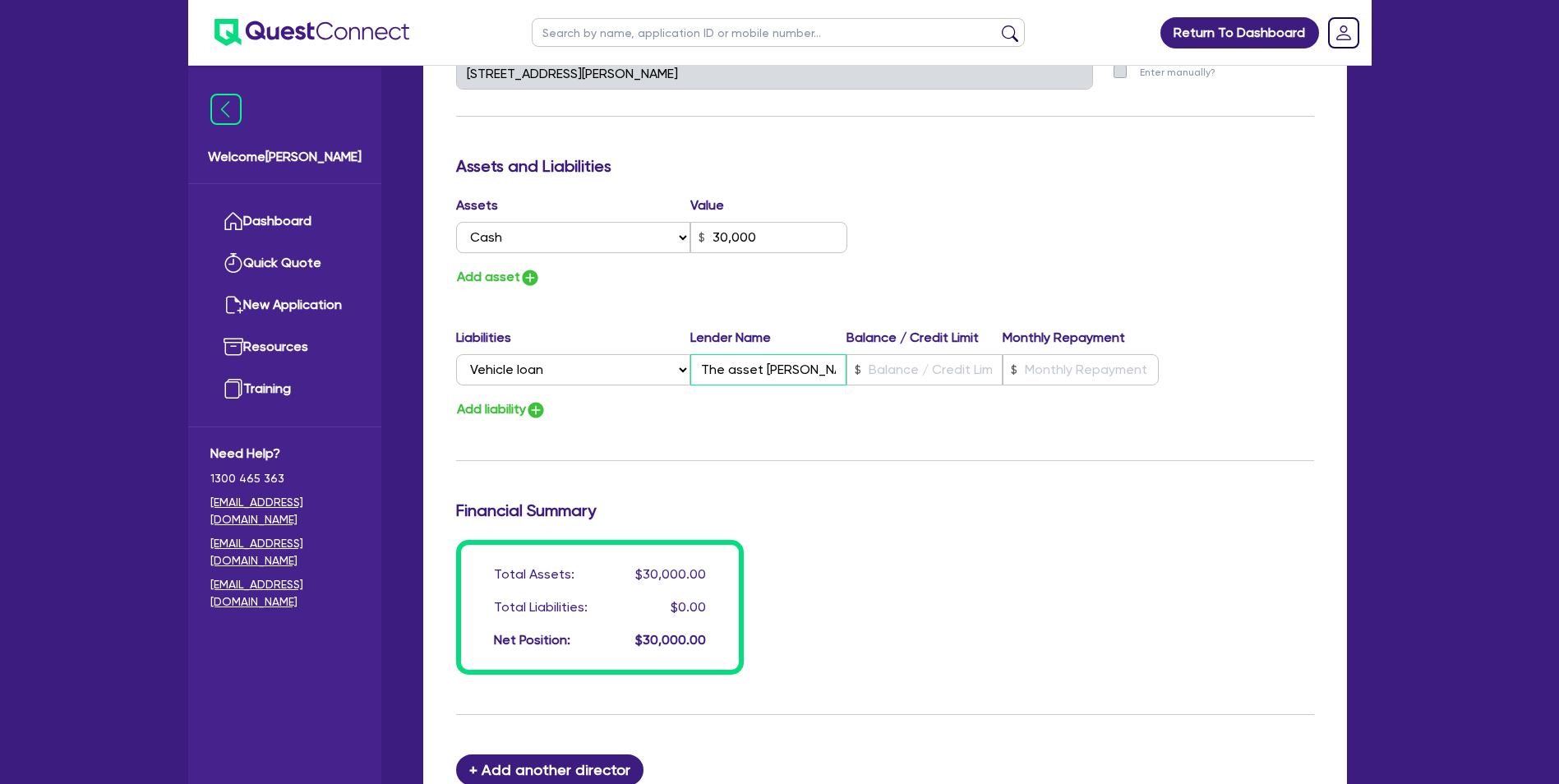
type input "30,000"
type input "The asset financ"
type input "0"
type input "0434 918 076"
type input "30,000"
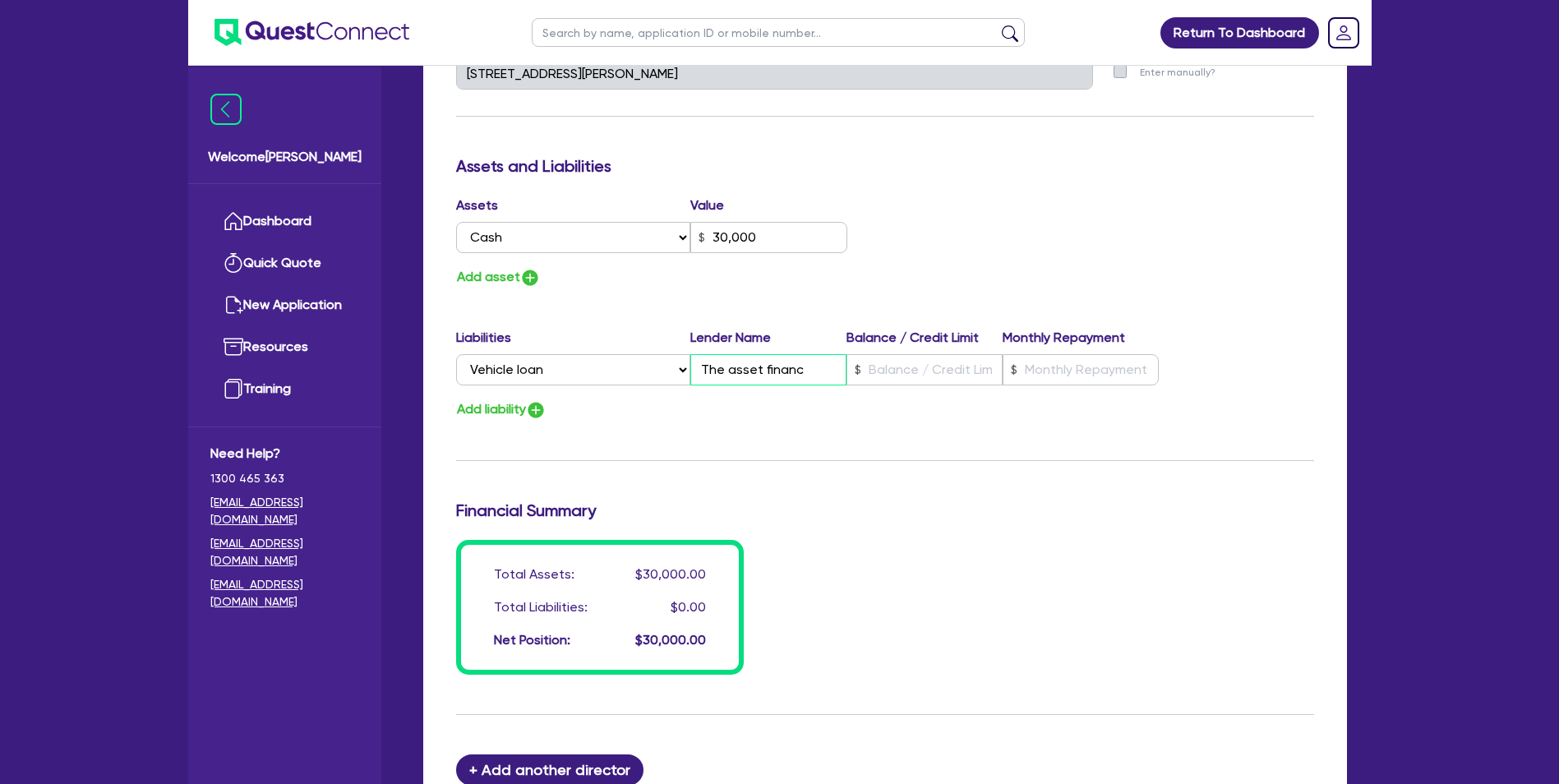
type input "The asset financi"
type input "0"
type input "0434 918 076"
type input "30,000"
type input "The asset financie"
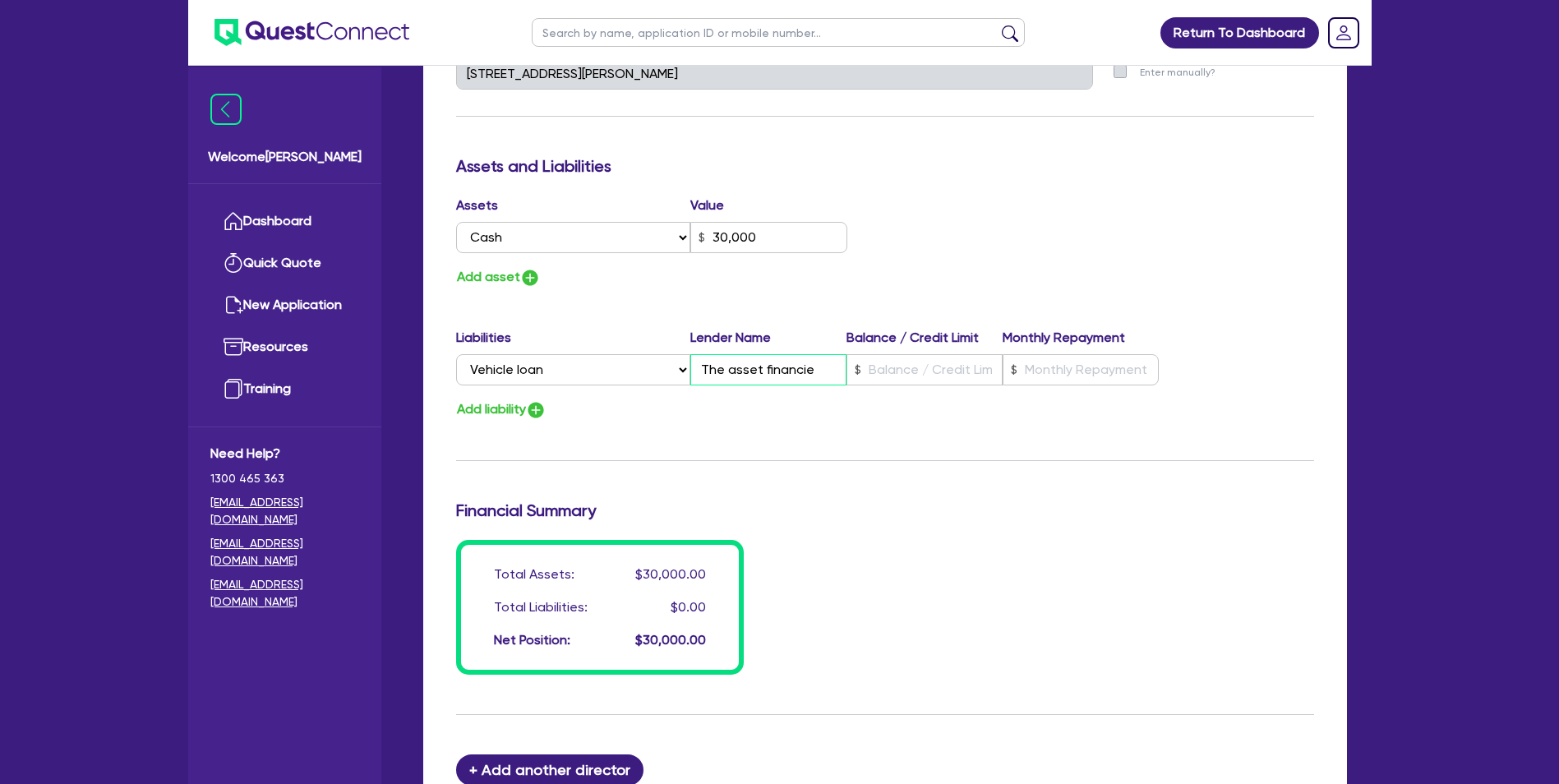
type input "0"
type input "0434 918 076"
type input "30,000"
type input "The asset financier"
click at [876, 380] on input "text" at bounding box center [925, 369] width 156 height 31
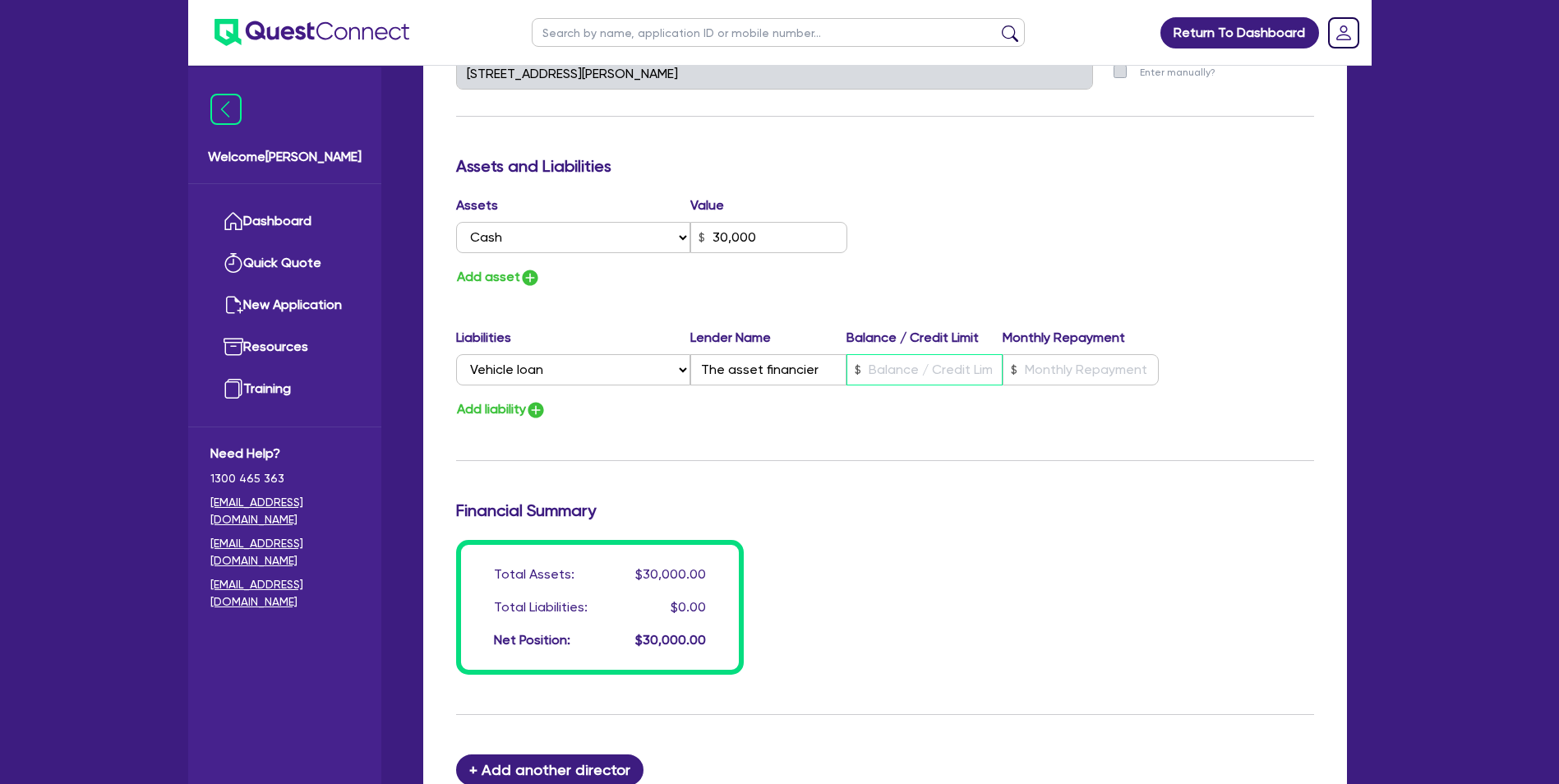
type input "0"
type input "0434 918 076"
type input "30,000"
type input "4"
type input "0"
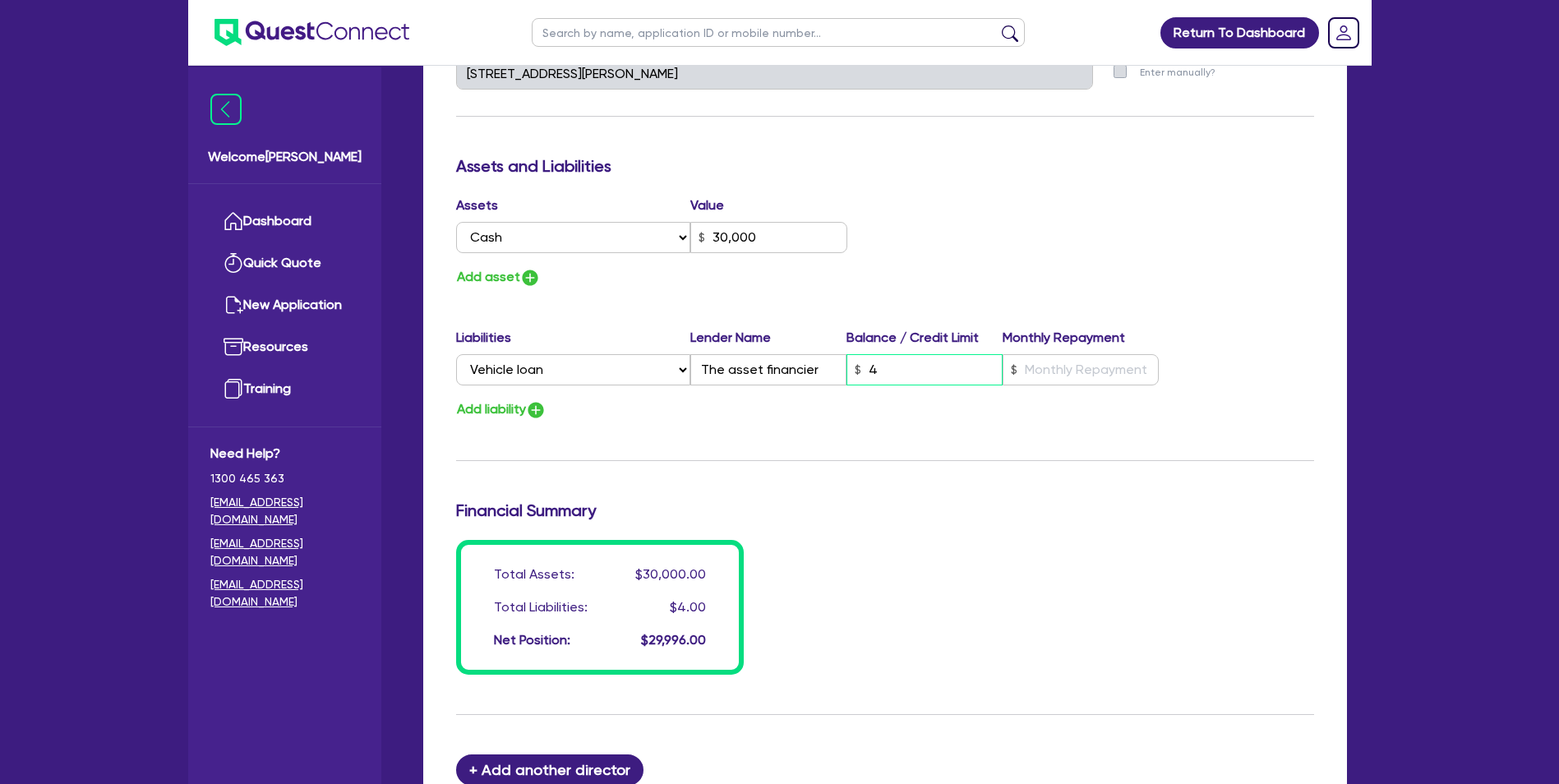
type input "0434 918 076"
type input "30,000"
type input "48"
type input "0"
type input "0434 918 076"
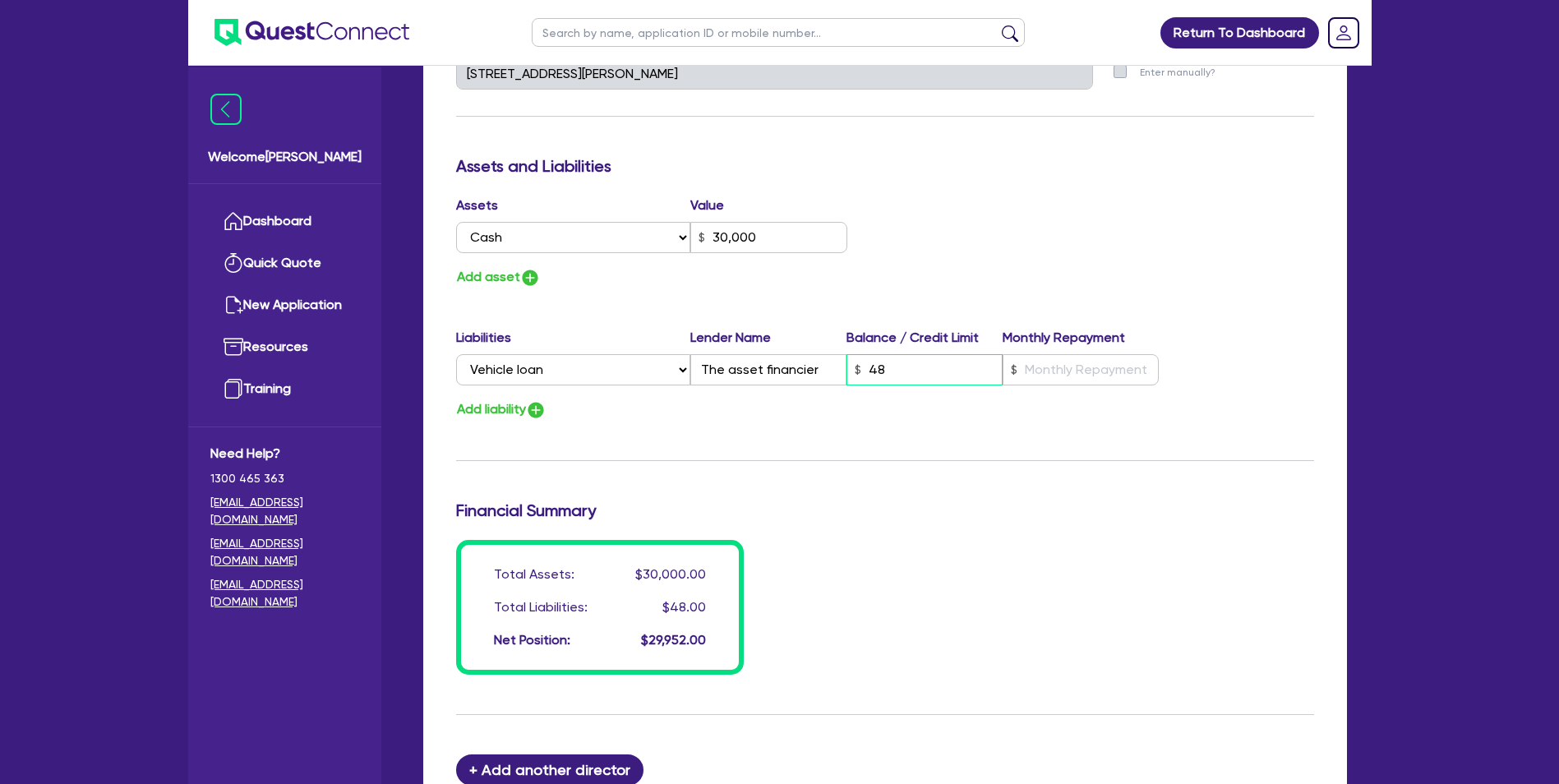
type input "30,000"
type input "480"
type input "0"
type input "0434 918 076"
type input "30,000"
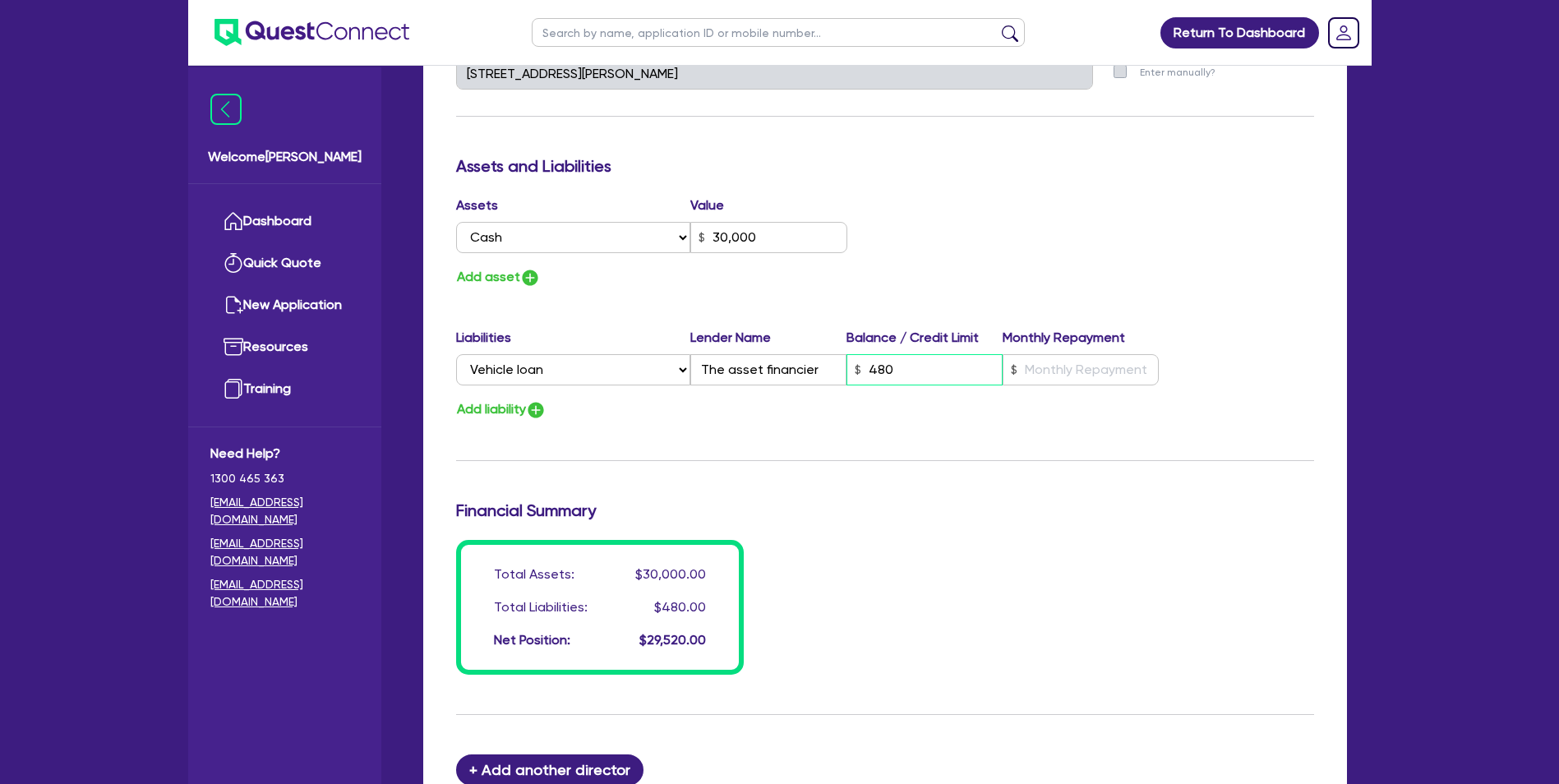
type input "4,800"
type input "0"
type input "0434 918 076"
type input "30,000"
type input "48,000"
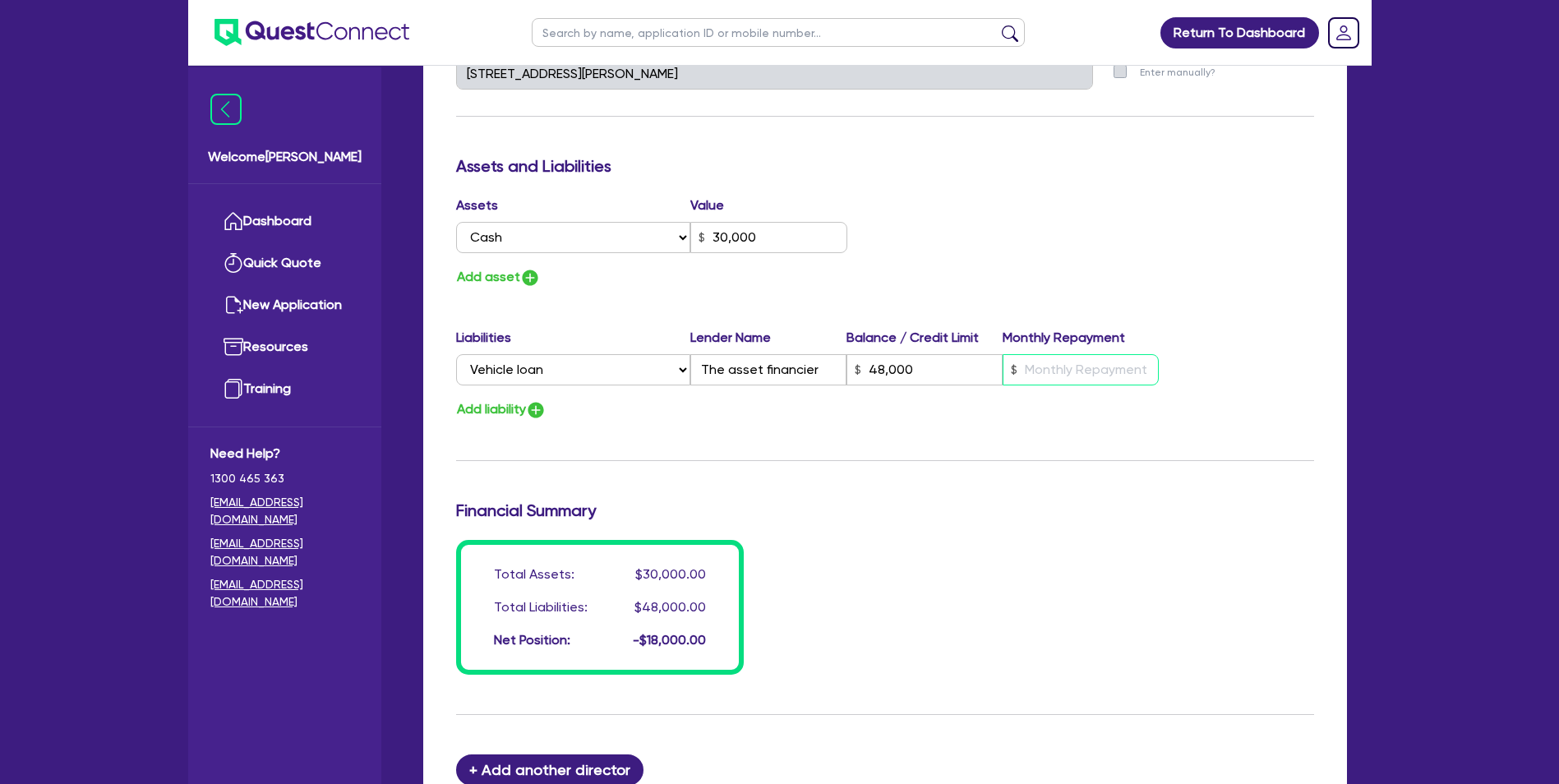
type input "0"
type input "0434 918 076"
type input "30,000"
type input "48,000"
type input "1"
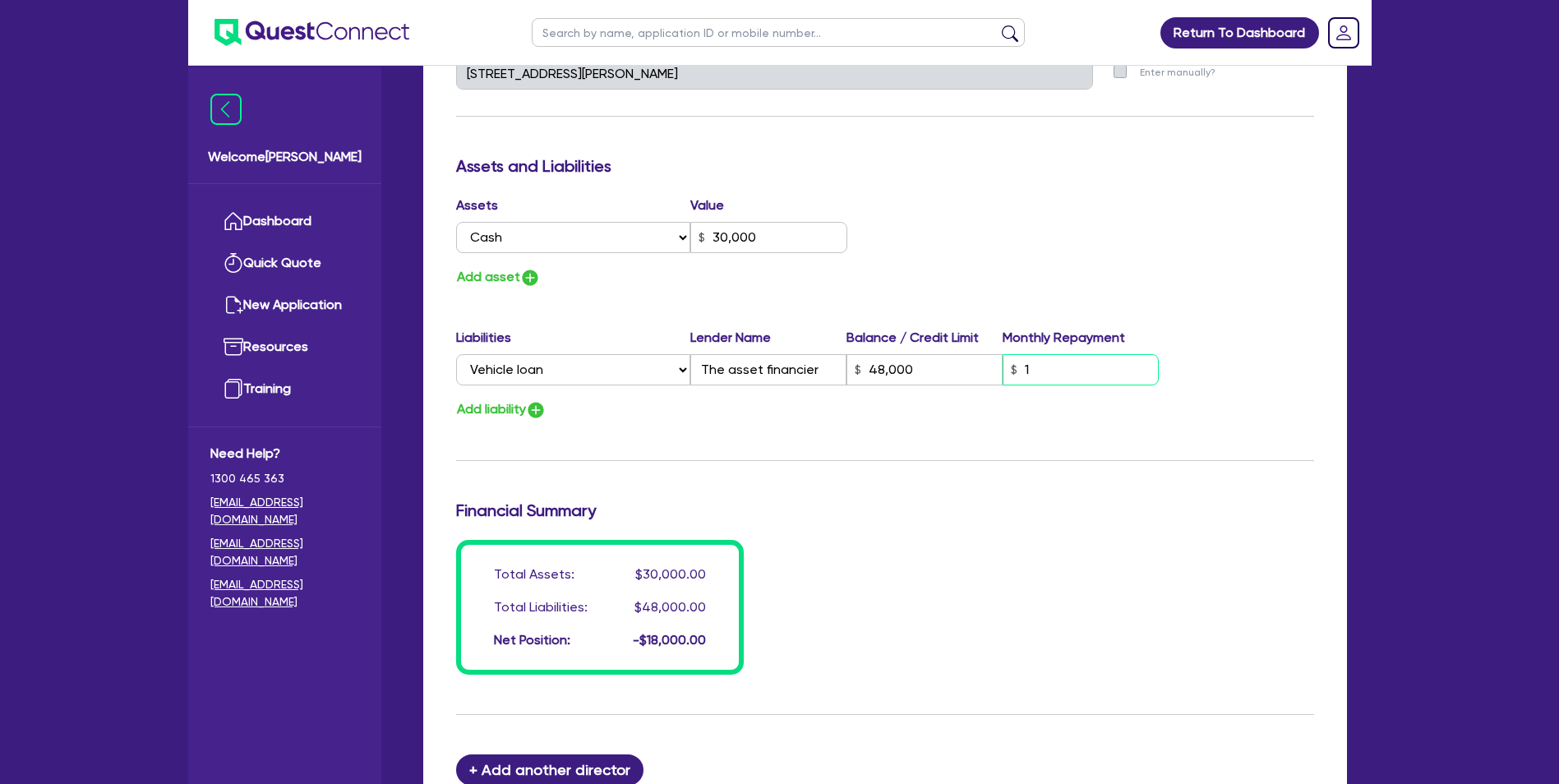
type input "0"
type input "0434 918 076"
type input "30,000"
type input "48,000"
type input "12"
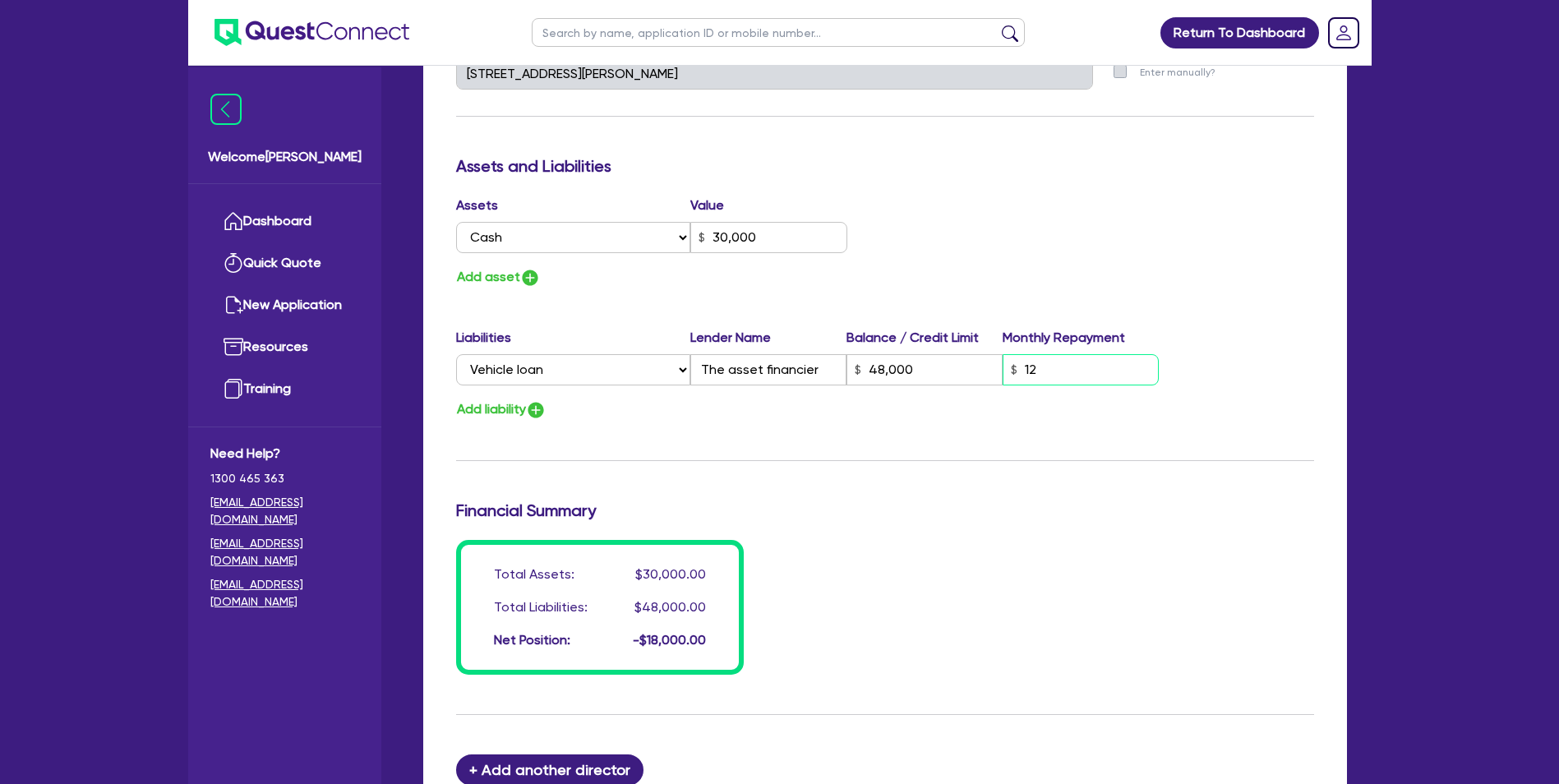
type input "0"
type input "0434 918 076"
type input "30,000"
type input "48,000"
type input "124"
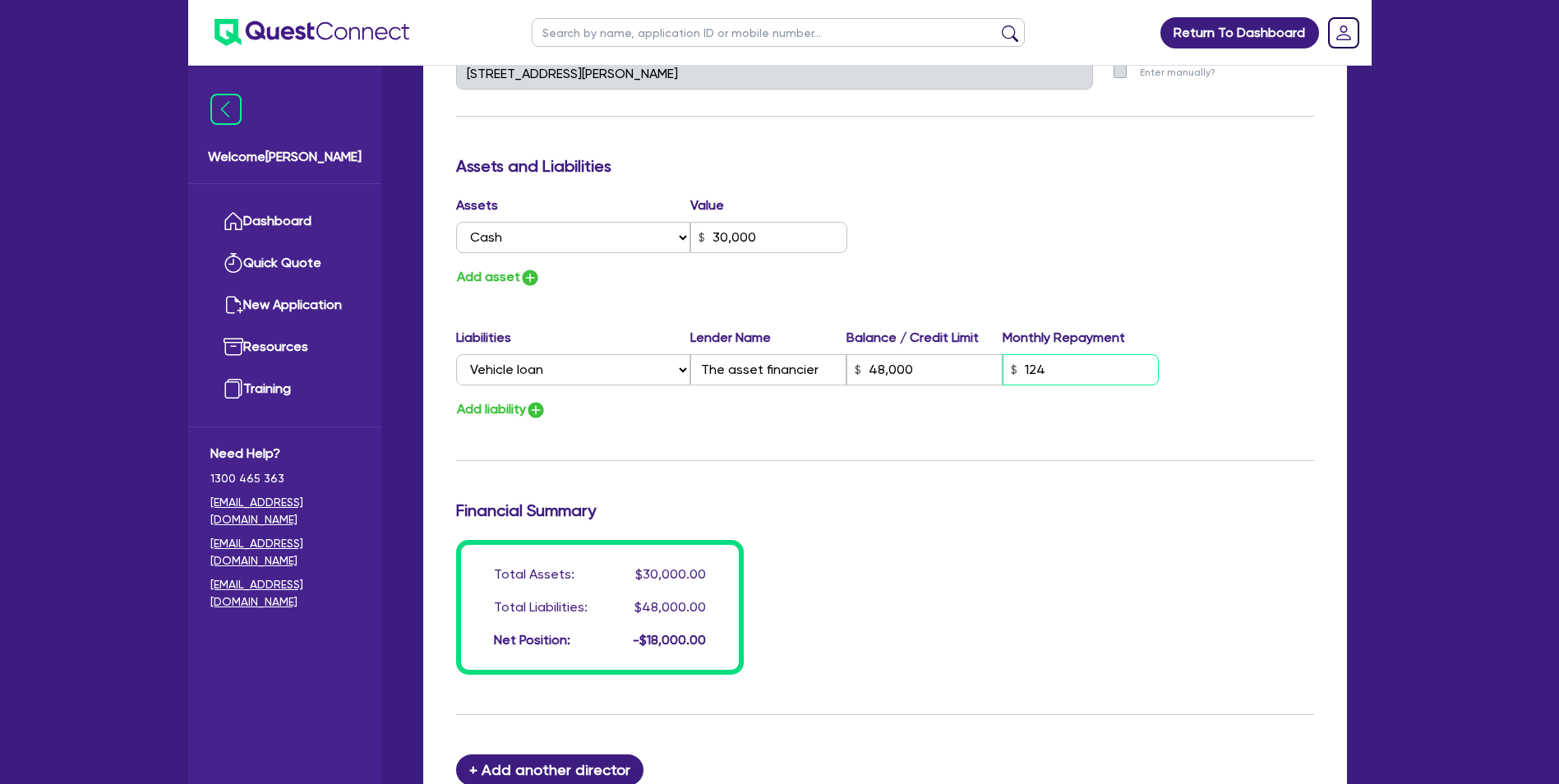
type input "0"
type input "0434 918 076"
type input "30,000"
type input "48,000"
type input "12"
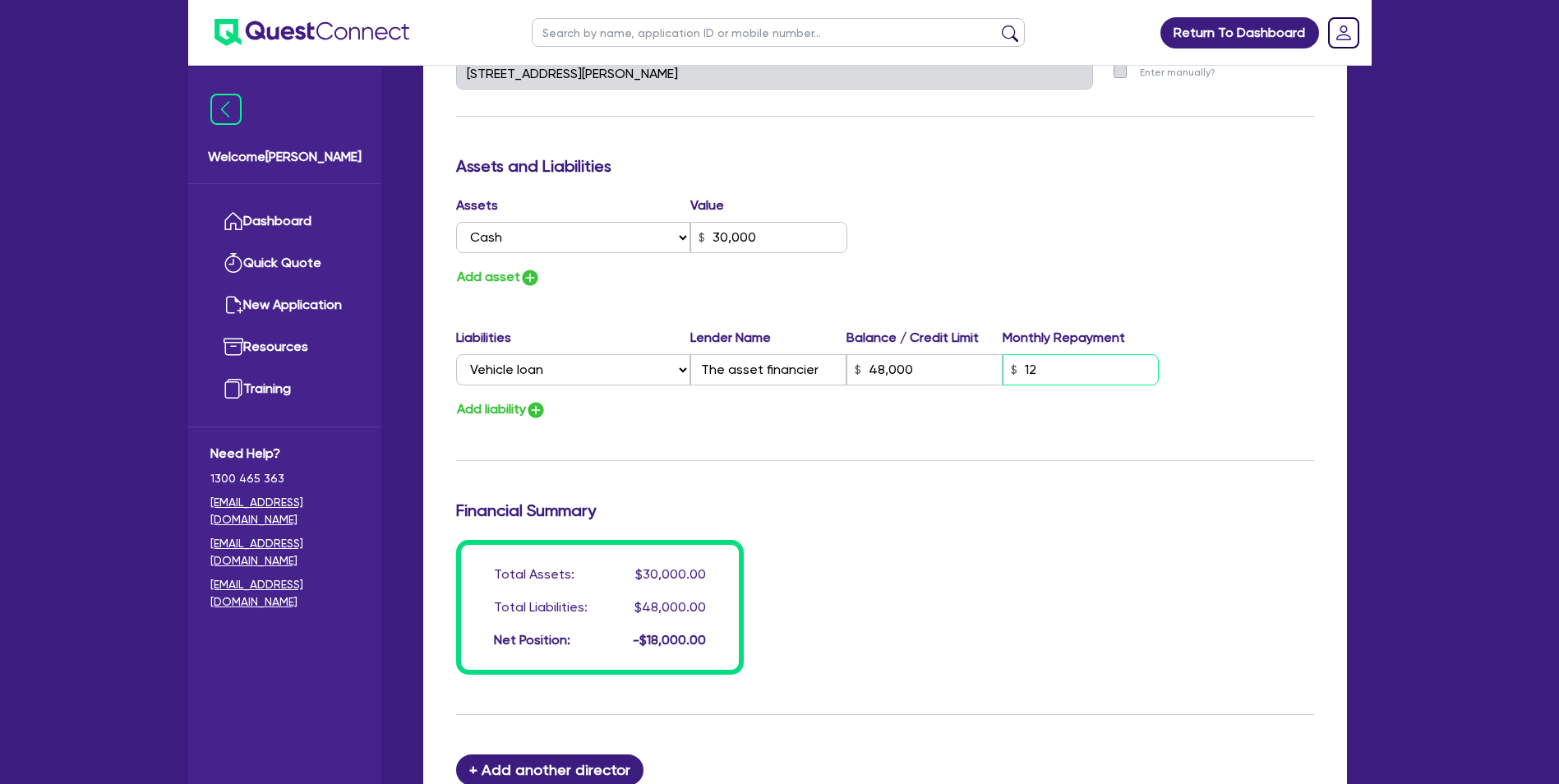
type input "0"
type input "0434 918 076"
type input "30,000"
type input "48,000"
type input "125"
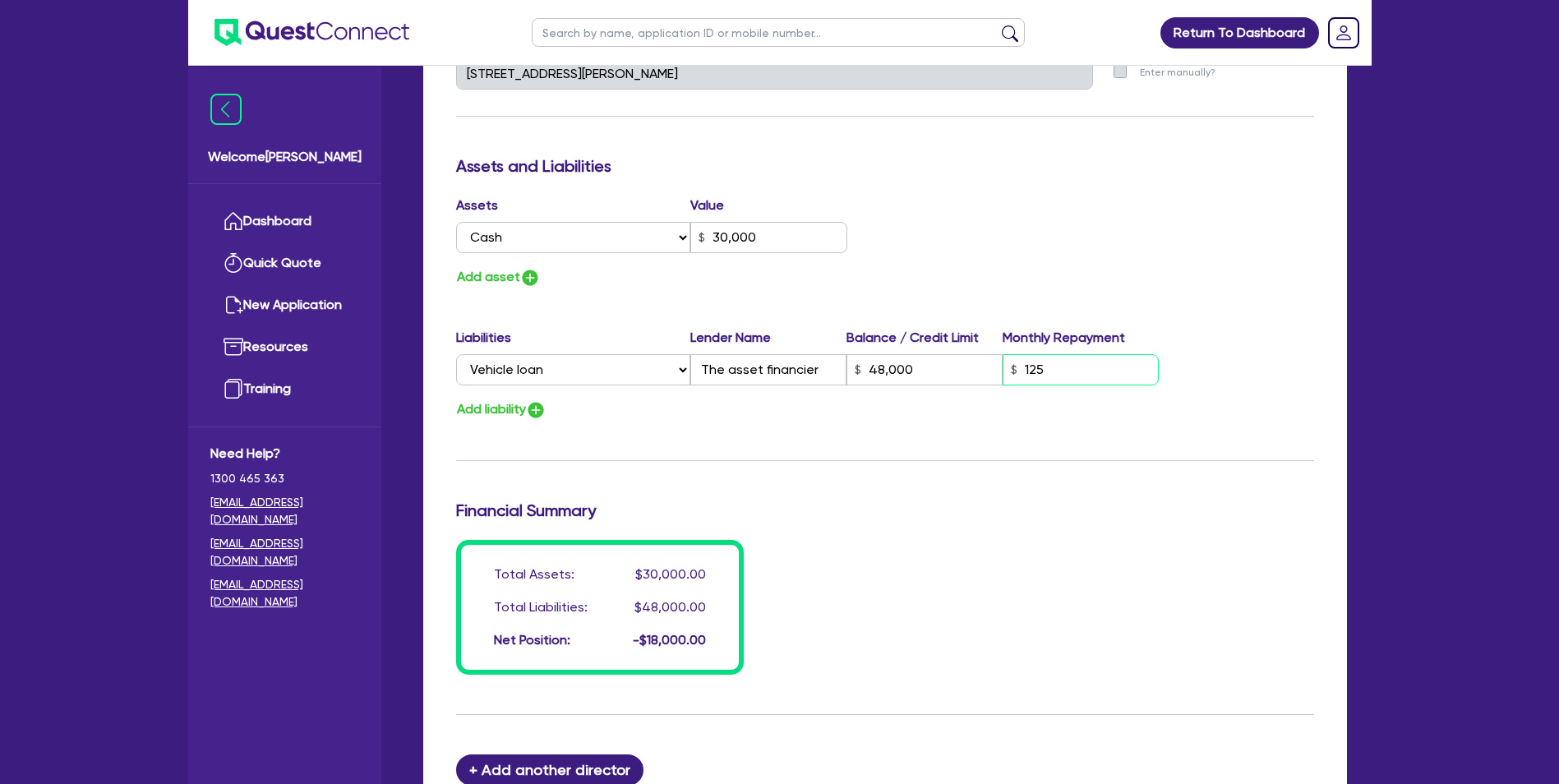
type input "0"
type input "0434 918 076"
type input "30,000"
type input "48,000"
type input "1,254"
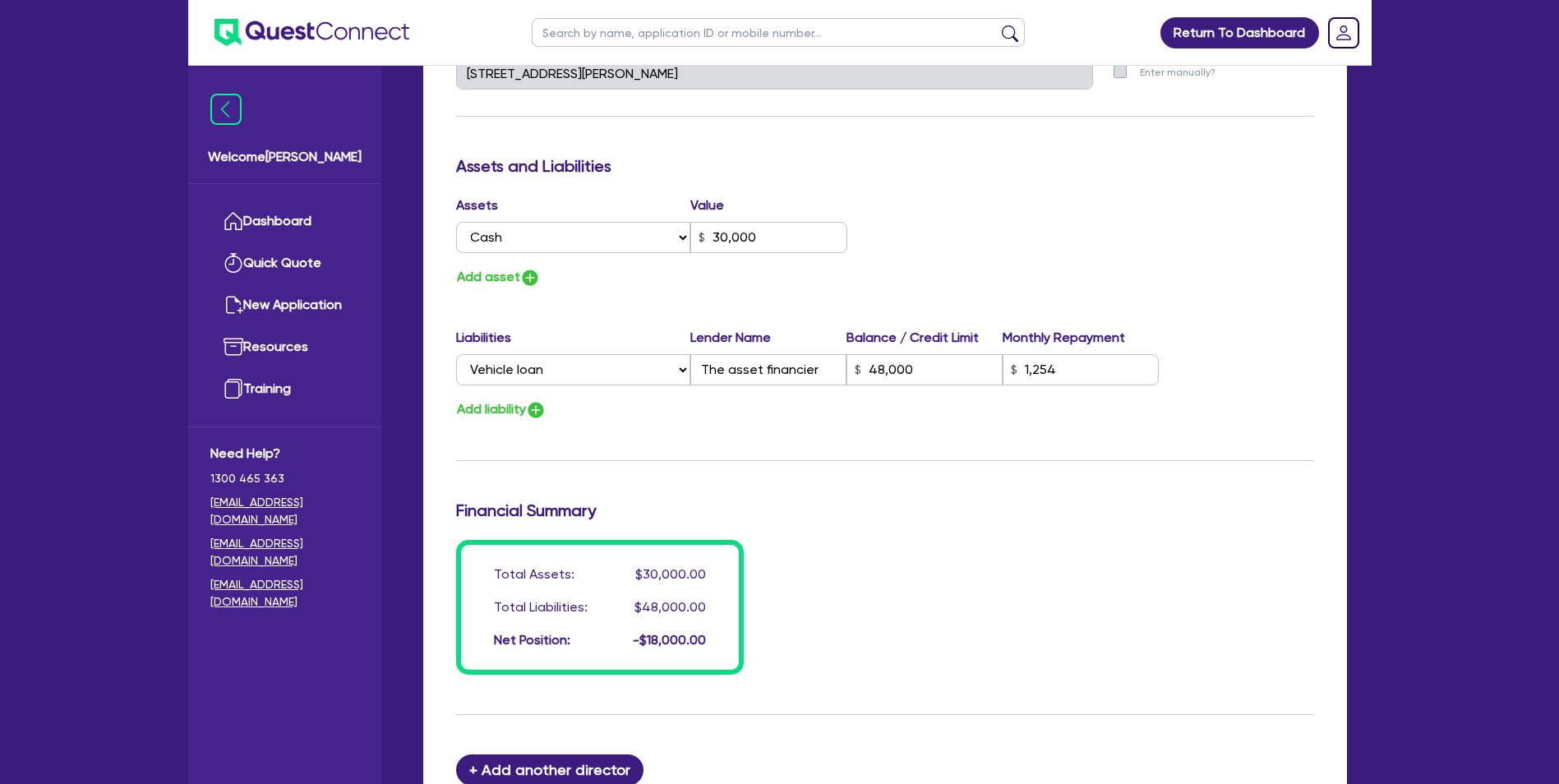
click at [1103, 296] on div "Update residential status for Director #1 Boarding is only acceptable when the …" at bounding box center [885, 66] width 858 height 1215
click at [835, 620] on div "Total Assets: $30,000.00 Total Liabilities: $48,000.00 Net Position: -$18,000.00" at bounding box center [885, 607] width 883 height 135
click at [608, 227] on select "Select Asset Cash Property Investment property Vehicle Truck Trailer Equipment …" at bounding box center [573, 237] width 235 height 31
click at [629, 153] on div "Update residential status for Director #1 Boarding is only acceptable when the …" at bounding box center [885, 66] width 858 height 1215
click at [671, 232] on select "Select Asset Cash Property Investment property Vehicle Truck Trailer Equipment …" at bounding box center [573, 237] width 235 height 31
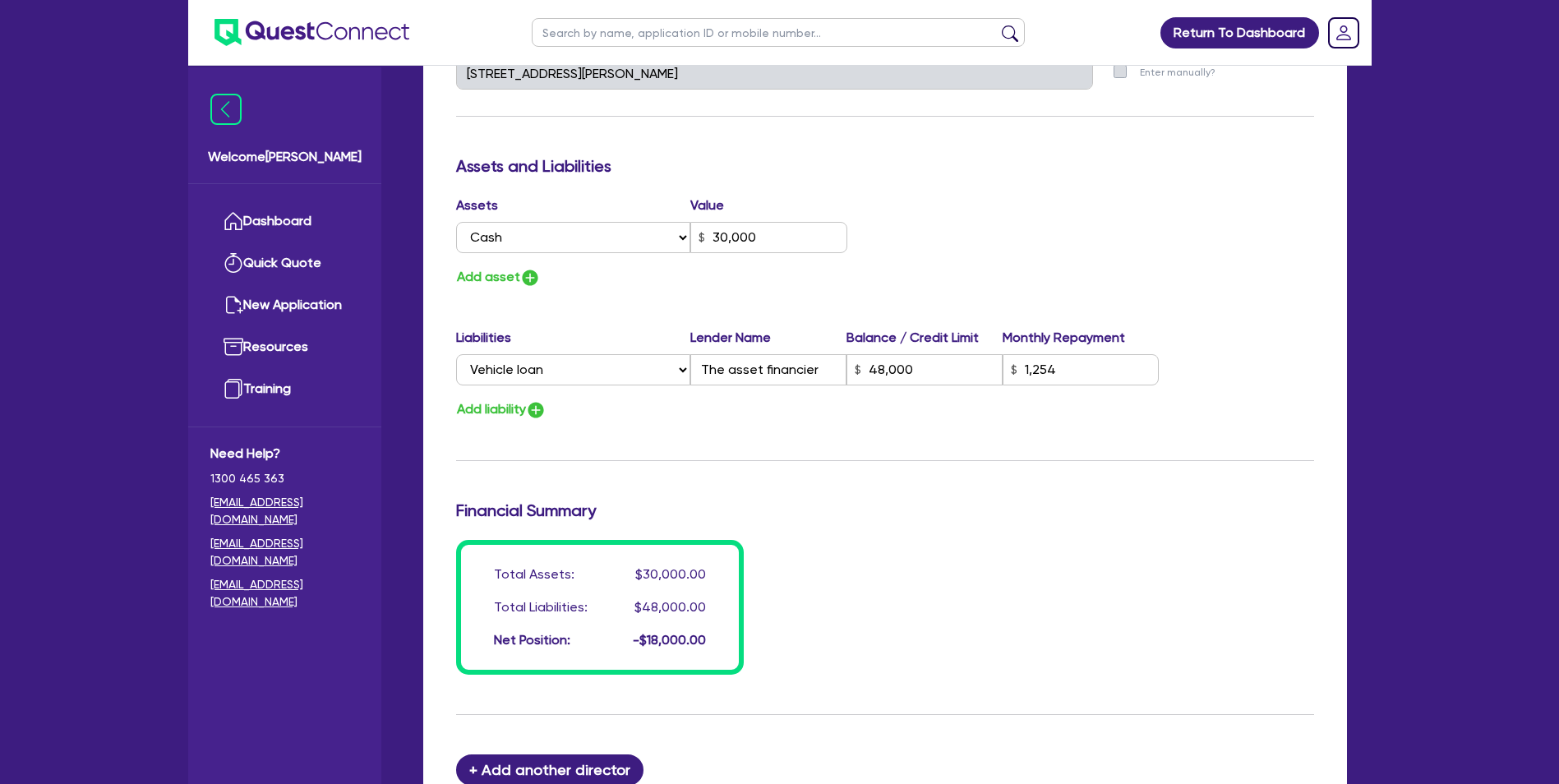
click at [831, 304] on div "Update residential status for Director #1 Boarding is only acceptable when the …" at bounding box center [885, 66] width 858 height 1215
click at [531, 278] on img "button" at bounding box center [530, 277] width 20 height 20
type input "0"
type input "0434 918 076"
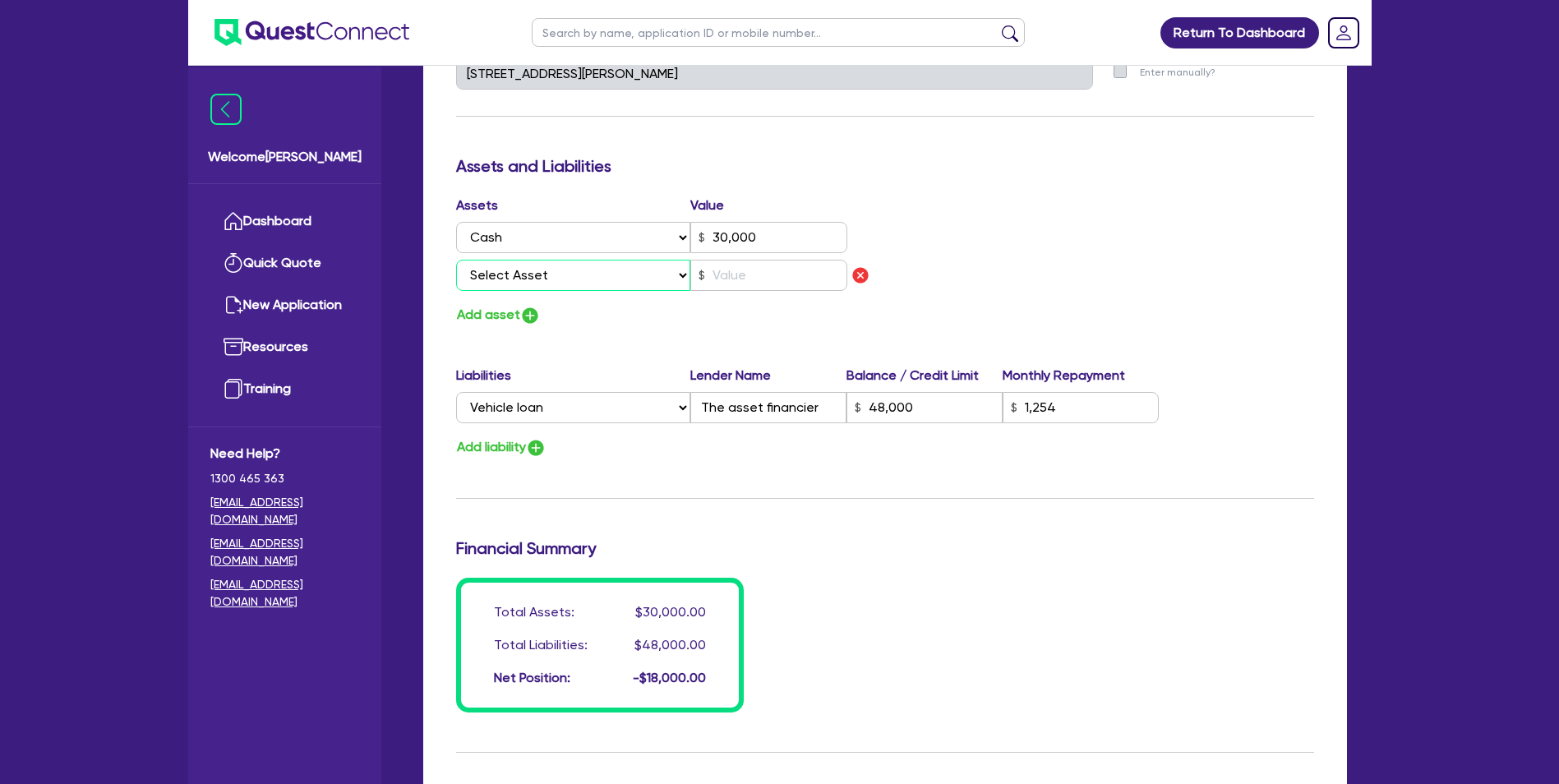
click at [584, 278] on select "Select Asset Cash Property Investment property Vehicle Truck Trailer Equipment …" at bounding box center [573, 275] width 235 height 31
click at [456, 260] on select "Select Asset Cash Property Investment property Vehicle Truck Trailer Equipment …" at bounding box center [573, 275] width 235 height 31
click at [792, 294] on div "Assets Value Select Asset Cash Property Investment property Vehicle Truck Trail…" at bounding box center [664, 246] width 441 height 102
click at [793, 280] on input "text" at bounding box center [768, 275] width 157 height 31
drag, startPoint x: 602, startPoint y: 320, endPoint x: 581, endPoint y: 314, distance: 21.8
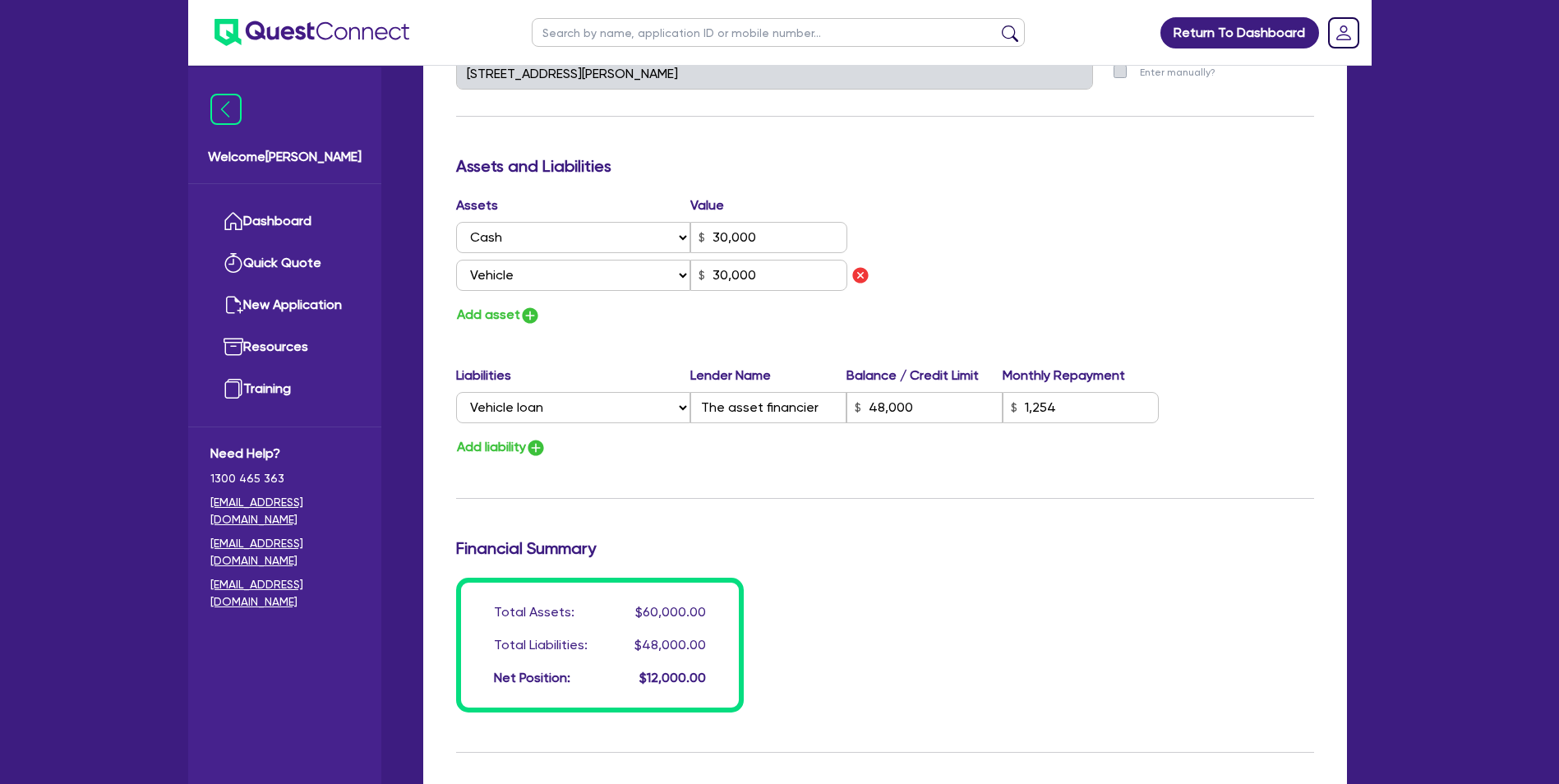
click at [602, 329] on div "Update residential status for Director #1 Boarding is only acceptable when the …" at bounding box center [885, 85] width 858 height 1253
click at [528, 308] on img "button" at bounding box center [530, 315] width 20 height 20
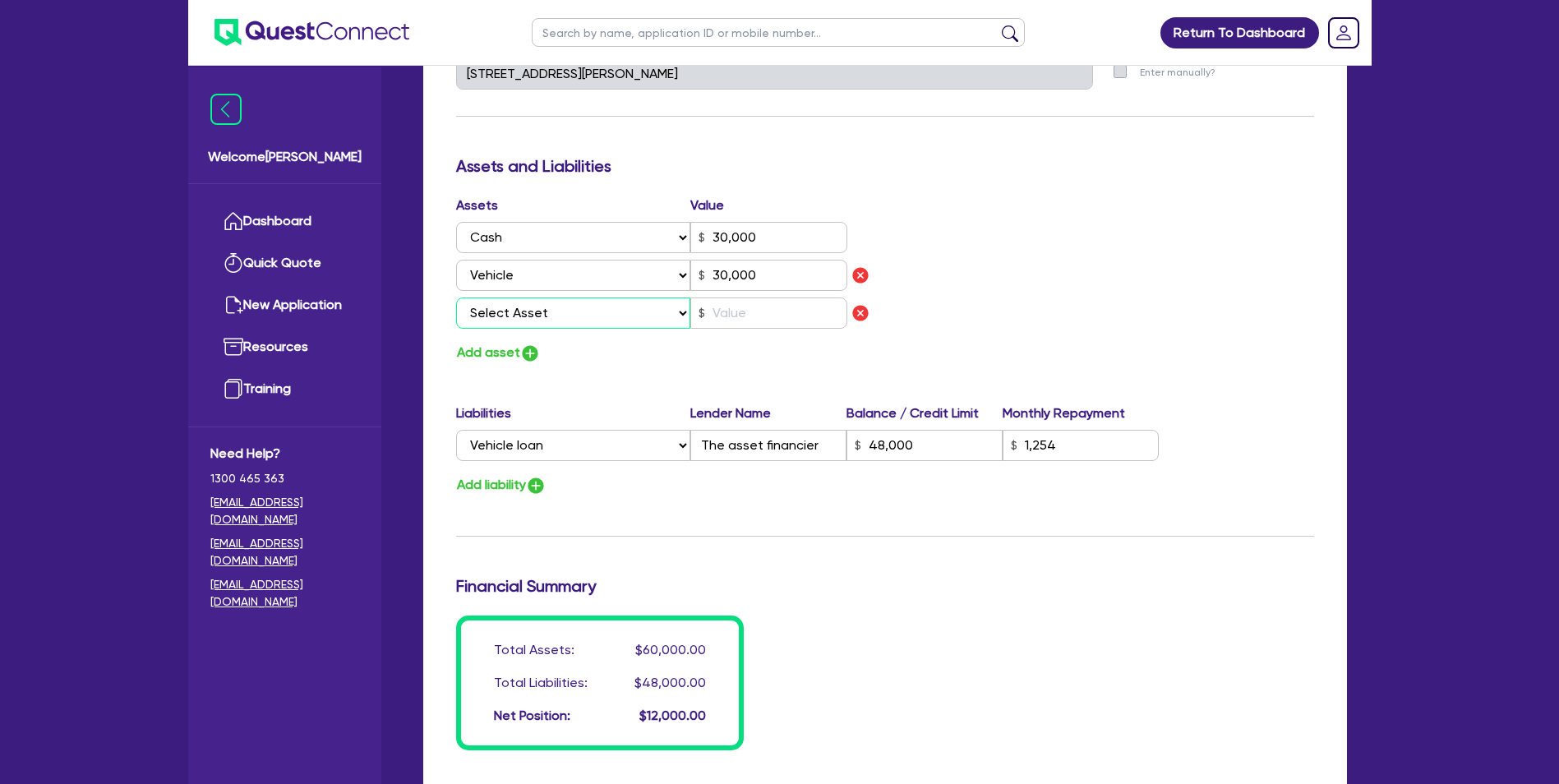
click at [547, 308] on select "Select Asset Cash Property Investment property Vehicle Truck Trailer Equipment …" at bounding box center [573, 312] width 235 height 31
click at [456, 297] on select "Select Asset Cash Property Investment property Vehicle Truck Trailer Equipment …" at bounding box center [573, 312] width 235 height 31
click at [742, 304] on input "text" at bounding box center [768, 312] width 157 height 31
drag, startPoint x: 678, startPoint y: 372, endPoint x: 499, endPoint y: 321, distance: 186.1
click at [676, 373] on div "Update residential status for Director #1 Boarding is only acceptable when the …" at bounding box center [885, 104] width 858 height 1291
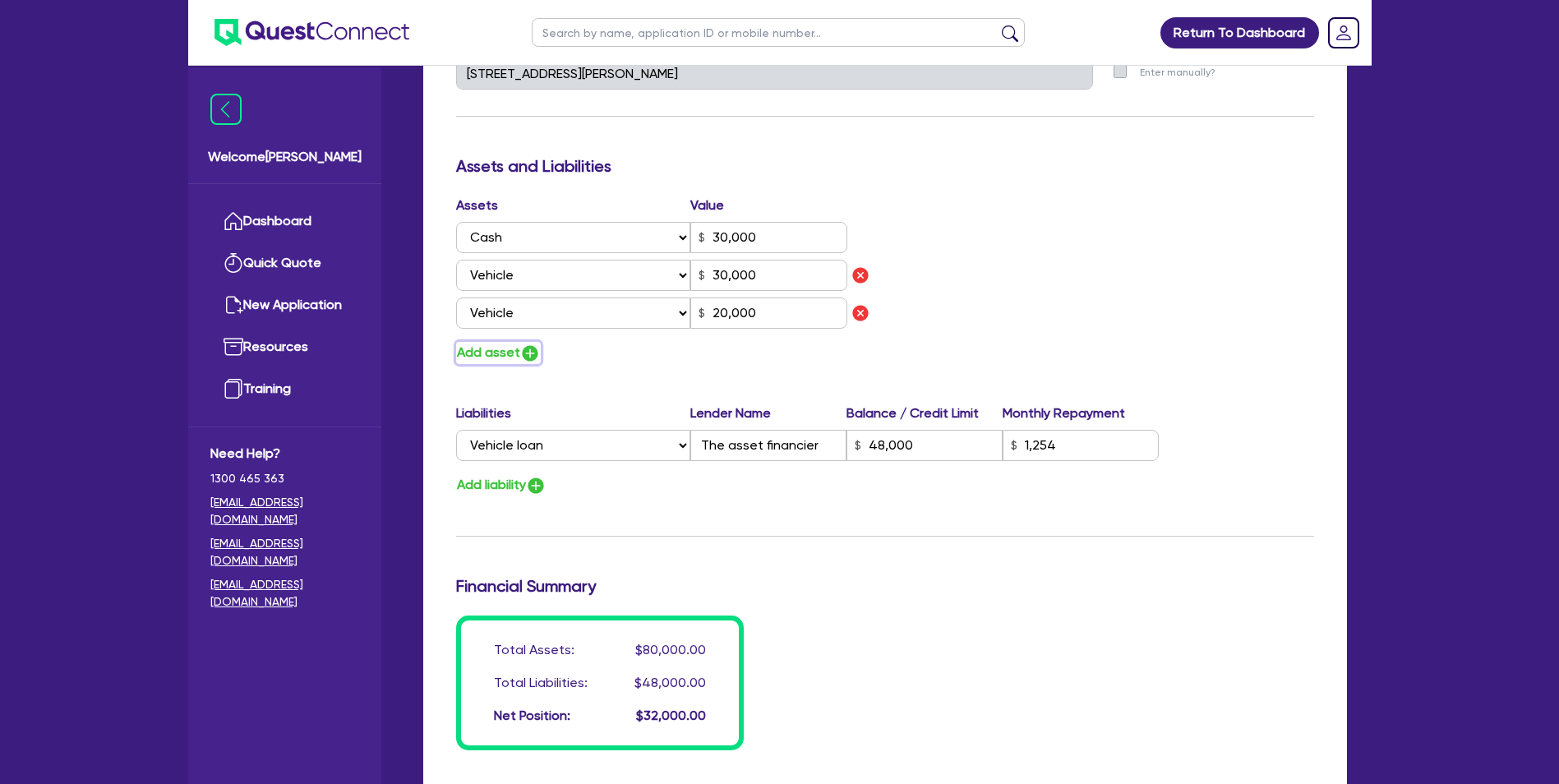
click at [531, 353] on img "button" at bounding box center [530, 353] width 20 height 20
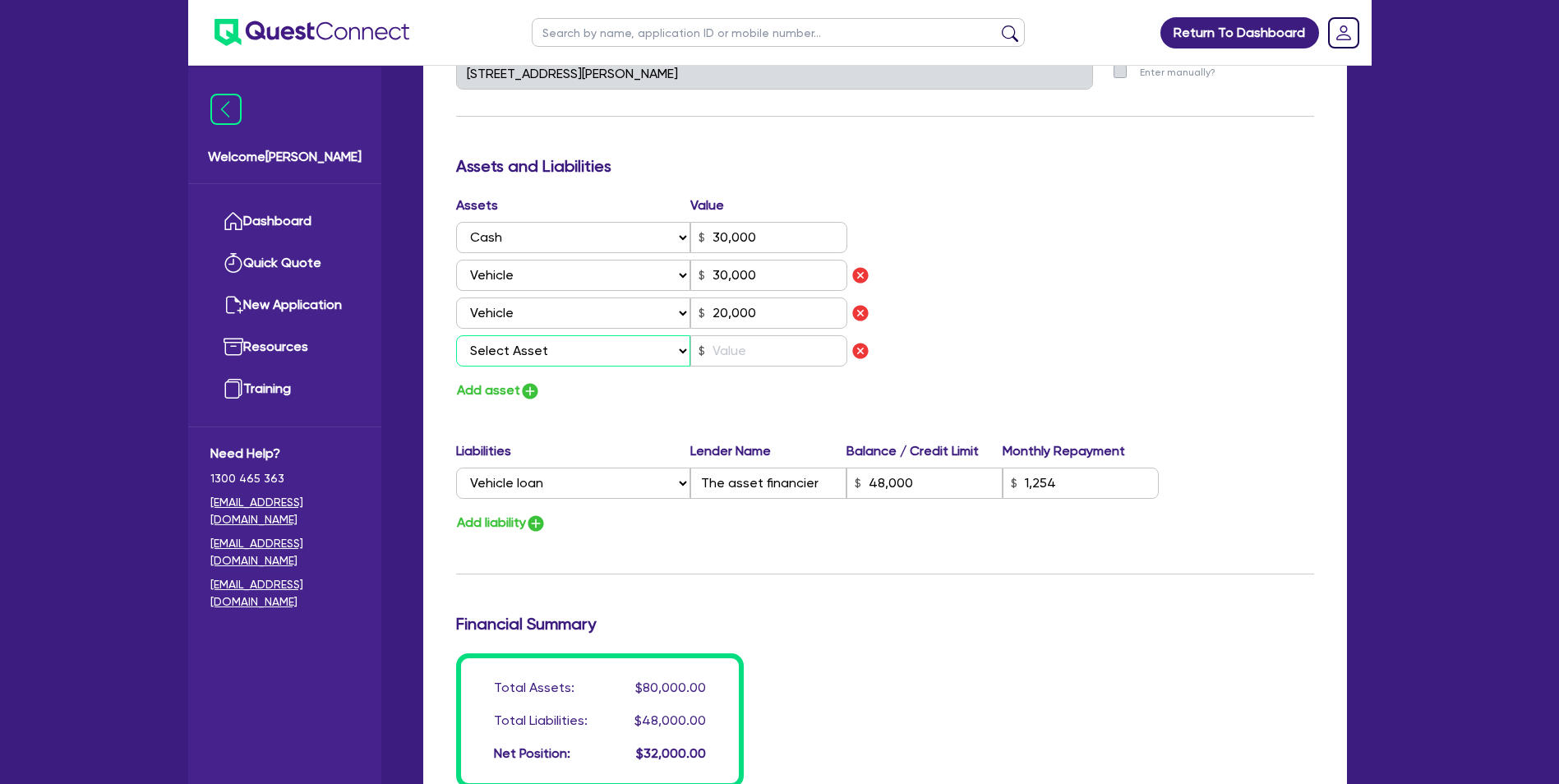
click at [531, 348] on select "Select Asset Cash Property Investment property Vehicle Truck Trailer Equipment …" at bounding box center [573, 350] width 235 height 31
click at [456, 335] on select "Select Asset Cash Property Investment property Vehicle Truck Trailer Equipment …" at bounding box center [573, 350] width 235 height 31
click at [743, 348] on input "text" at bounding box center [768, 350] width 157 height 31
click at [682, 405] on div "Update residential status for Director #1 Boarding is only acceptable when the …" at bounding box center [885, 123] width 858 height 1329
click at [501, 392] on button "Add asset" at bounding box center [498, 390] width 85 height 22
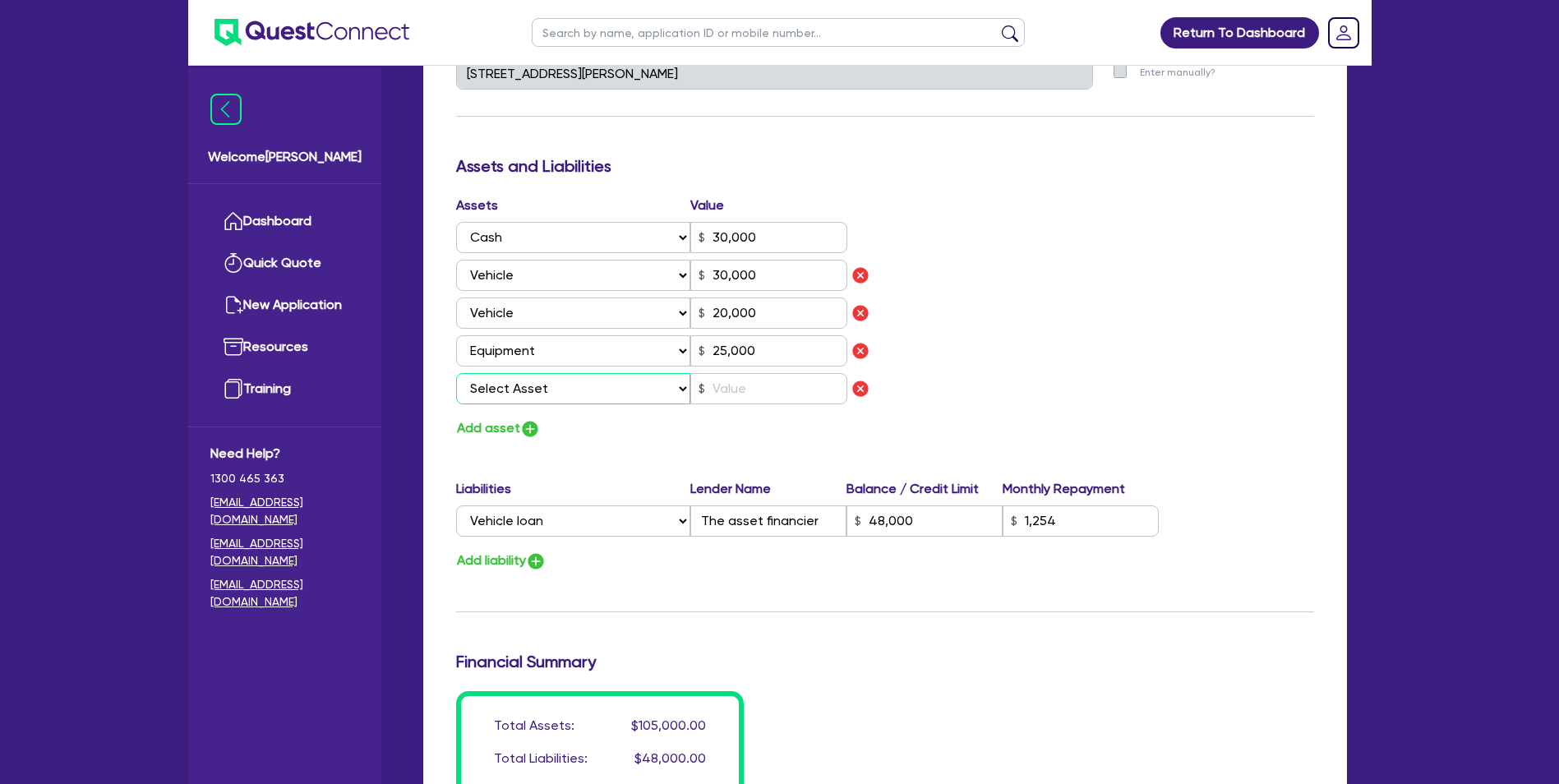
click at [549, 381] on select "Select Asset Cash Property Investment property Vehicle Truck Trailer Equipment …" at bounding box center [573, 388] width 235 height 31
click at [456, 373] on select "Select Asset Cash Property Investment property Vehicle Truck Trailer Equipment …" at bounding box center [573, 388] width 235 height 31
click at [747, 388] on input "text" at bounding box center [768, 388] width 157 height 31
click at [1016, 365] on div "Assets Value Select Asset Cash Property Investment property Vehicle Truck Trail…" at bounding box center [885, 317] width 883 height 244
click at [1147, 229] on div "Assets Value Select Asset Cash Property Investment property Vehicle Truck Trail…" at bounding box center [885, 317] width 883 height 244
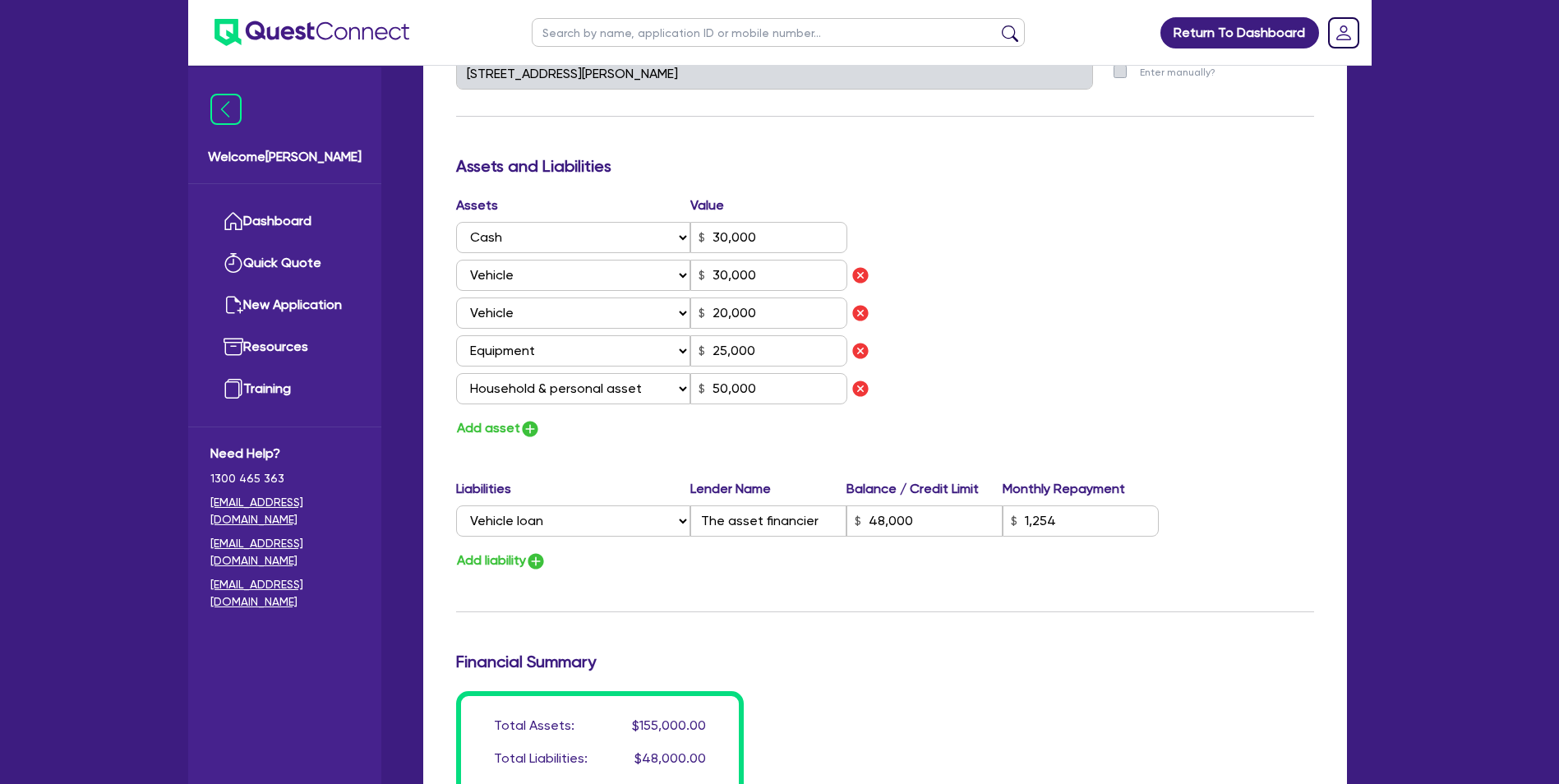
click at [1311, 429] on div "Assets Value Select Asset Cash Property Investment property Vehicle Truck Trail…" at bounding box center [885, 317] width 883 height 244
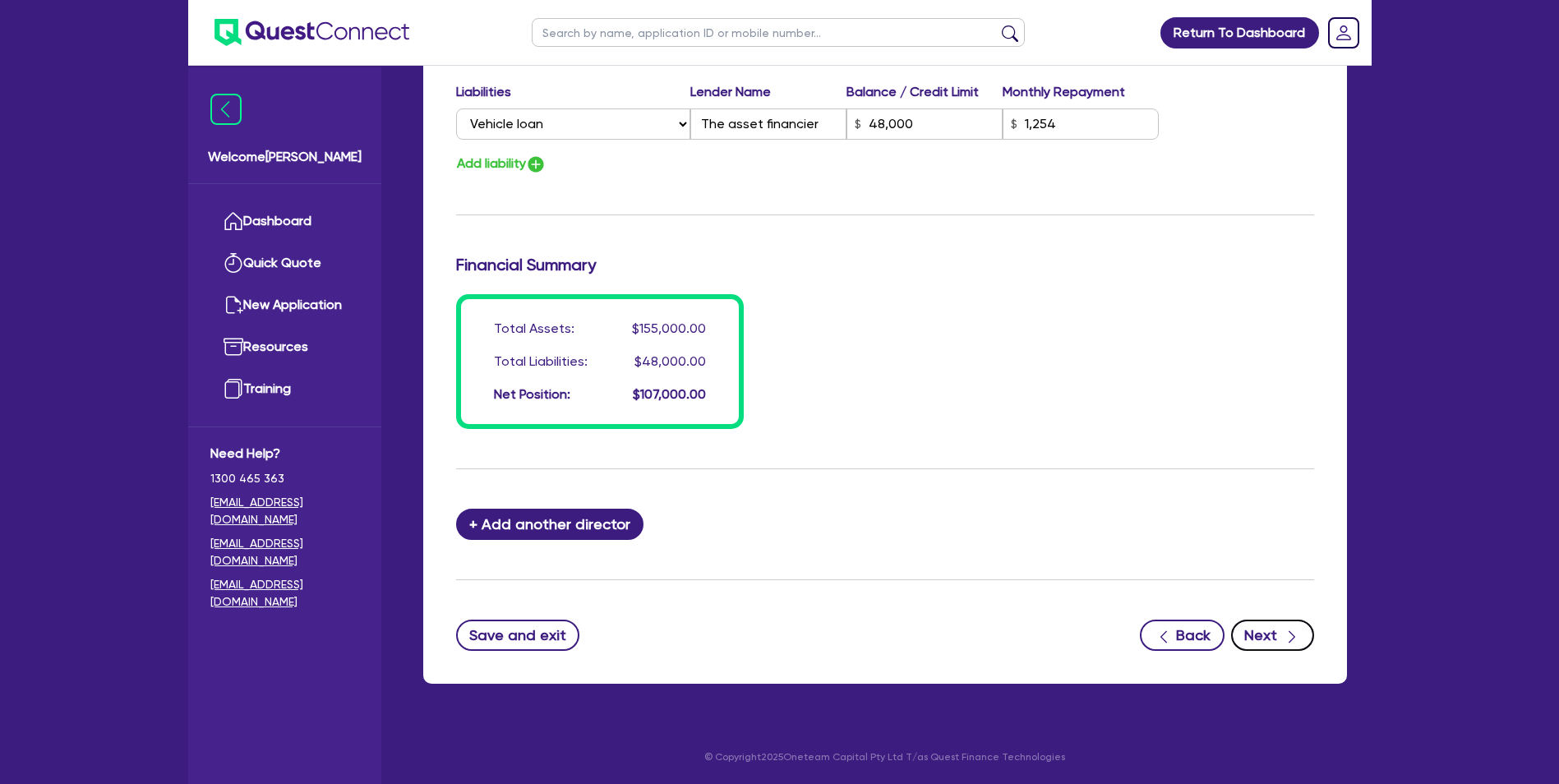
click at [1287, 637] on icon "button" at bounding box center [1291, 636] width 16 height 16
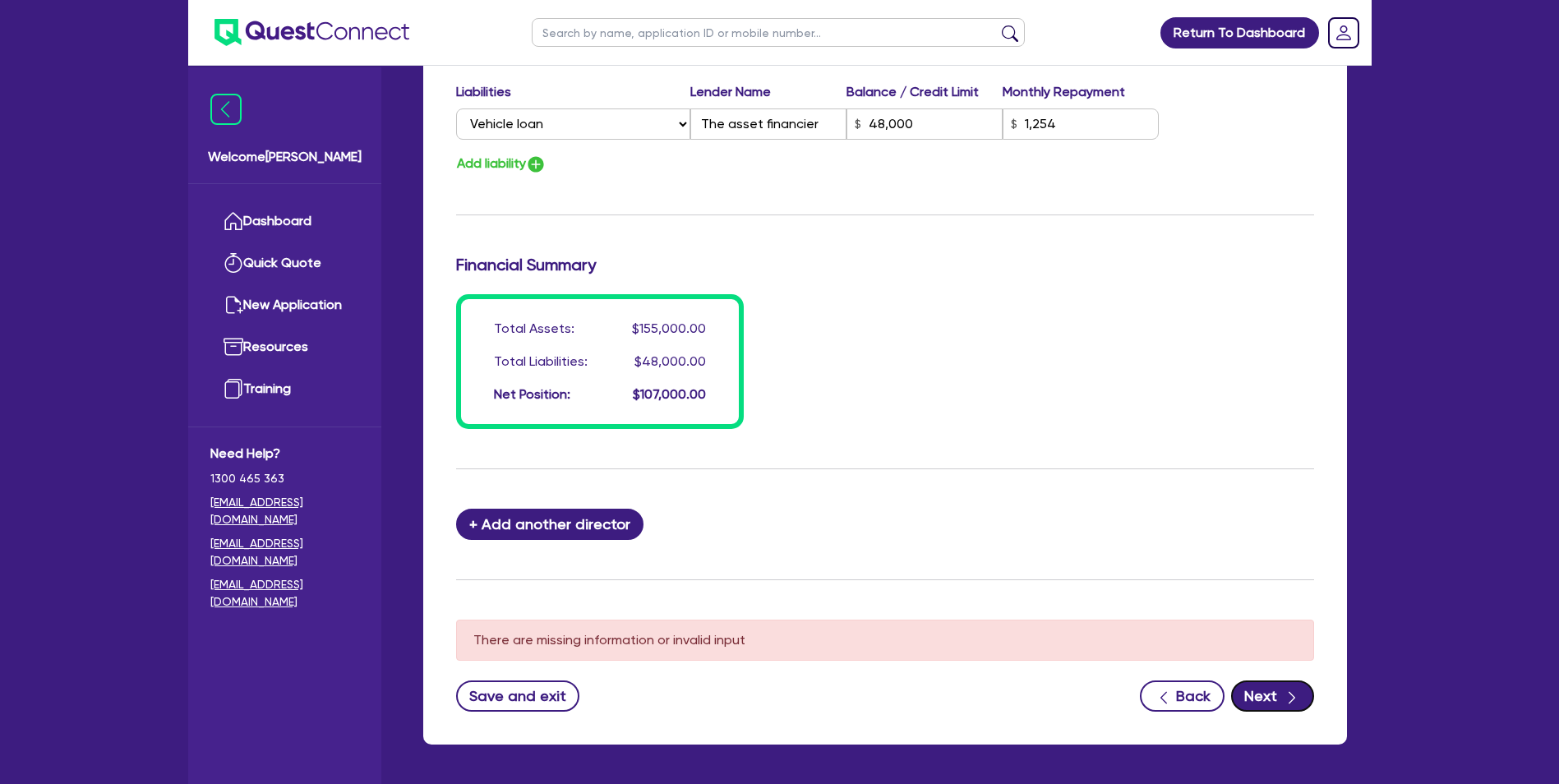
scroll to position [855, 0]
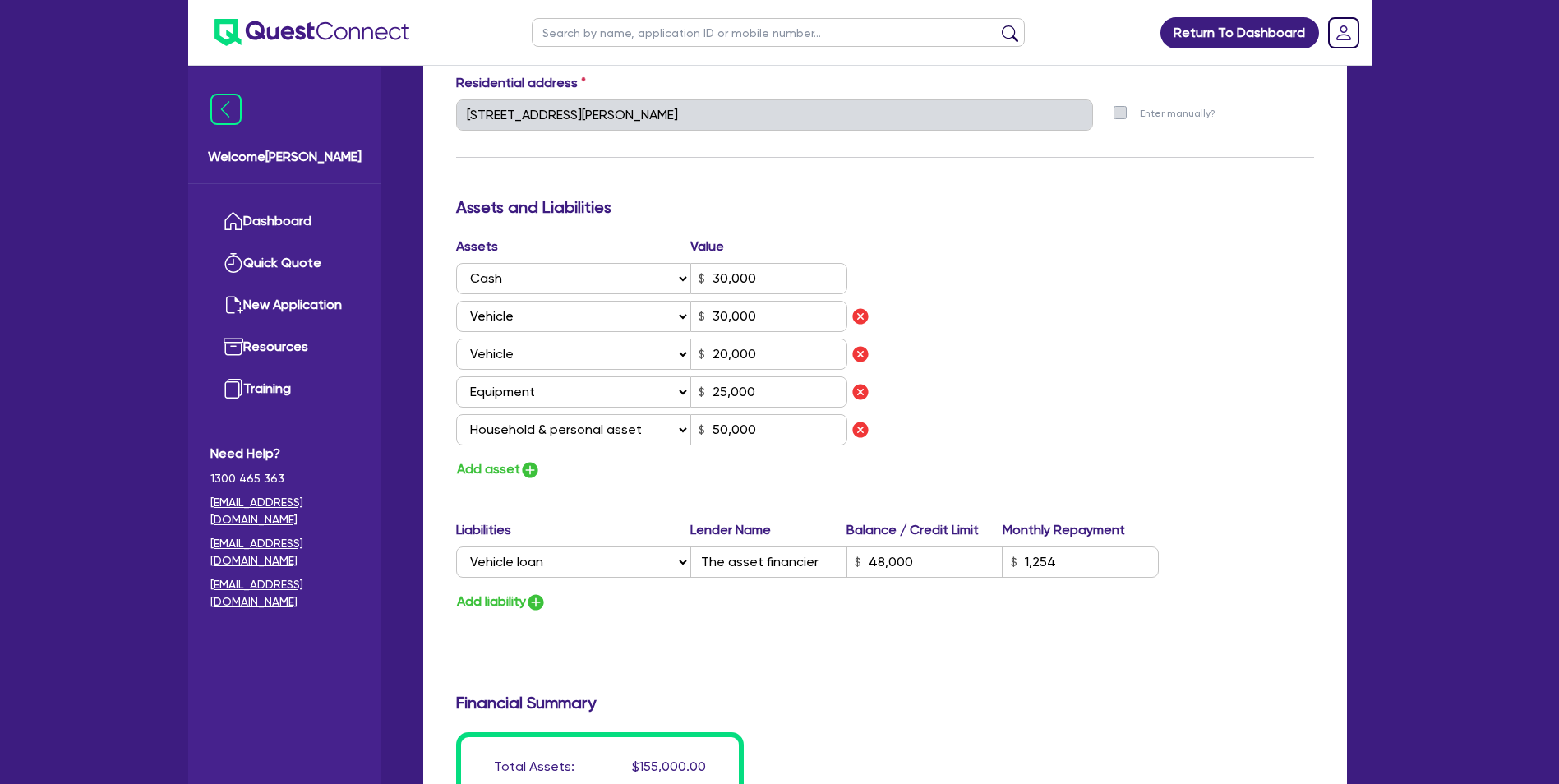
click at [1334, 366] on div "Update residential status for Director #1 Boarding is only acceptable when the …" at bounding box center [885, 327] width 924 height 1709
click at [1194, 364] on div "Assets Value Select Asset Cash Property Investment property Vehicle Truck Trail…" at bounding box center [885, 358] width 883 height 244
click at [955, 244] on div "Assets Value Select Asset Cash Property Investment property Vehicle Truck Trail…" at bounding box center [885, 358] width 883 height 244
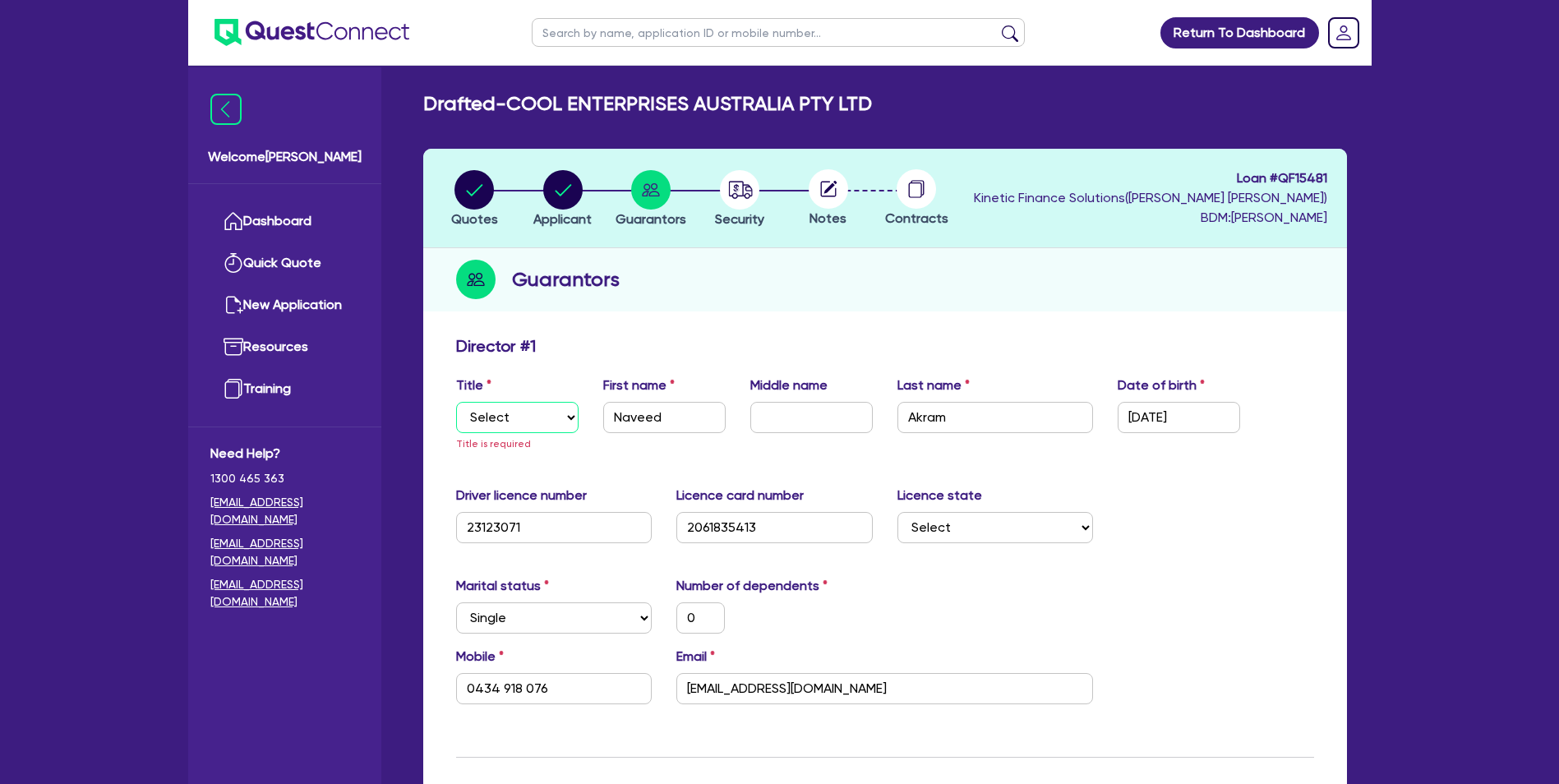
drag, startPoint x: 513, startPoint y: 419, endPoint x: 513, endPoint y: 428, distance: 9.0
click at [513, 419] on select "Select Mr Mrs Ms Miss Dr" at bounding box center [517, 417] width 122 height 31
click at [456, 401] on select "Select Mr Mrs Ms Miss Dr" at bounding box center [517, 417] width 122 height 31
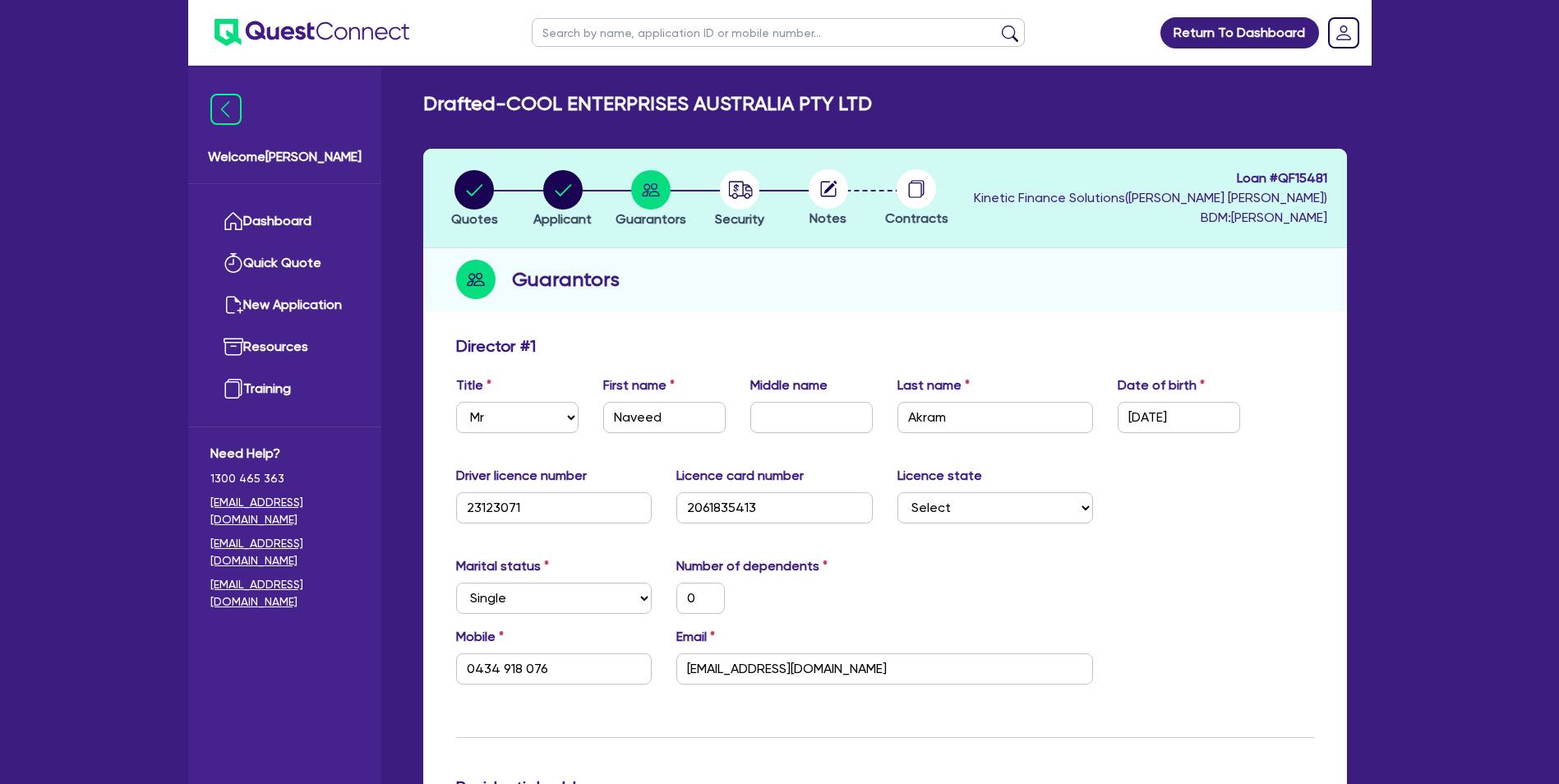
click at [763, 466] on label "Licence card number" at bounding box center [740, 476] width 127 height 20
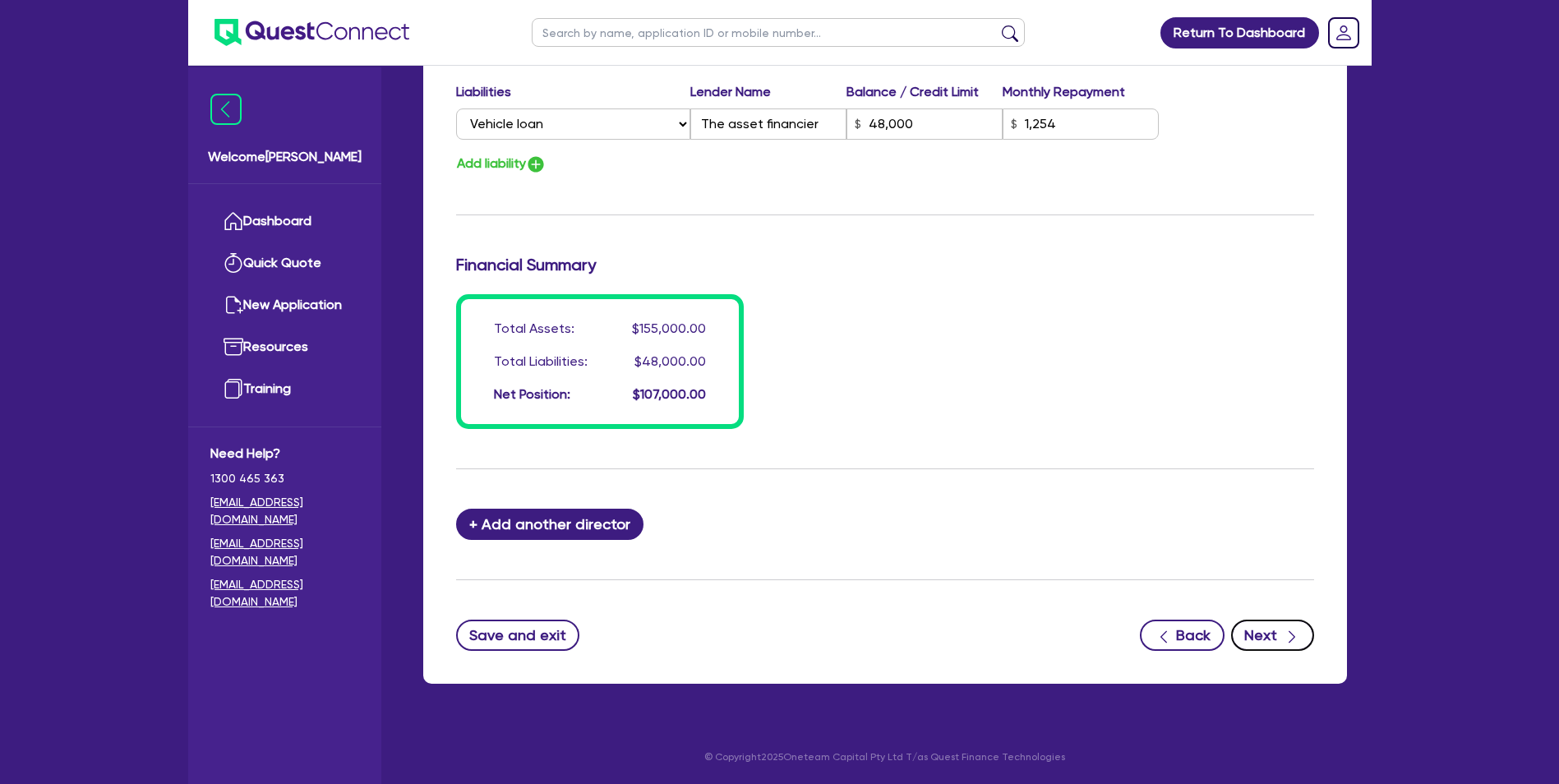
click at [1275, 624] on button "Next" at bounding box center [1272, 635] width 83 height 31
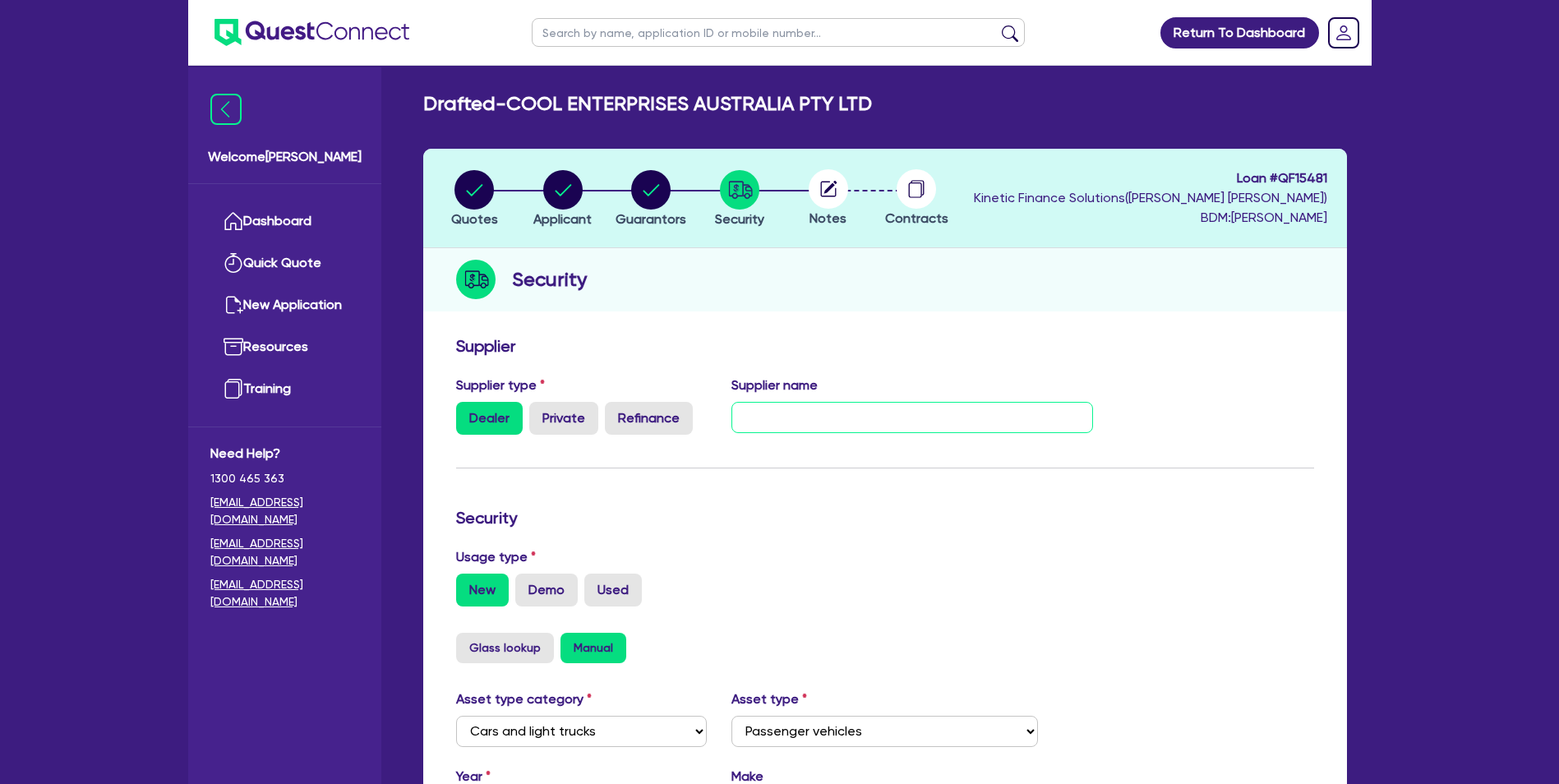
click at [820, 417] on input "text" at bounding box center [911, 417] width 362 height 31
click at [843, 426] on input "text" at bounding box center [911, 417] width 362 height 31
click at [822, 283] on div "Security" at bounding box center [885, 279] width 924 height 64
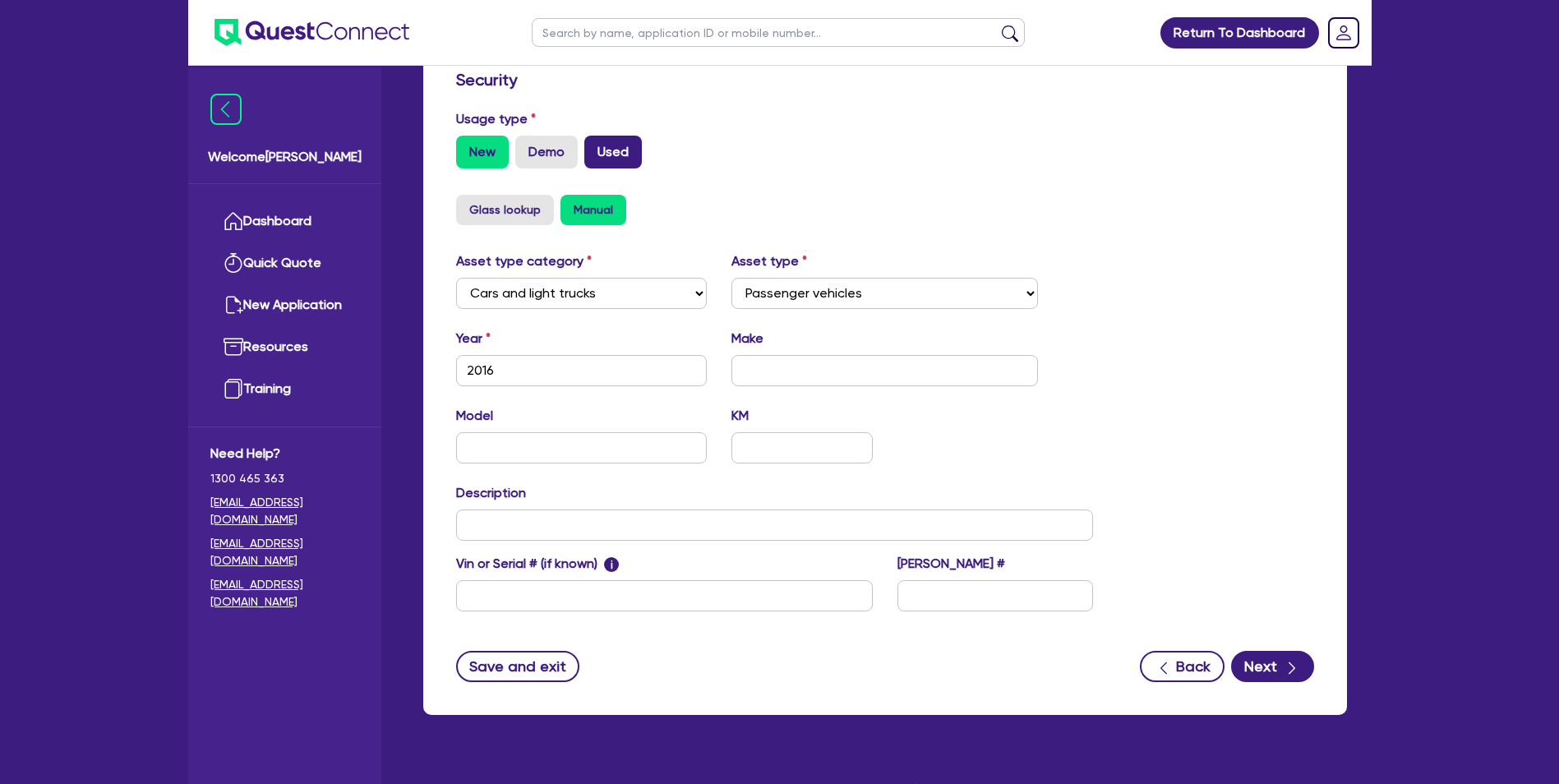
click at [629, 156] on label "Used" at bounding box center [612, 152] width 58 height 33
click at [595, 146] on input "Used" at bounding box center [589, 140] width 10 height 10
click at [570, 292] on select "Select Cars and light trucks Primary assets Secondary assets Tertiary assets" at bounding box center [581, 293] width 252 height 31
click at [764, 290] on select "Select Passenger vehicles Vans and utes Light trucks up to 4.5 tonne" at bounding box center [884, 293] width 307 height 31
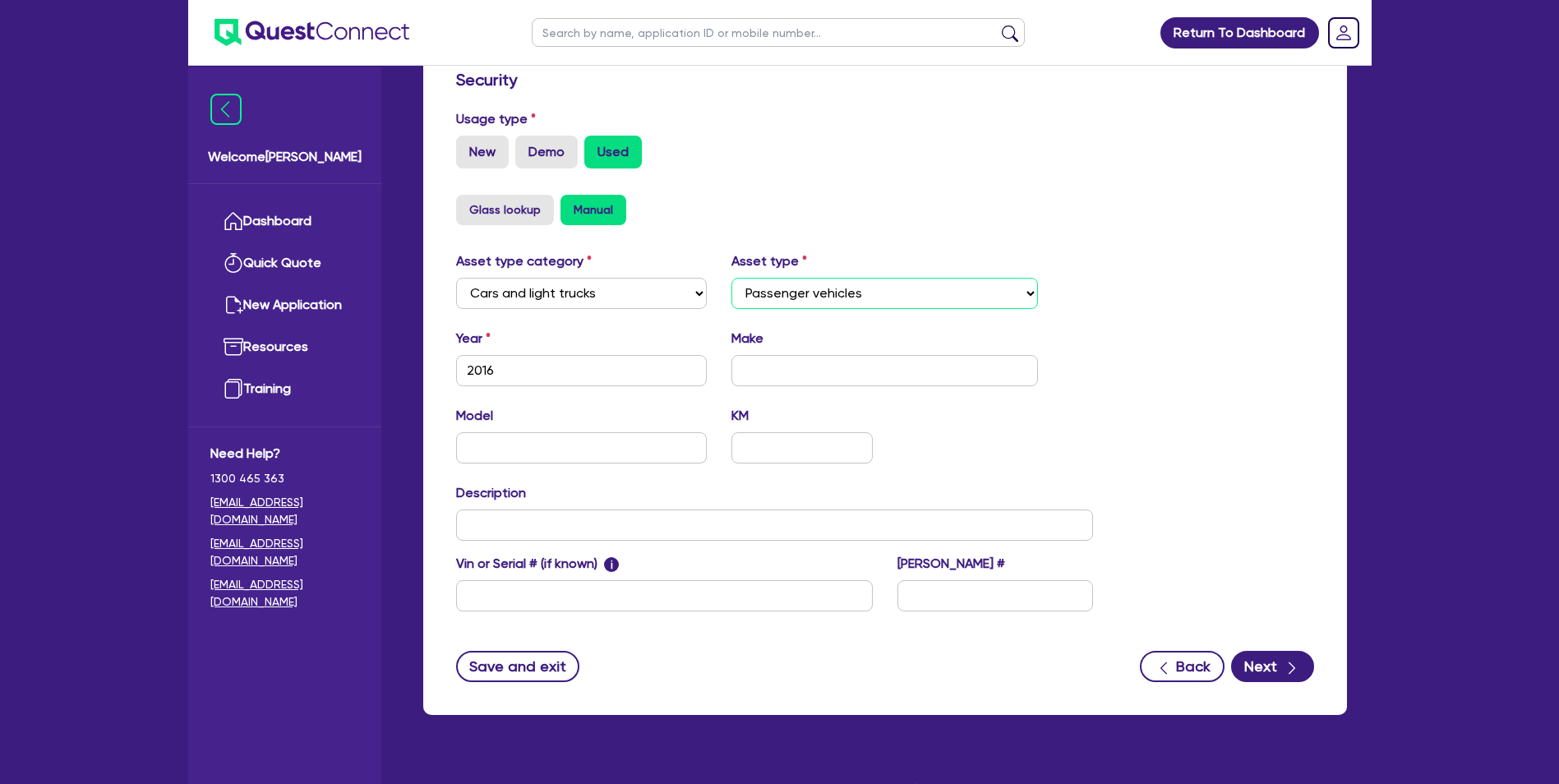
click at [731, 278] on select "Select Passenger vehicles Vans and utes Light trucks up to 4.5 tonne" at bounding box center [884, 293] width 307 height 31
click at [864, 369] on input "text" at bounding box center [884, 370] width 307 height 31
click at [498, 454] on input "Odyssey" at bounding box center [581, 447] width 252 height 31
click at [752, 377] on input "Honda" at bounding box center [884, 370] width 307 height 31
click at [564, 462] on input "Odysey" at bounding box center [581, 447] width 252 height 31
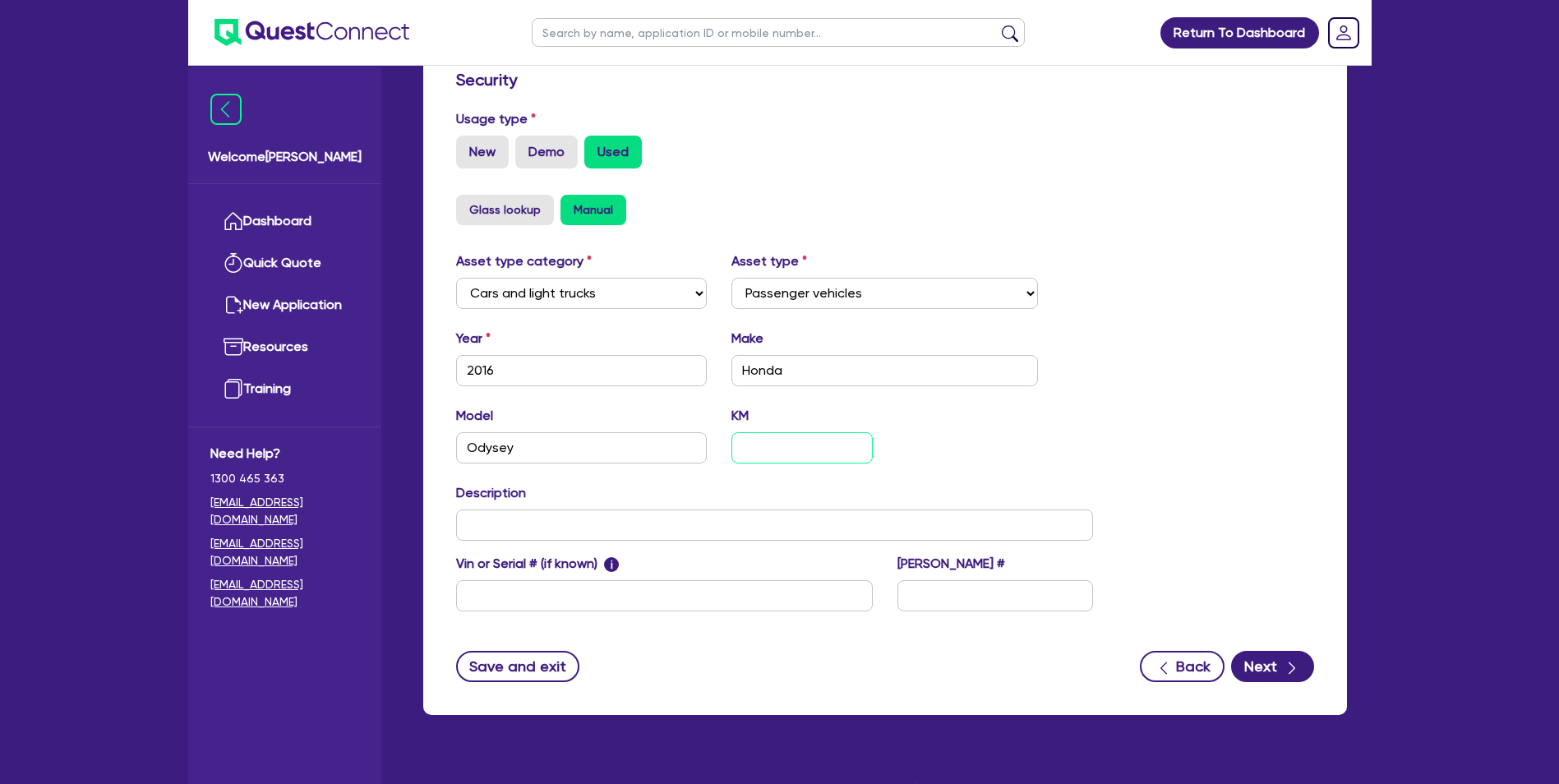
click at [800, 453] on input "text" at bounding box center [801, 447] width 141 height 31
click at [902, 447] on div "Model Odysey KM 112,725" at bounding box center [775, 441] width 663 height 70
click at [645, 534] on input "text" at bounding box center [775, 525] width 638 height 31
click at [752, 602] on input "text" at bounding box center [664, 595] width 417 height 31
click at [657, 451] on input "Odysey" at bounding box center [581, 447] width 252 height 31
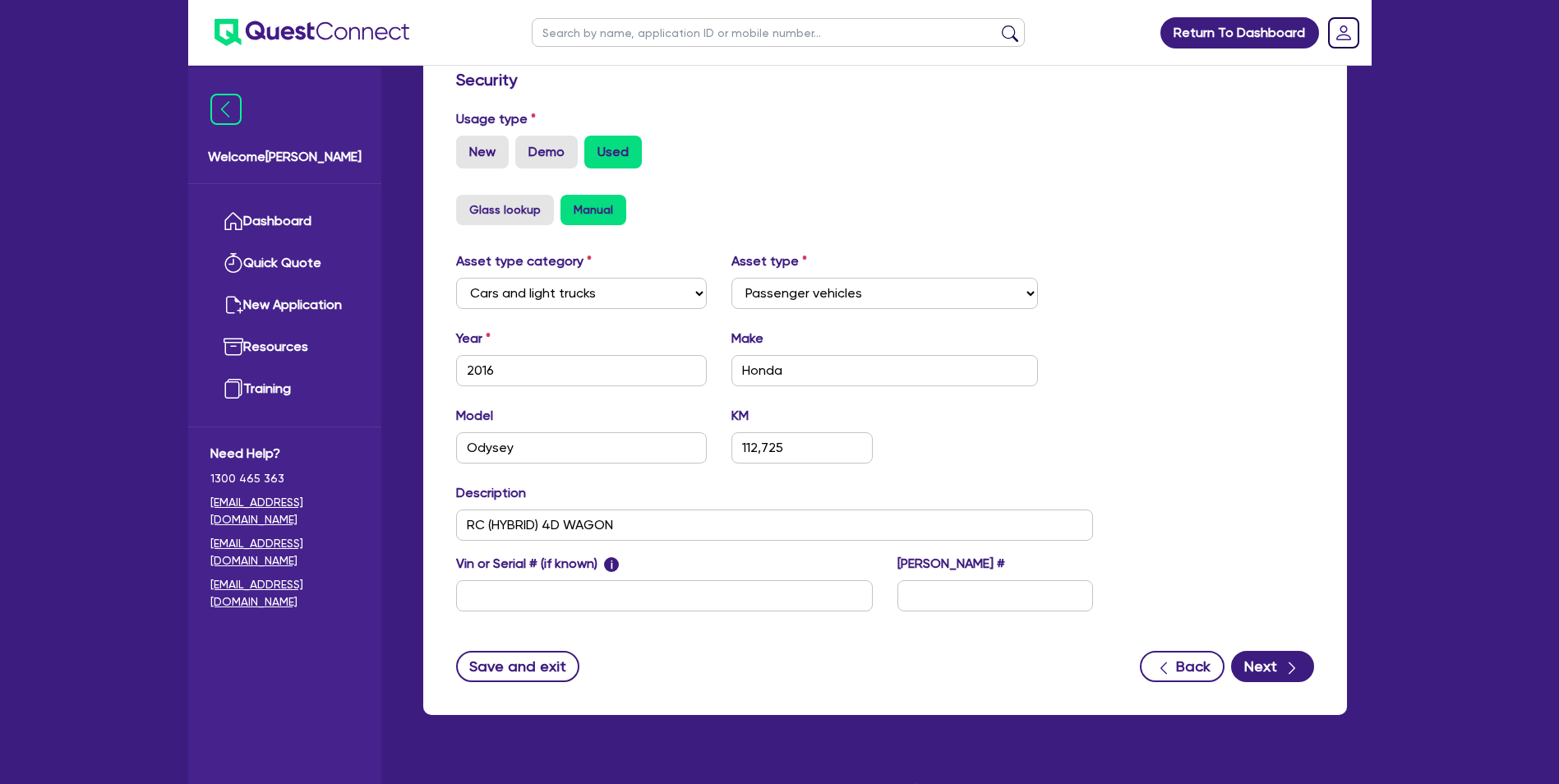
click at [626, 611] on div "Vin or Serial # (if known) i [PERSON_NAME] #" at bounding box center [775, 588] width 663 height 70
click at [630, 591] on input "text" at bounding box center [664, 595] width 417 height 31
paste input "[VEHICLE_IDENTIFICATION_NUMBER]"
click at [1245, 454] on div "Asset type category Select Cars and light trucks Primary assets Secondary asset…" at bounding box center [885, 441] width 883 height 380
click at [1294, 667] on icon "button" at bounding box center [1291, 667] width 16 height 16
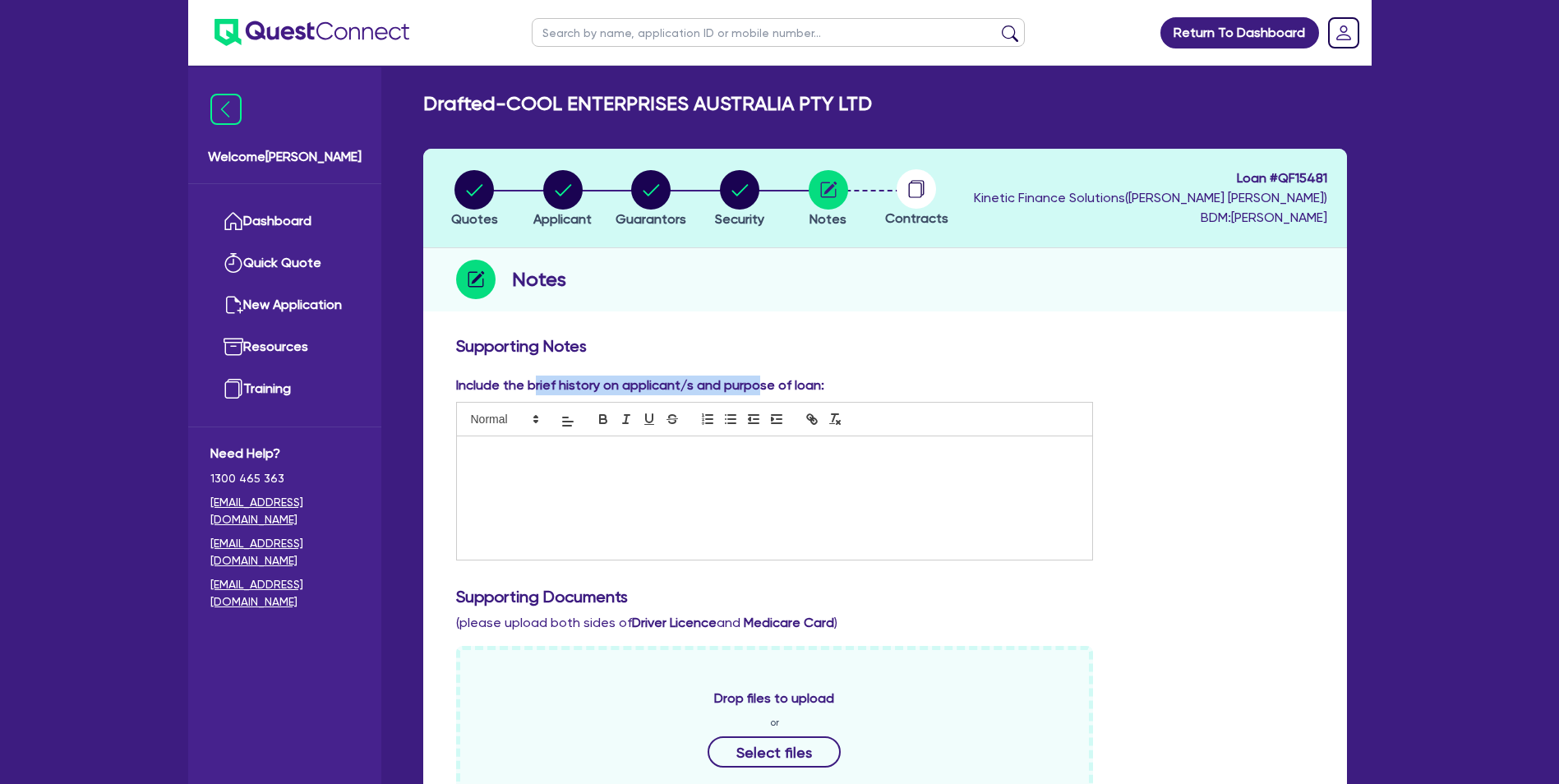
drag, startPoint x: 536, startPoint y: 387, endPoint x: 756, endPoint y: 394, distance: 220.1
click at [756, 394] on label "Include the brief history on applicant/s and purpose of loan:" at bounding box center [640, 385] width 368 height 20
drag, startPoint x: 756, startPoint y: 394, endPoint x: 757, endPoint y: 380, distance: 14.0
click at [757, 380] on label "Include the brief history on applicant/s and purpose of loan:" at bounding box center [640, 385] width 368 height 20
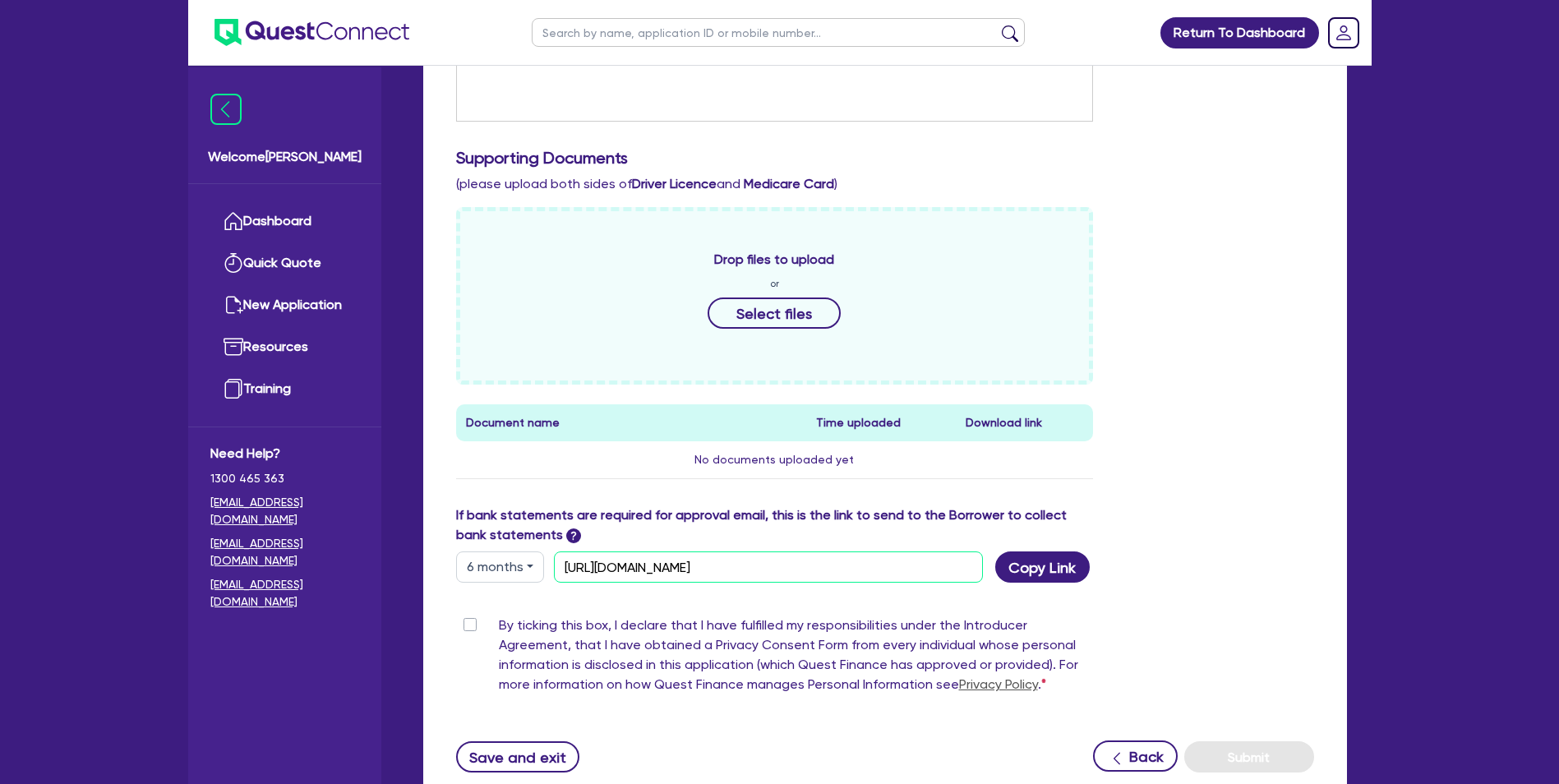
click at [787, 569] on input "[URL][DOMAIN_NAME]" at bounding box center [768, 567] width 429 height 31
click at [786, 569] on input "[URL][DOMAIN_NAME]" at bounding box center [768, 567] width 429 height 31
click at [1172, 412] on div "Drop files to upload or Select files Document name Time uploaded Download link …" at bounding box center [885, 356] width 883 height 298
drag, startPoint x: 589, startPoint y: 577, endPoint x: 535, endPoint y: 645, distance: 86.8
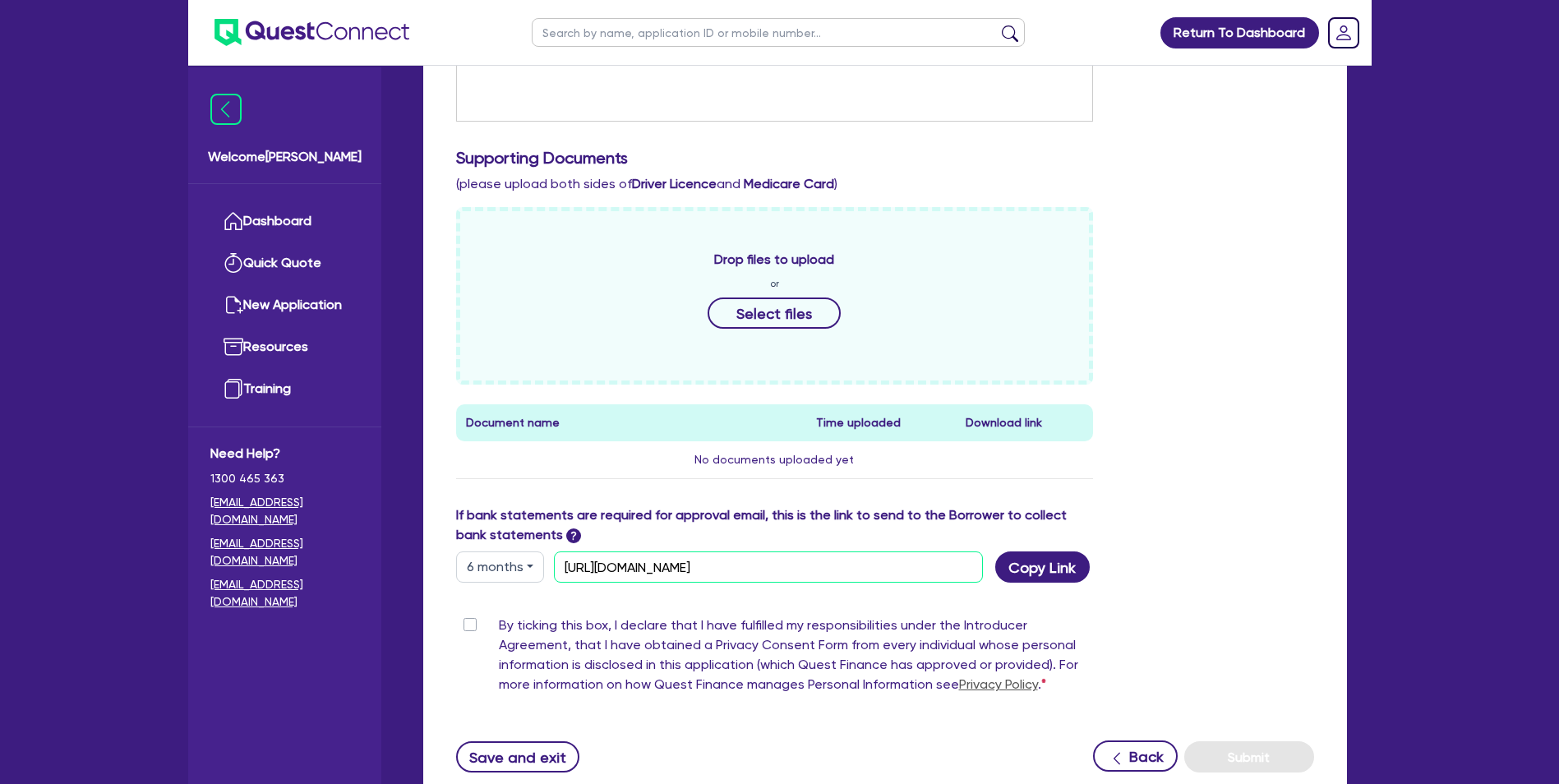
click at [535, 645] on div "Supporting Notes Include the brief history on applicant/s and purpose of loan: …" at bounding box center [885, 335] width 858 height 876
drag, startPoint x: 535, startPoint y: 645, endPoint x: 468, endPoint y: 626, distance: 69.6
click at [498, 626] on label "By ticking this box, I declare that I have fulfilled my responsibilities under …" at bounding box center [796, 658] width 595 height 85
click at [468, 626] on input "By ticking this box, I declare that I have fulfilled my responsibilities under …" at bounding box center [462, 623] width 13 height 15
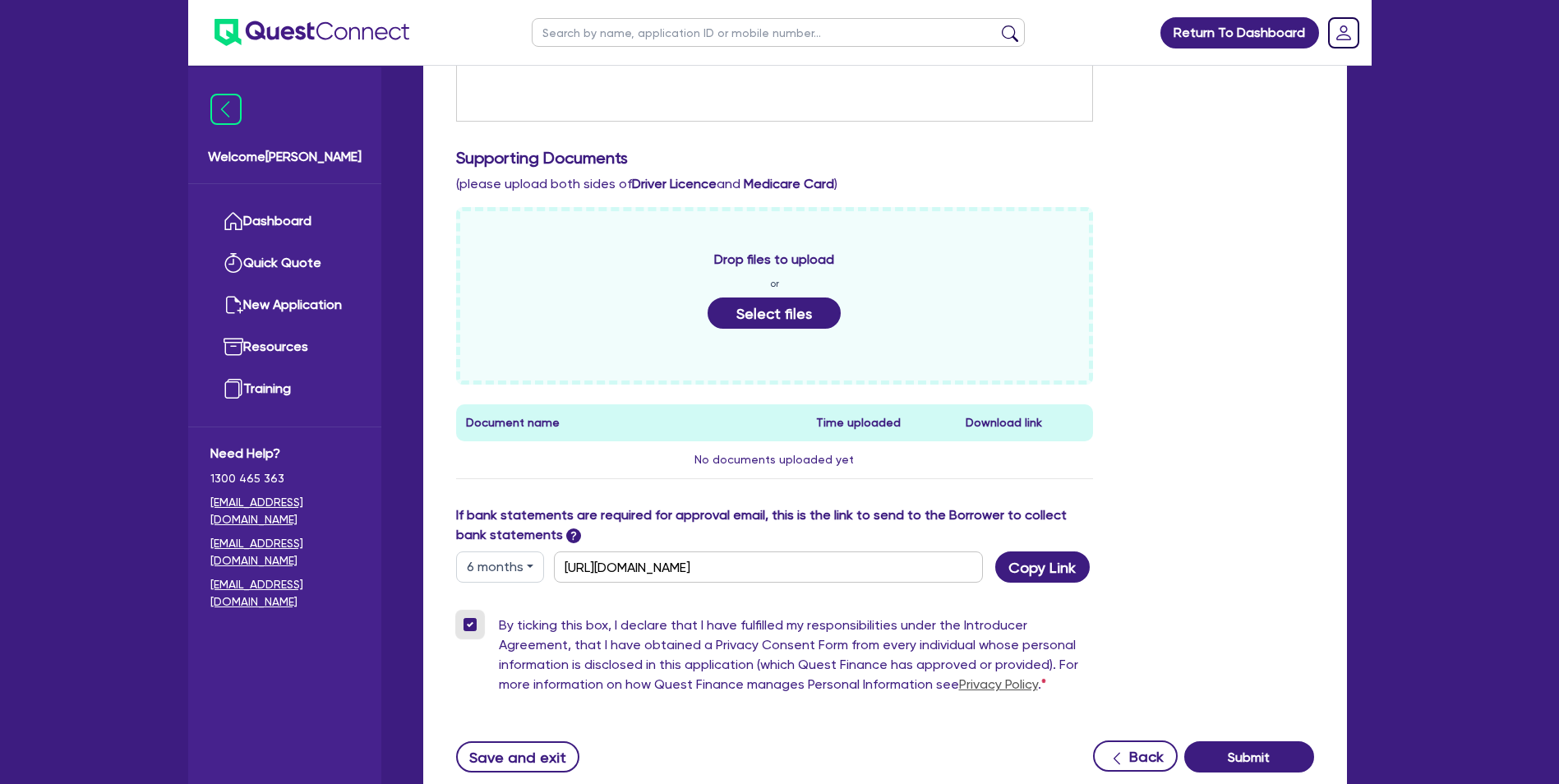
scroll to position [0, 0]
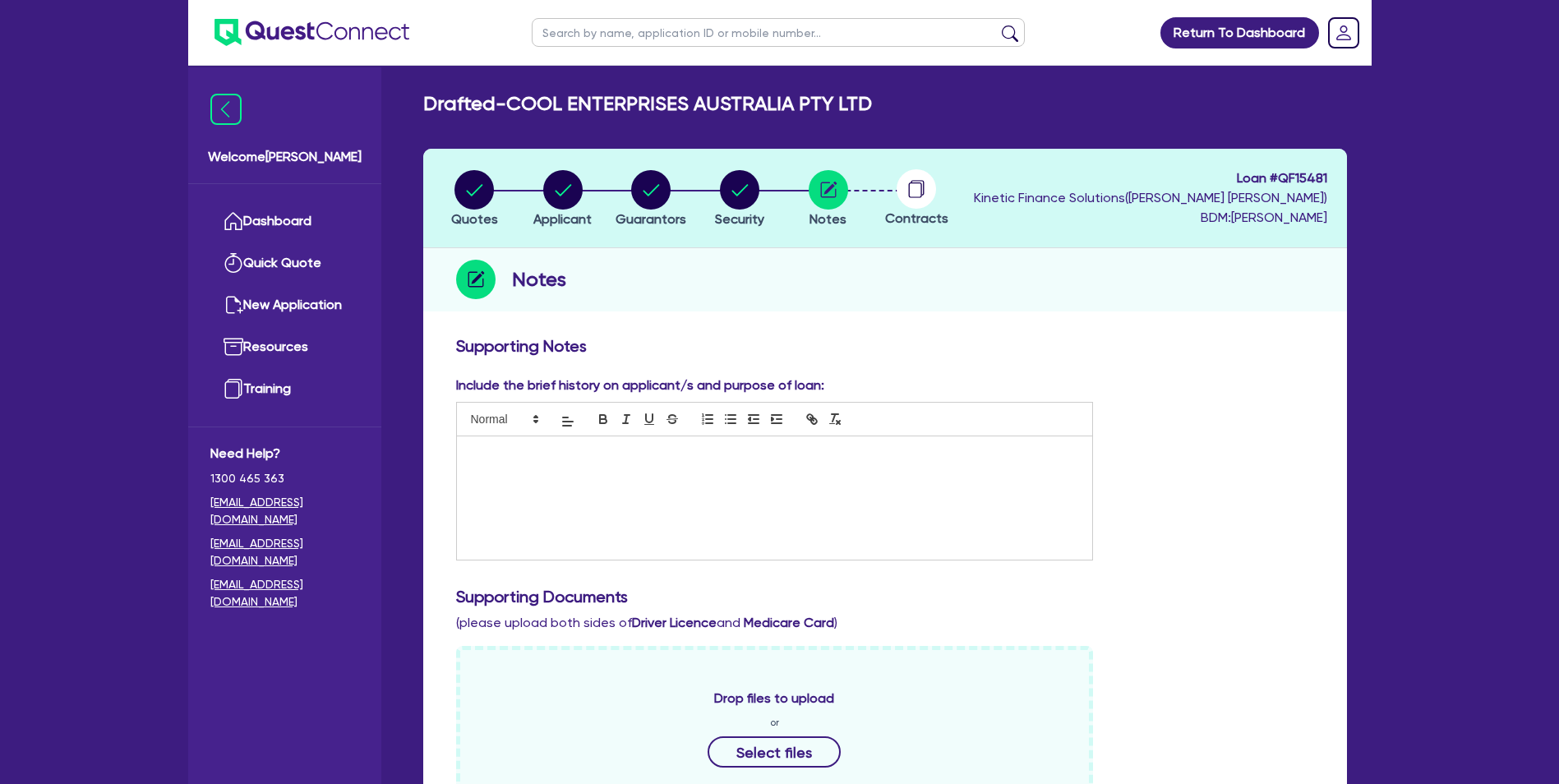
click at [625, 480] on div at bounding box center [775, 498] width 636 height 123
click at [695, 511] on div at bounding box center [775, 498] width 636 height 123
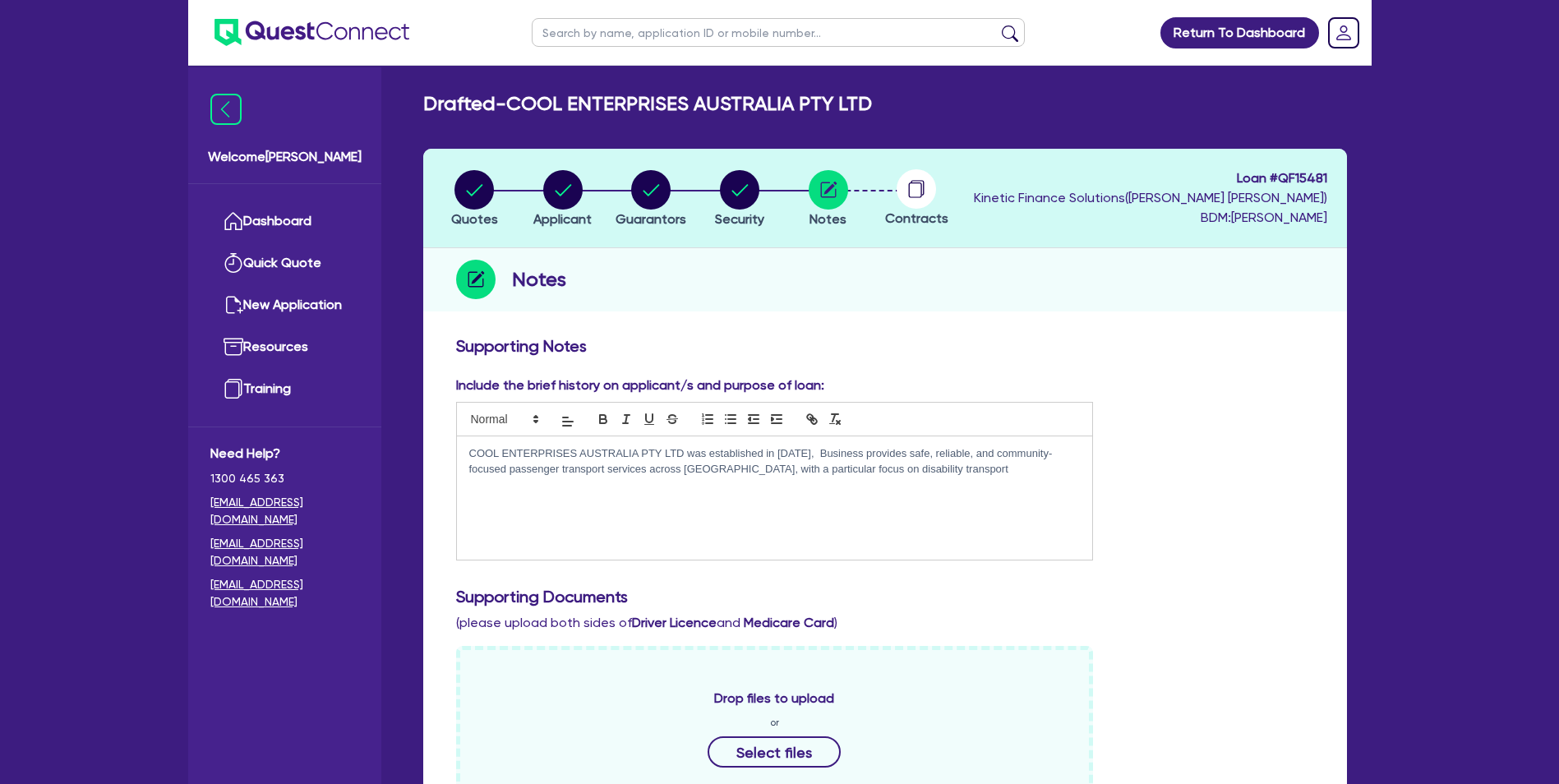
click at [964, 474] on p "COOL ENTERPRISES AUSTRALIA PTY LTD was established in [DATE], Business provides…" at bounding box center [775, 461] width 611 height 30
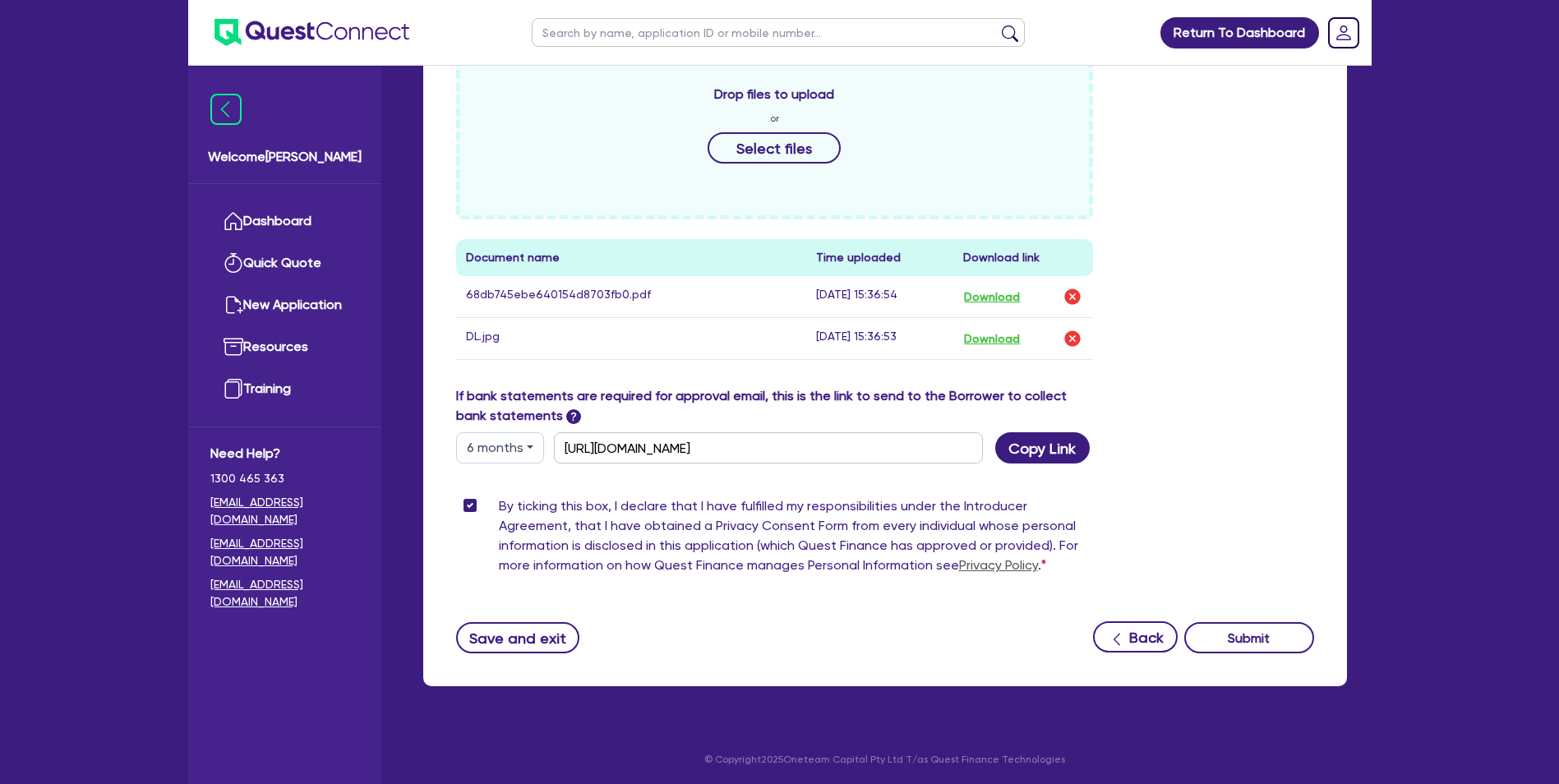
scroll to position [607, 0]
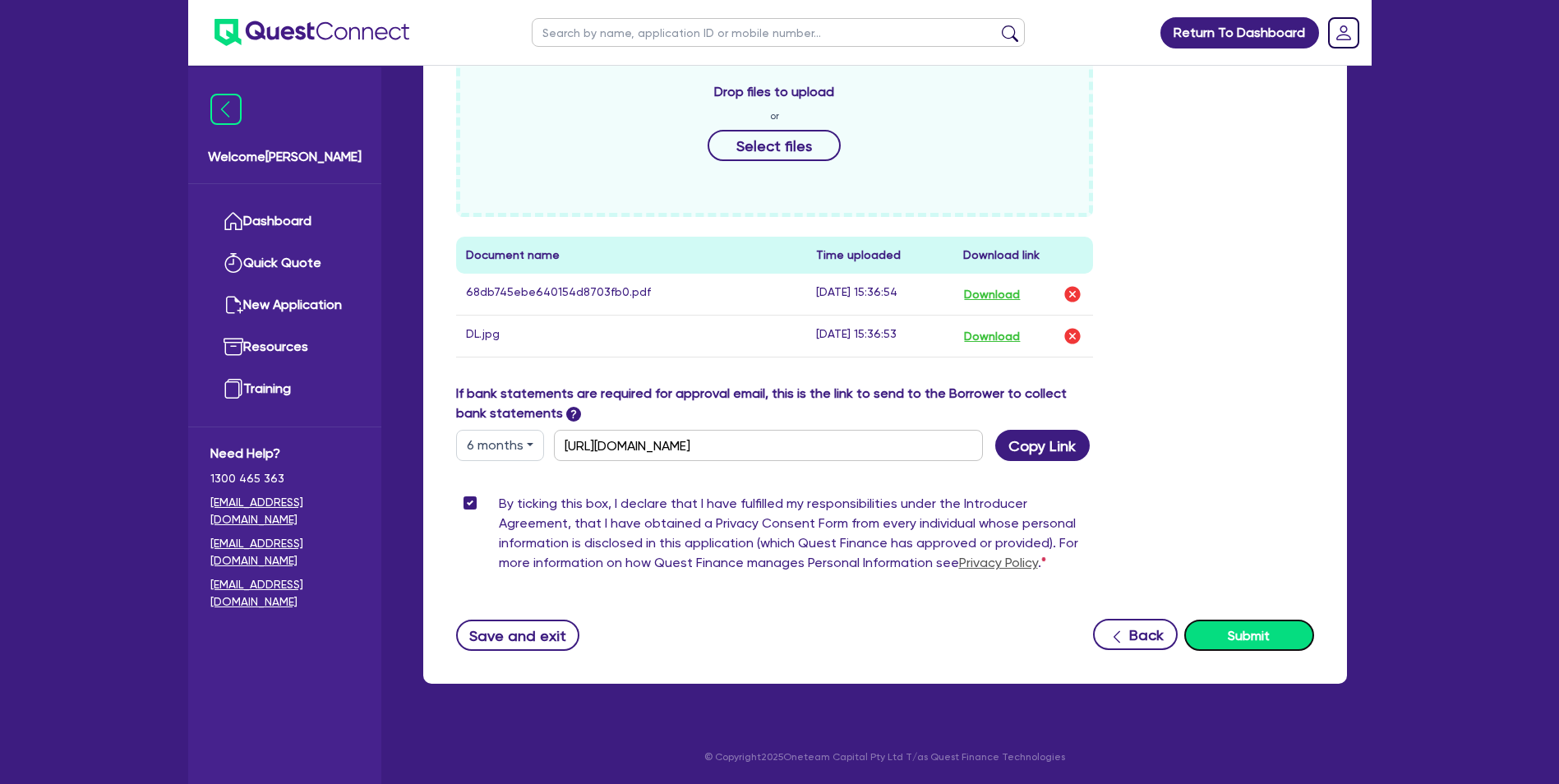
click at [1230, 639] on button "Submit" at bounding box center [1249, 635] width 130 height 31
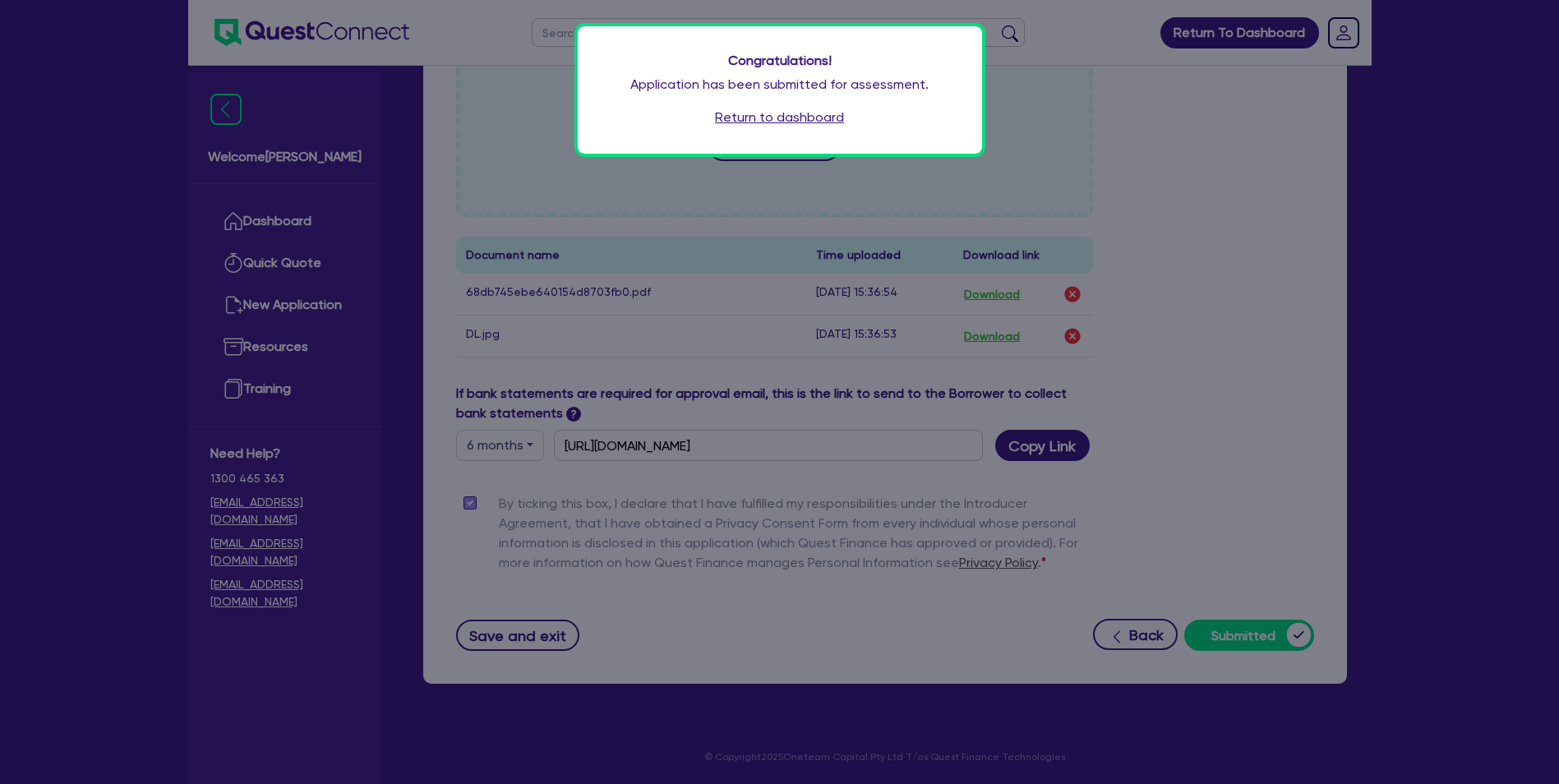
click at [833, 115] on link "Return to dashboard" at bounding box center [780, 117] width 129 height 20
